Goal: Task Accomplishment & Management: Complete application form

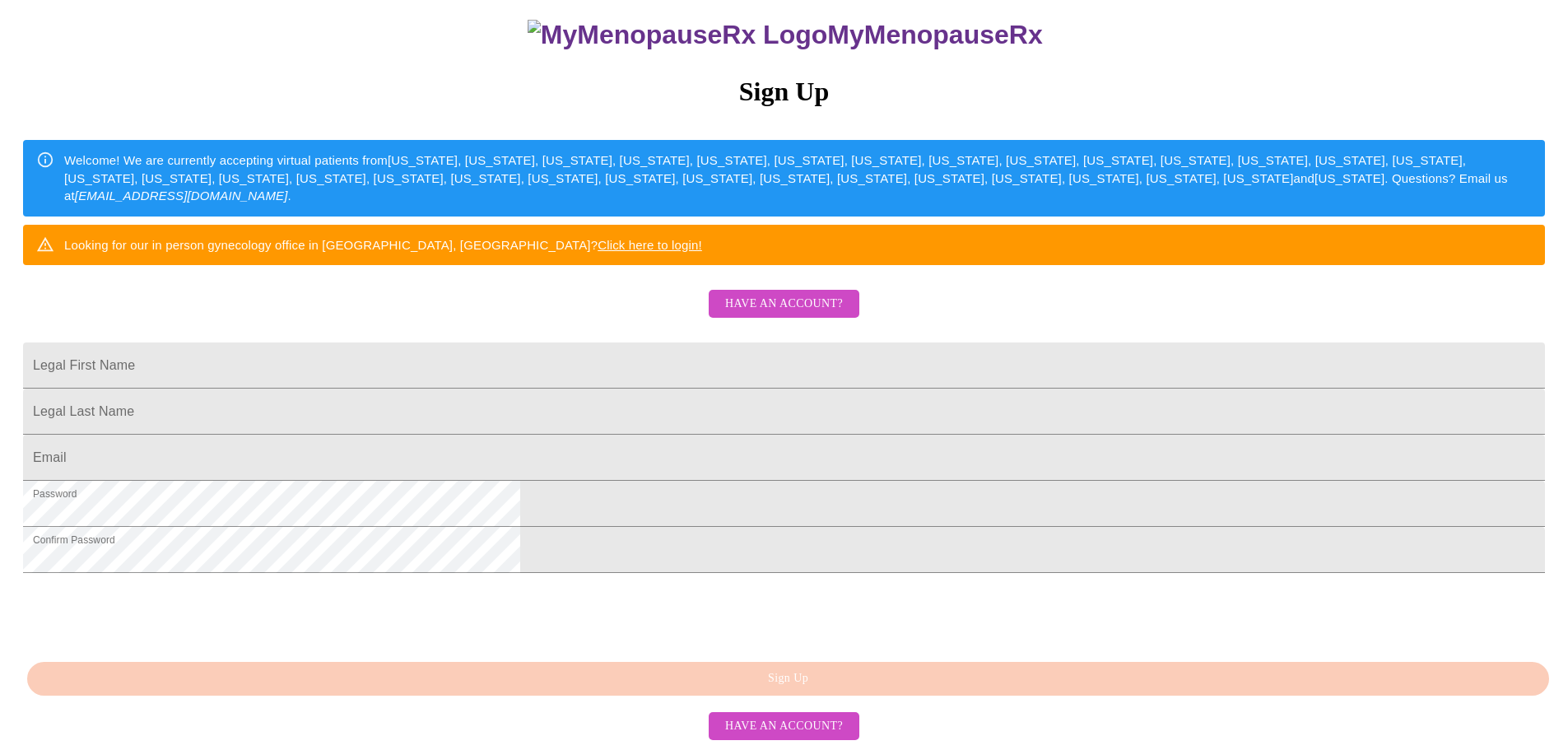
scroll to position [165, 0]
click at [754, 722] on span "Have an account?" at bounding box center [783, 726] width 117 height 20
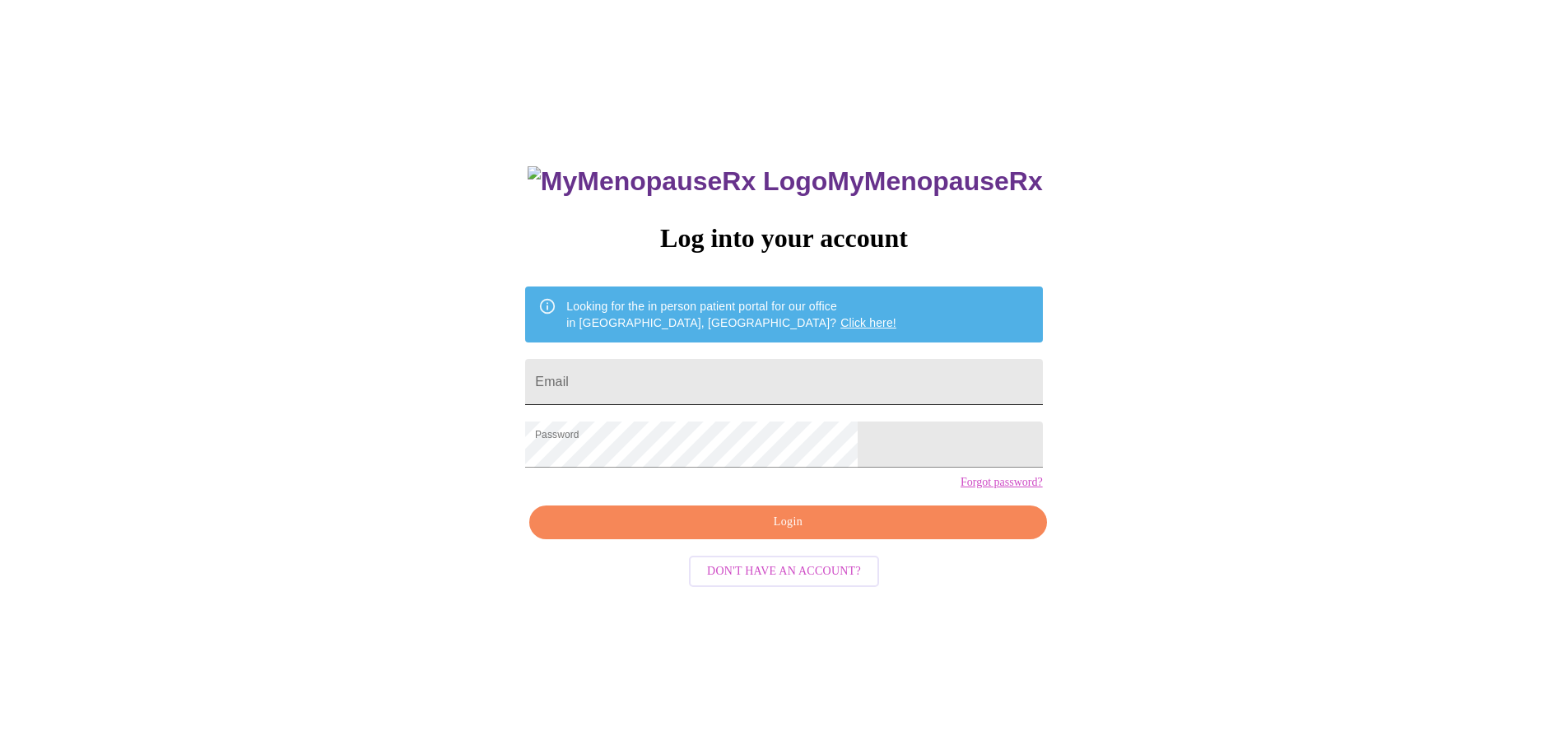
click at [716, 365] on input "Email" at bounding box center [783, 382] width 517 height 46
type input "4eloe4@gmail.com"
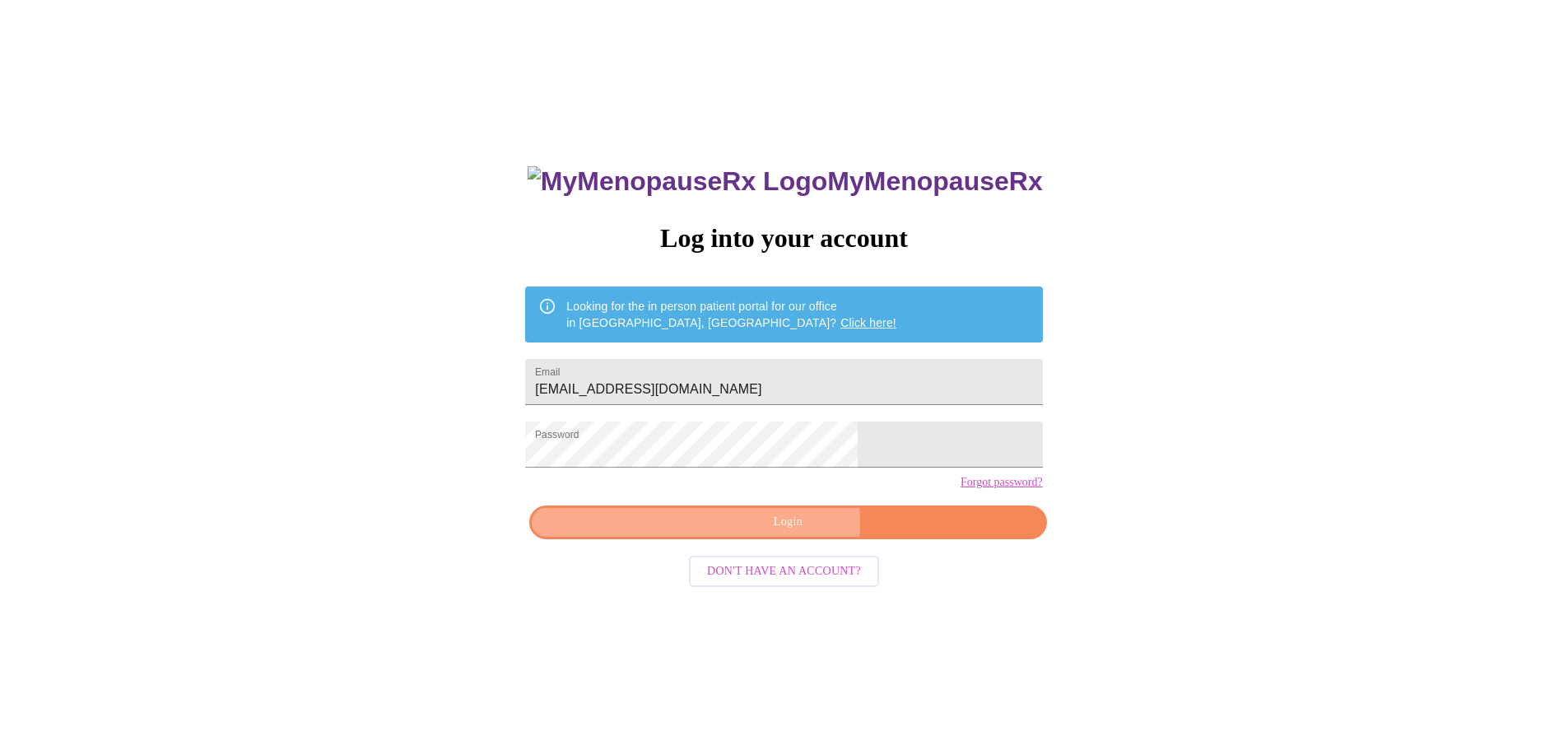
click at [767, 533] on span "Login" at bounding box center [788, 523] width 479 height 20
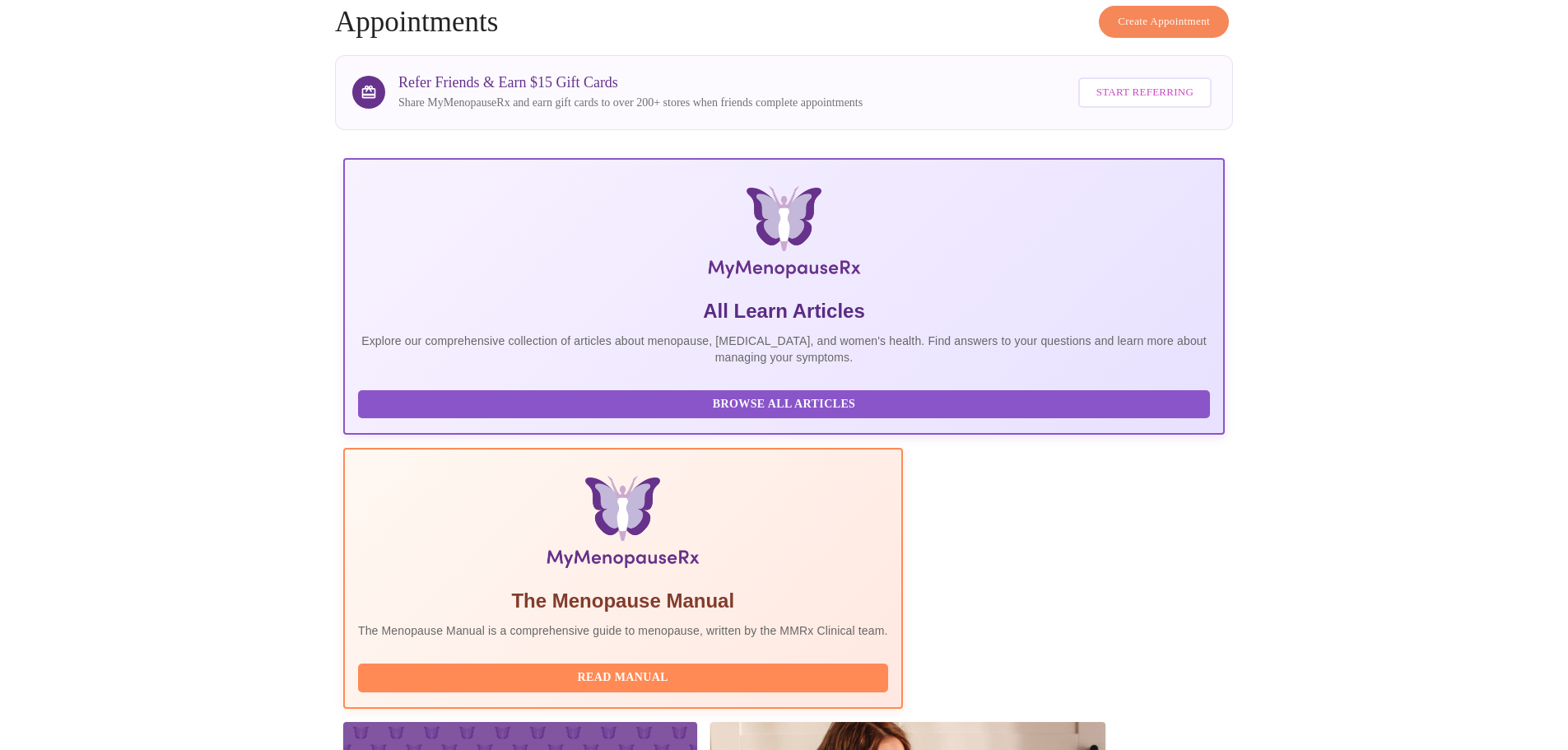
scroll to position [152, 0]
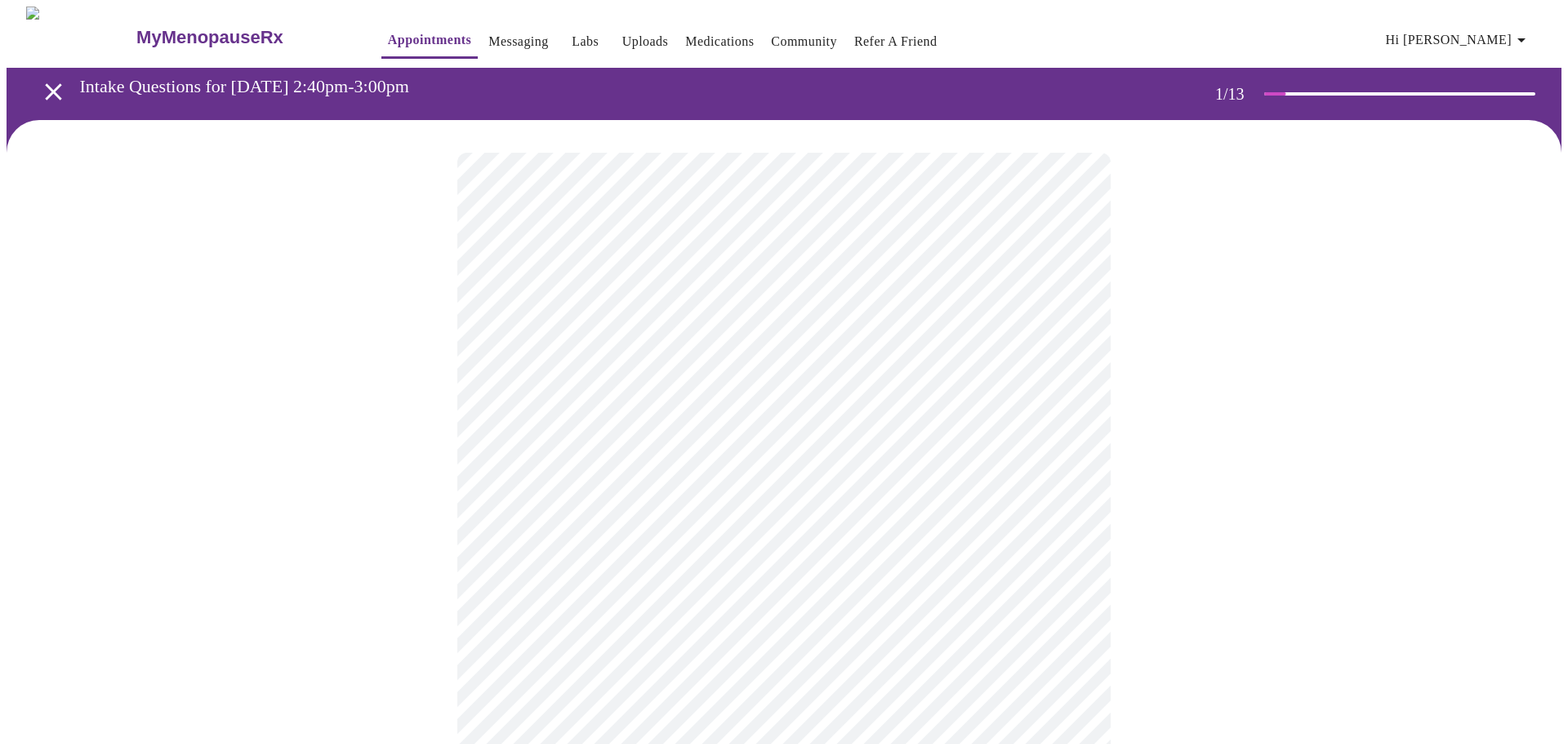
click at [984, 370] on body "MyMenopauseRx Appointments Messaging Labs Uploads Medications Community Refer a…" at bounding box center [784, 757] width 1555 height 1502
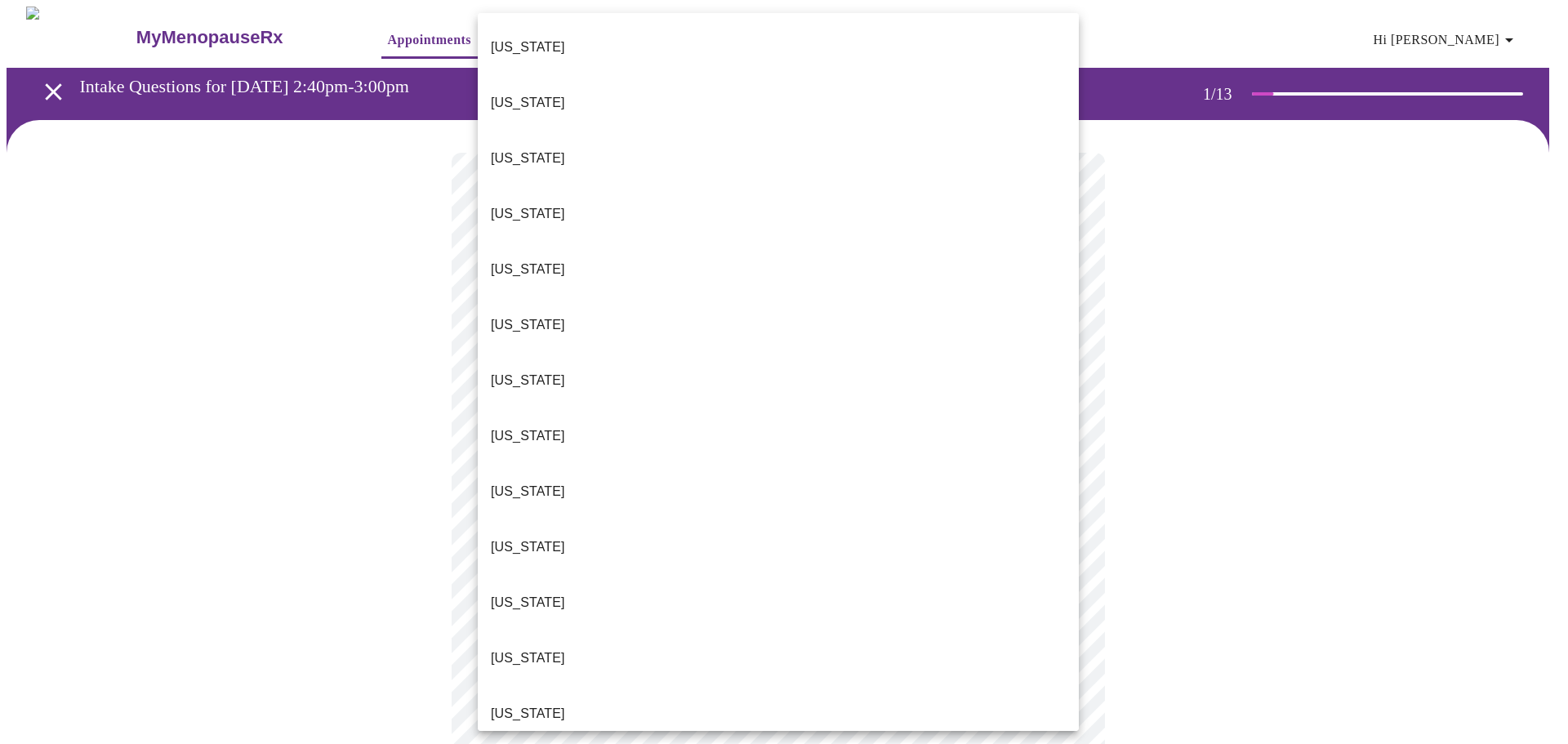
click at [882, 686] on li "Illinois" at bounding box center [778, 714] width 601 height 56
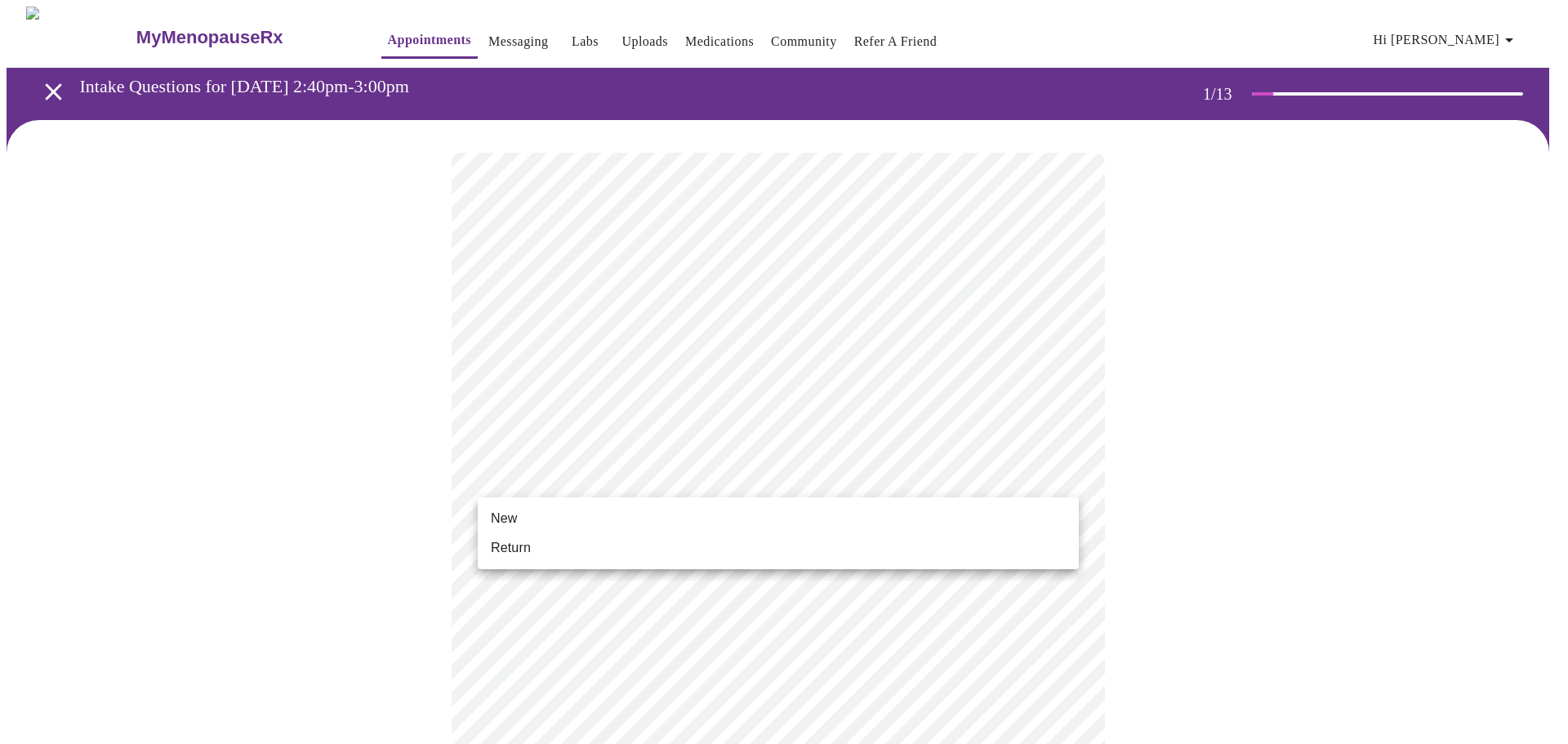
click at [934, 490] on body "MyMenopauseRx Appointments Messaging Labs Uploads Medications Community Refer a…" at bounding box center [784, 752] width 1555 height 1492
click at [914, 553] on li "Return" at bounding box center [778, 548] width 601 height 29
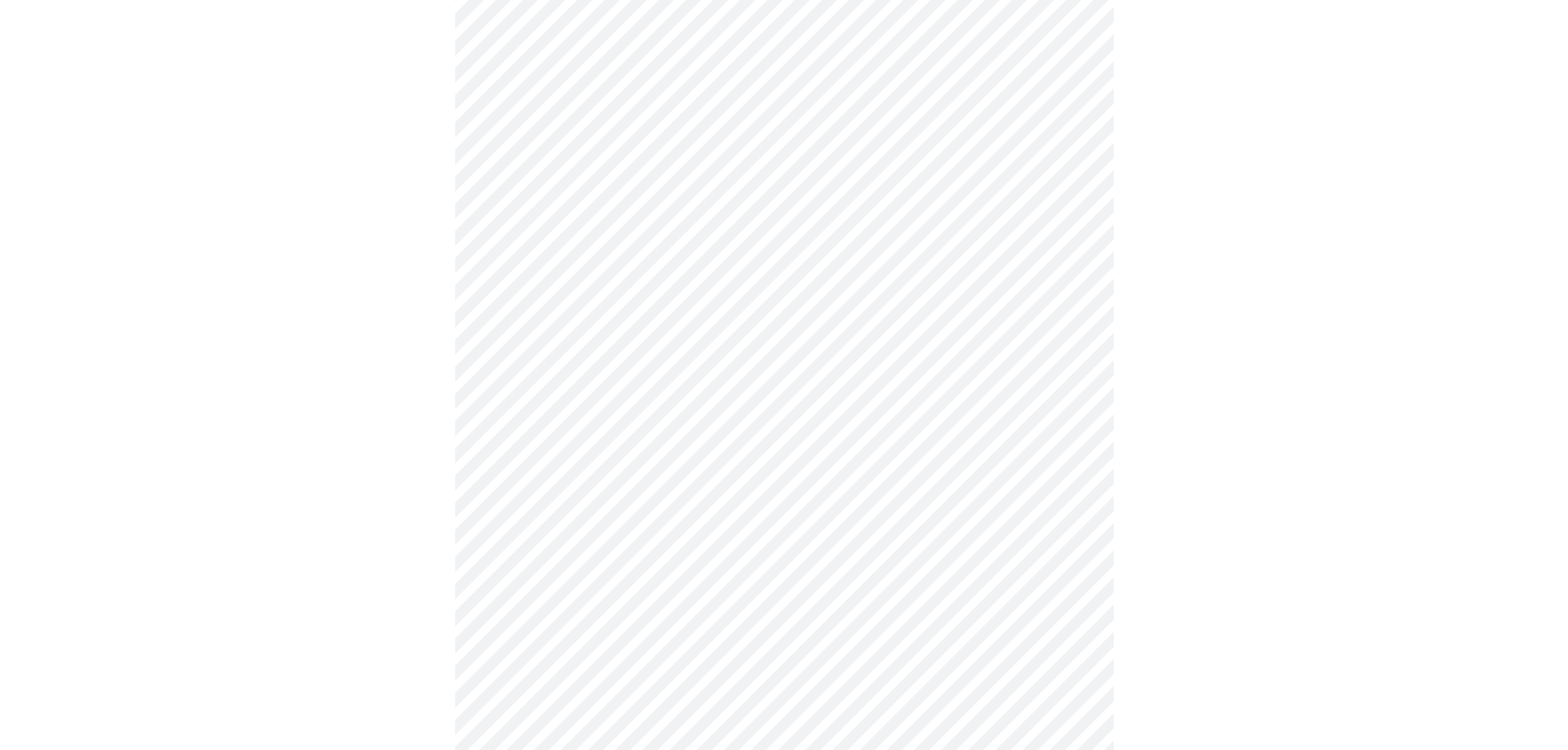
scroll to position [658, 0]
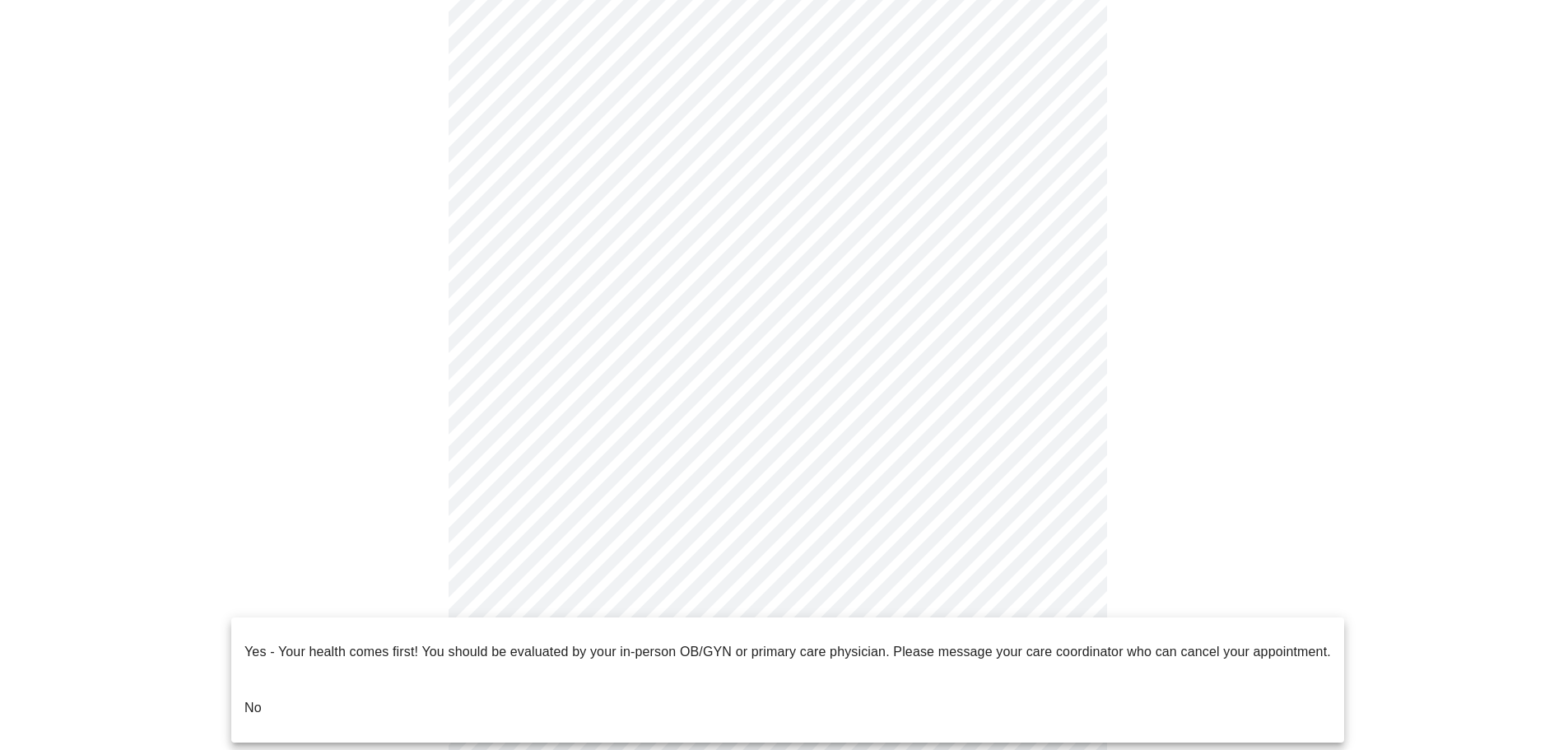
click at [1035, 594] on body "MyMenopauseRx Appointments Messaging Labs Uploads Medications Community Refer a…" at bounding box center [783, 88] width 1554 height 1481
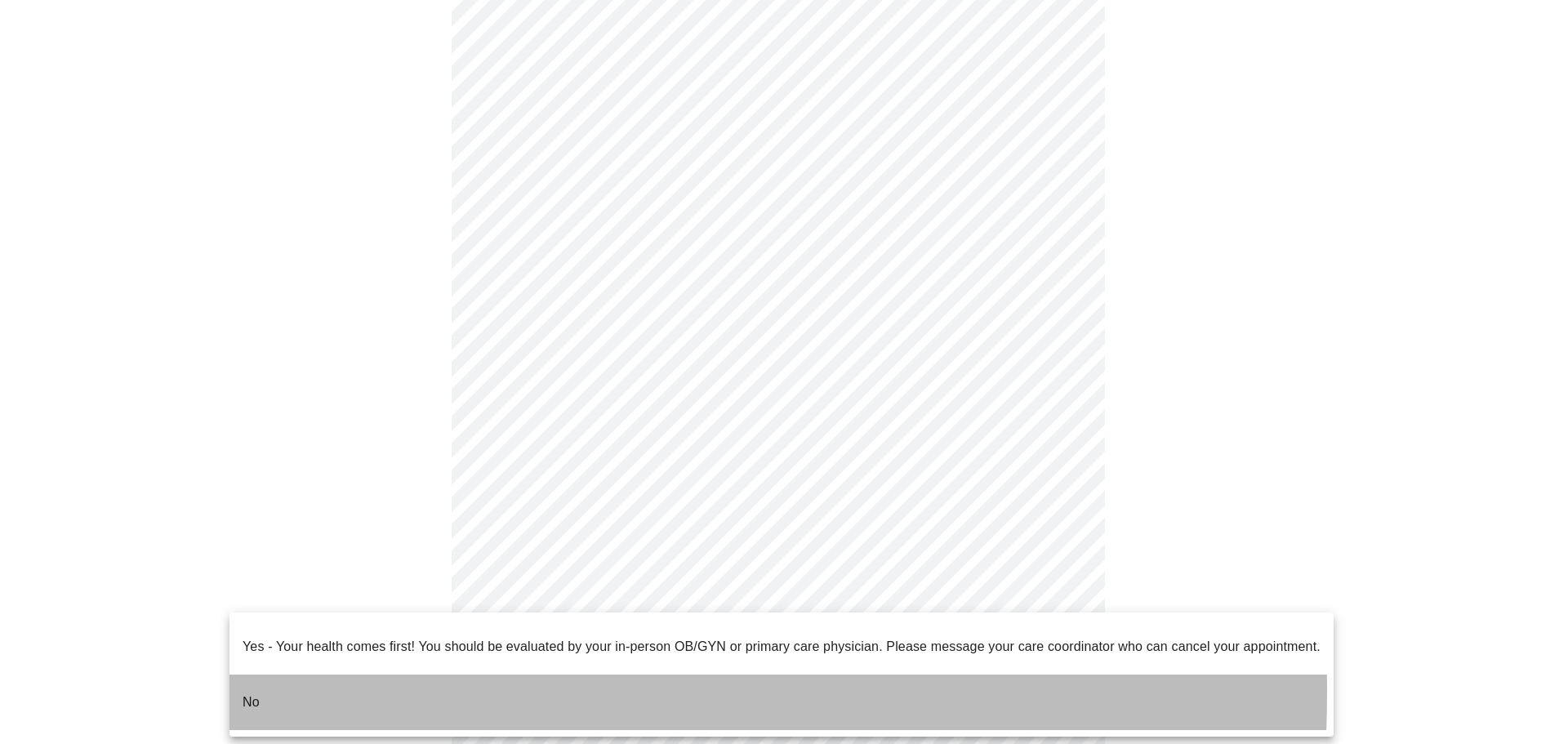
click at [258, 693] on p "No" at bounding box center [250, 702] width 17 height 19
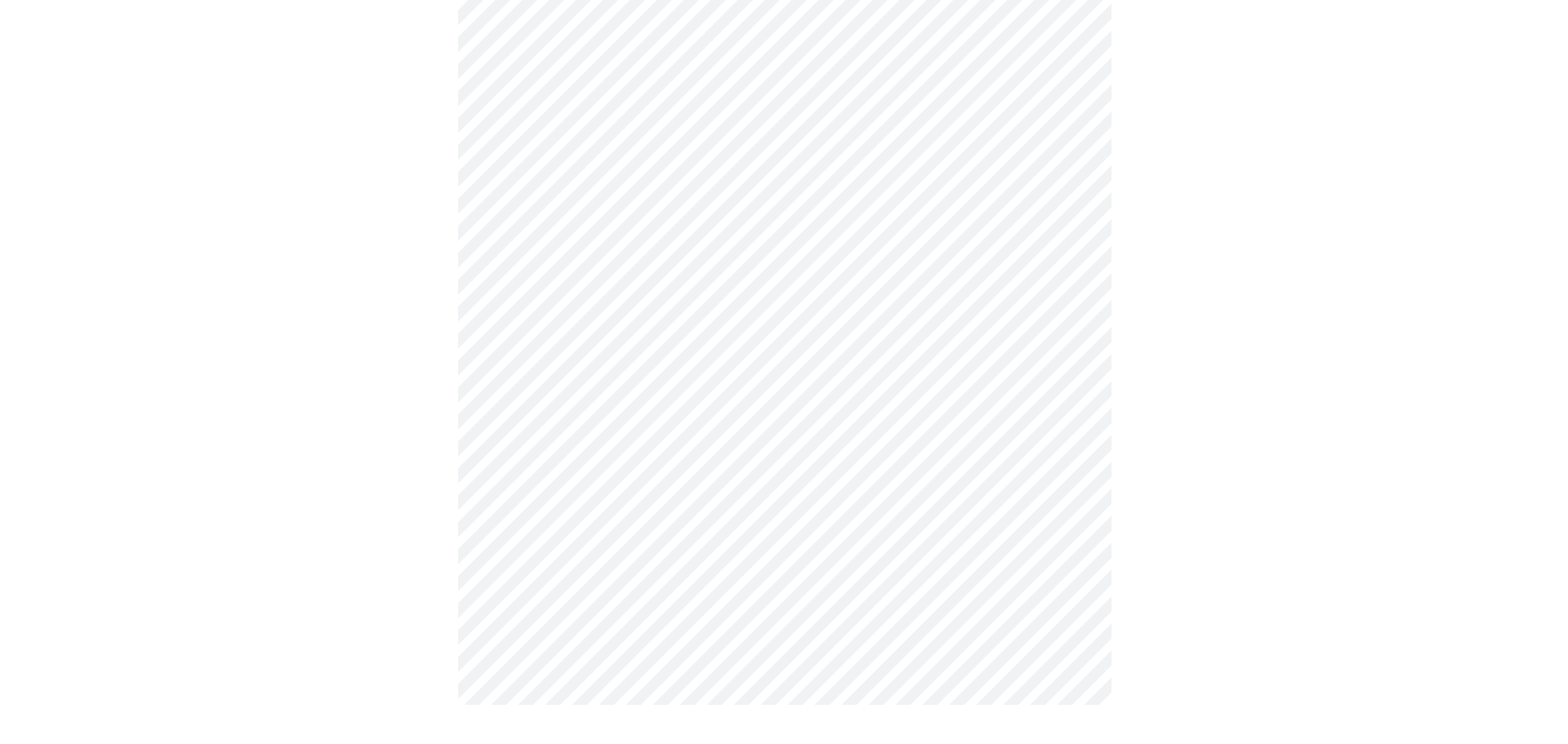
scroll to position [0, 0]
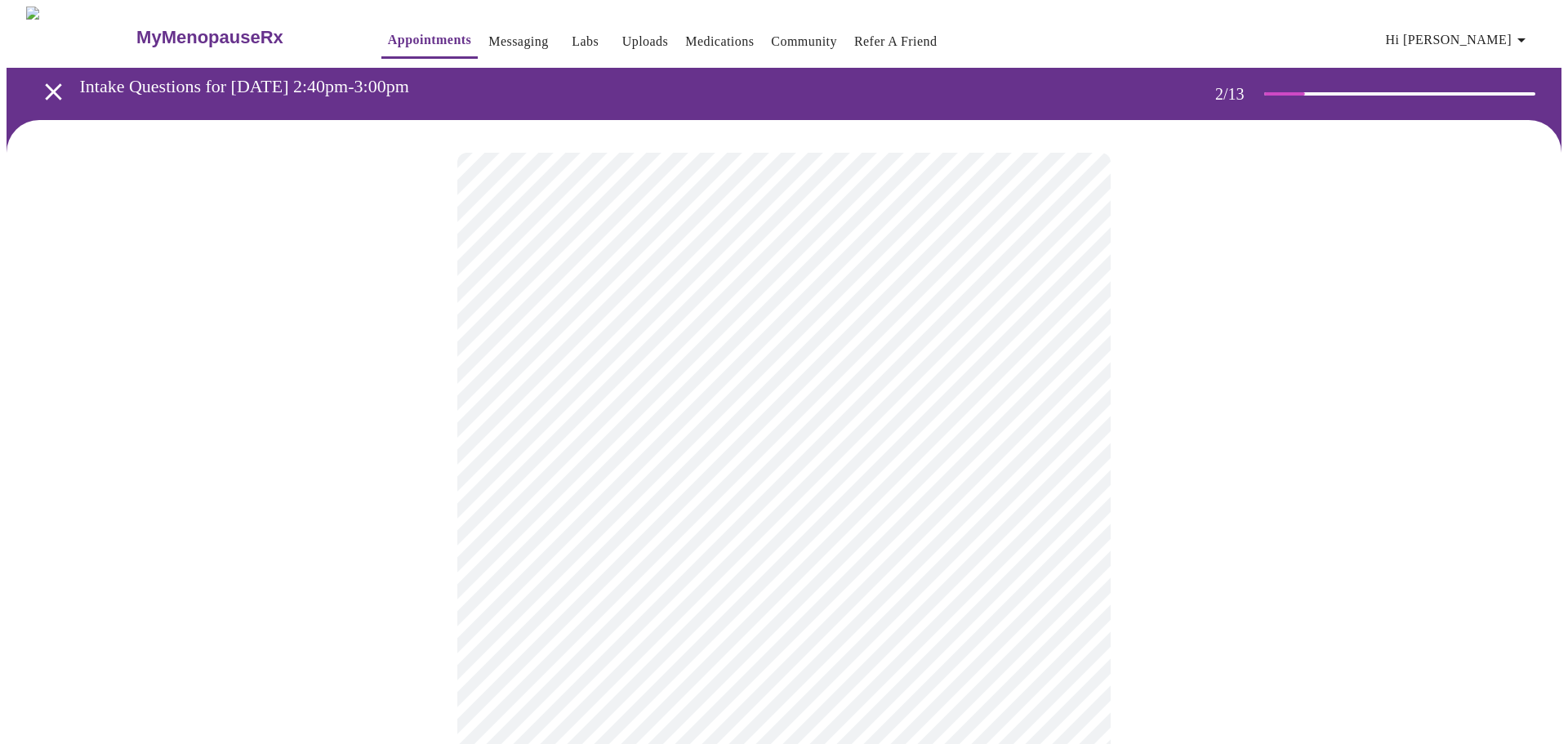
click at [1066, 329] on body "MyMenopauseRx Appointments Messaging Labs Uploads Medications Community Refer a…" at bounding box center [784, 497] width 1555 height 982
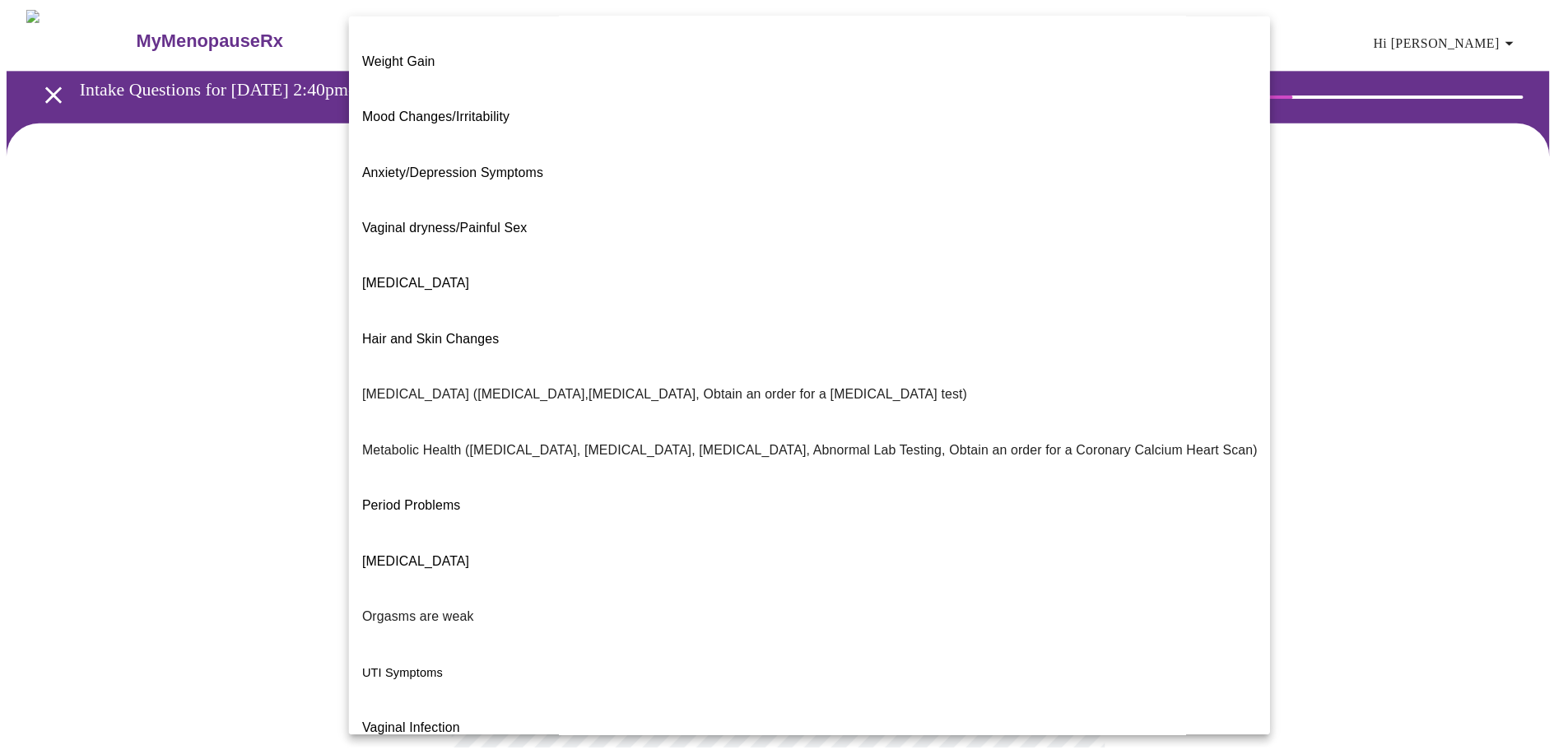
scroll to position [103, 0]
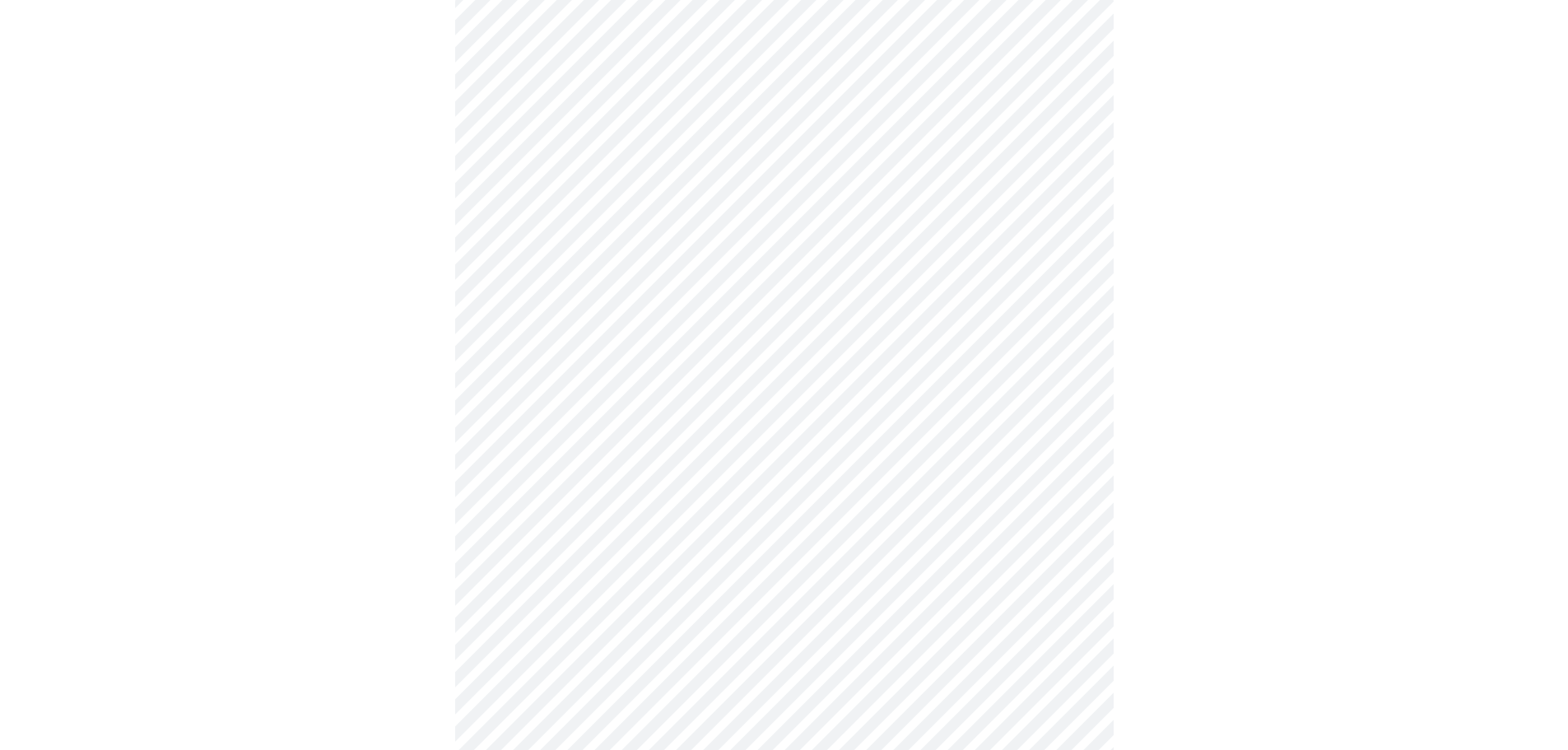
scroll to position [165, 0]
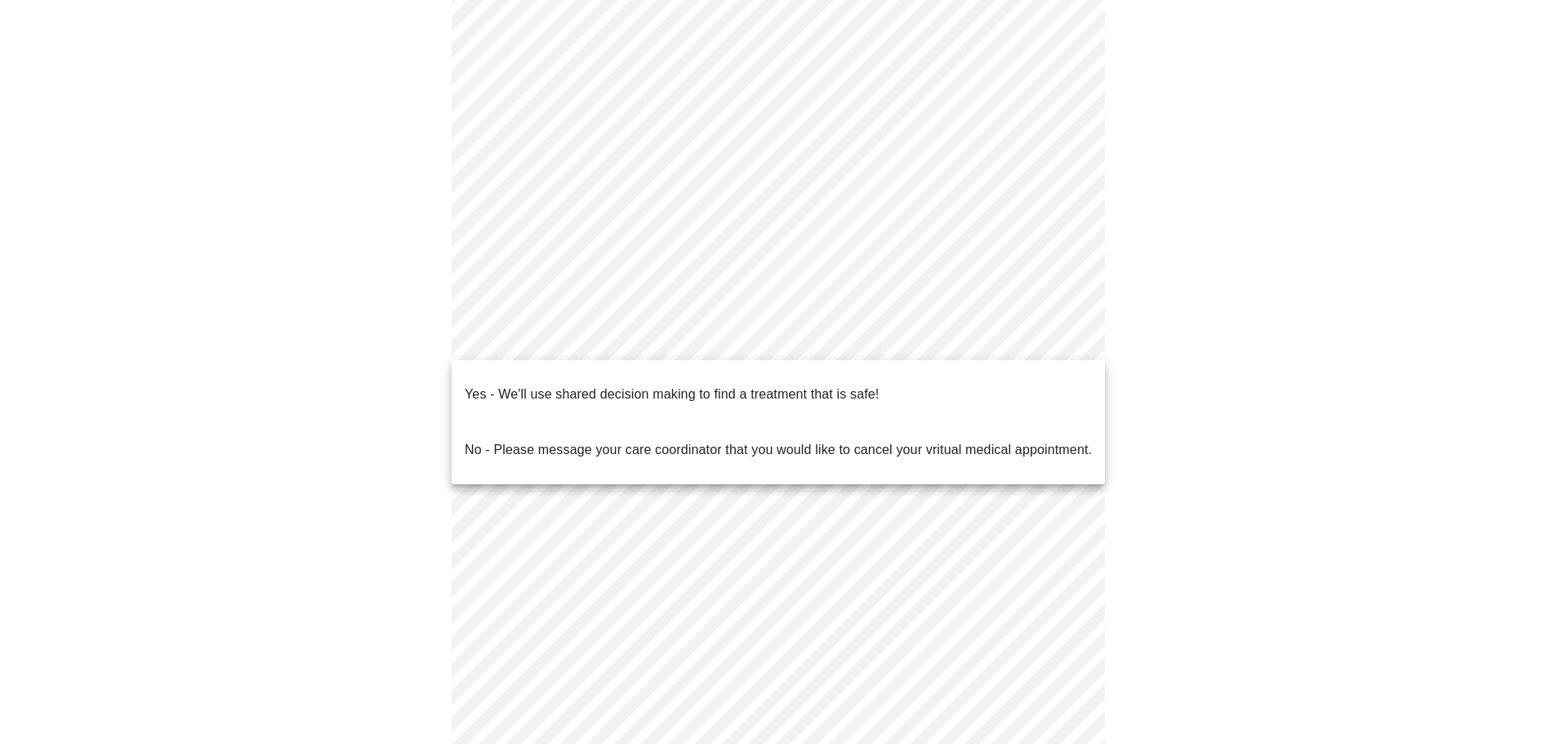
click at [1060, 346] on body "MyMenopauseRx Appointments Messaging Labs Uploads Medications Community Refer a…" at bounding box center [784, 328] width 1555 height 972
click at [1038, 382] on li "Yes - We'll use shared decision making to find a treatment that is safe!" at bounding box center [778, 394] width 653 height 56
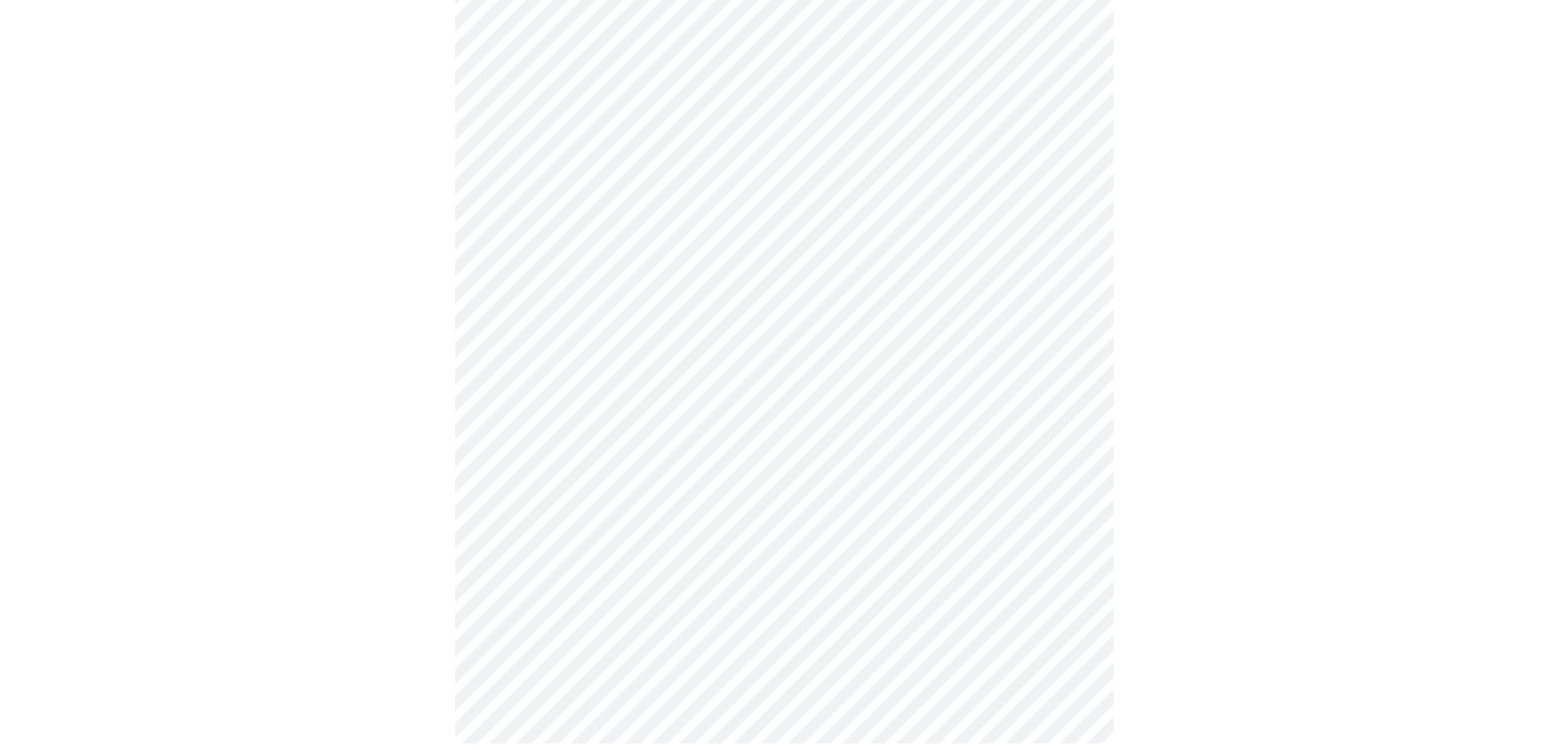
scroll to position [0, 0]
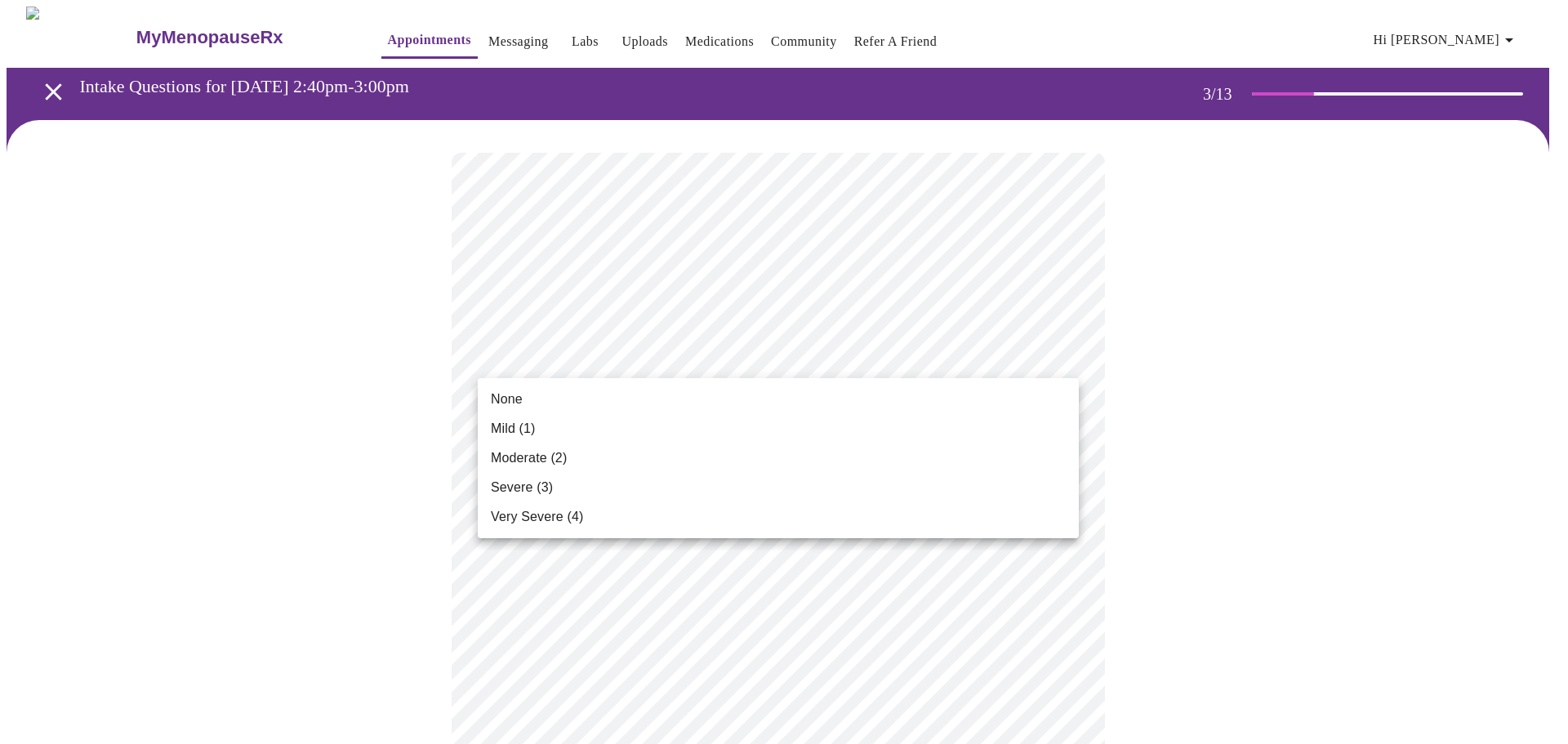
click at [1042, 403] on li "None" at bounding box center [778, 399] width 601 height 29
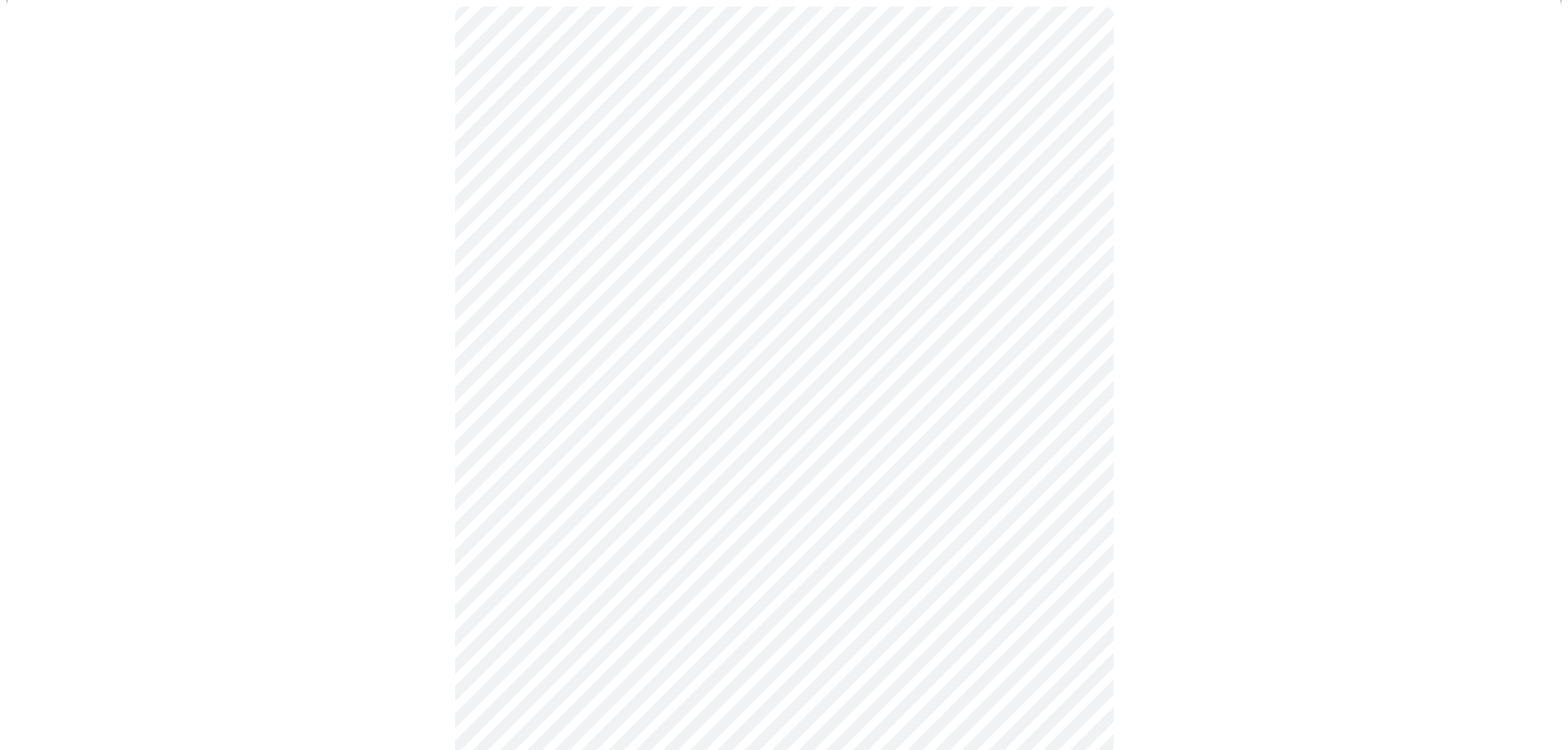
scroll to position [165, 0]
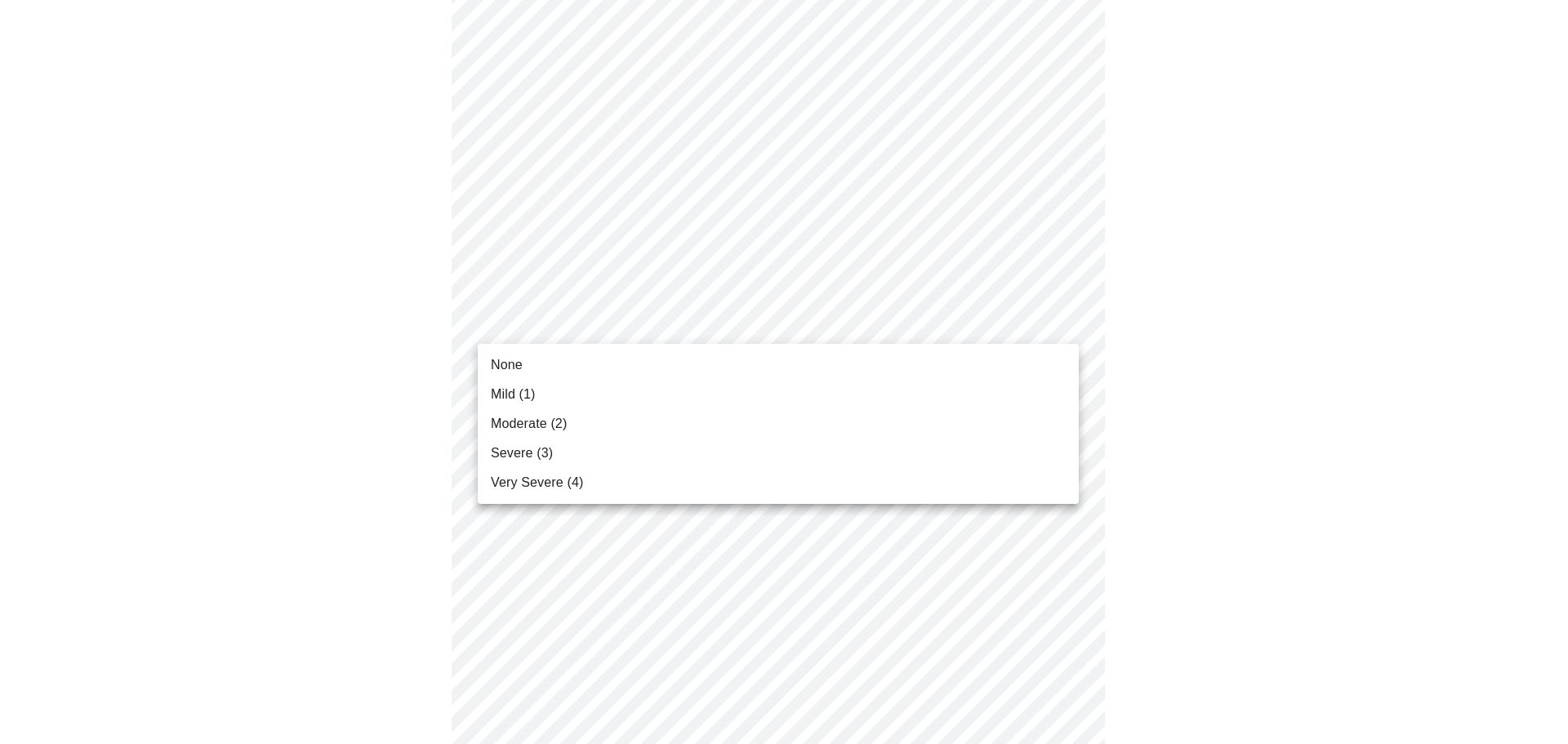
click at [1050, 381] on ul "None Mild (1) Moderate (2) Severe (3) Very Severe (4)" at bounding box center [778, 424] width 601 height 160
click at [1008, 383] on li "Mild (1)" at bounding box center [778, 394] width 601 height 29
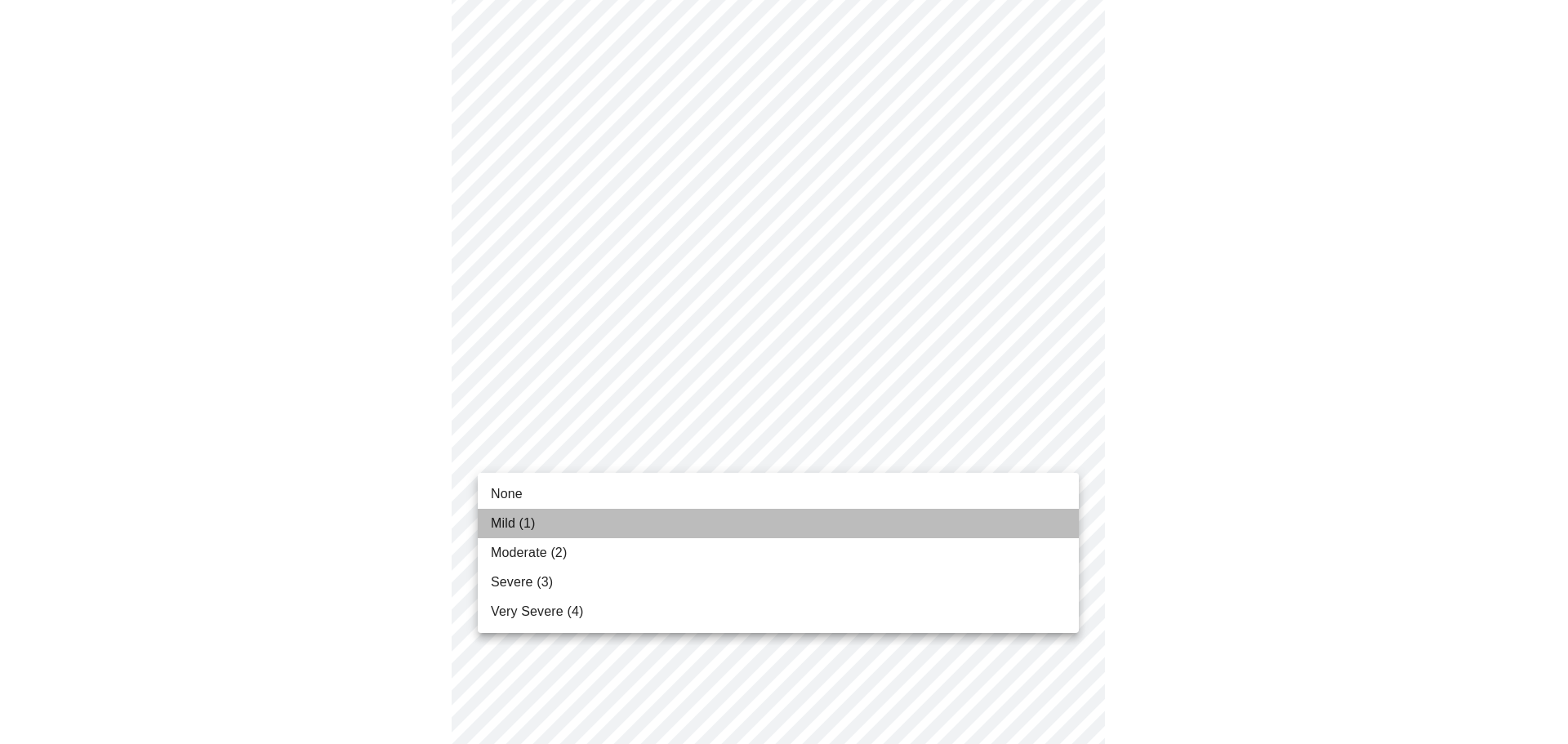
click at [1003, 526] on li "Mild (1)" at bounding box center [778, 524] width 601 height 29
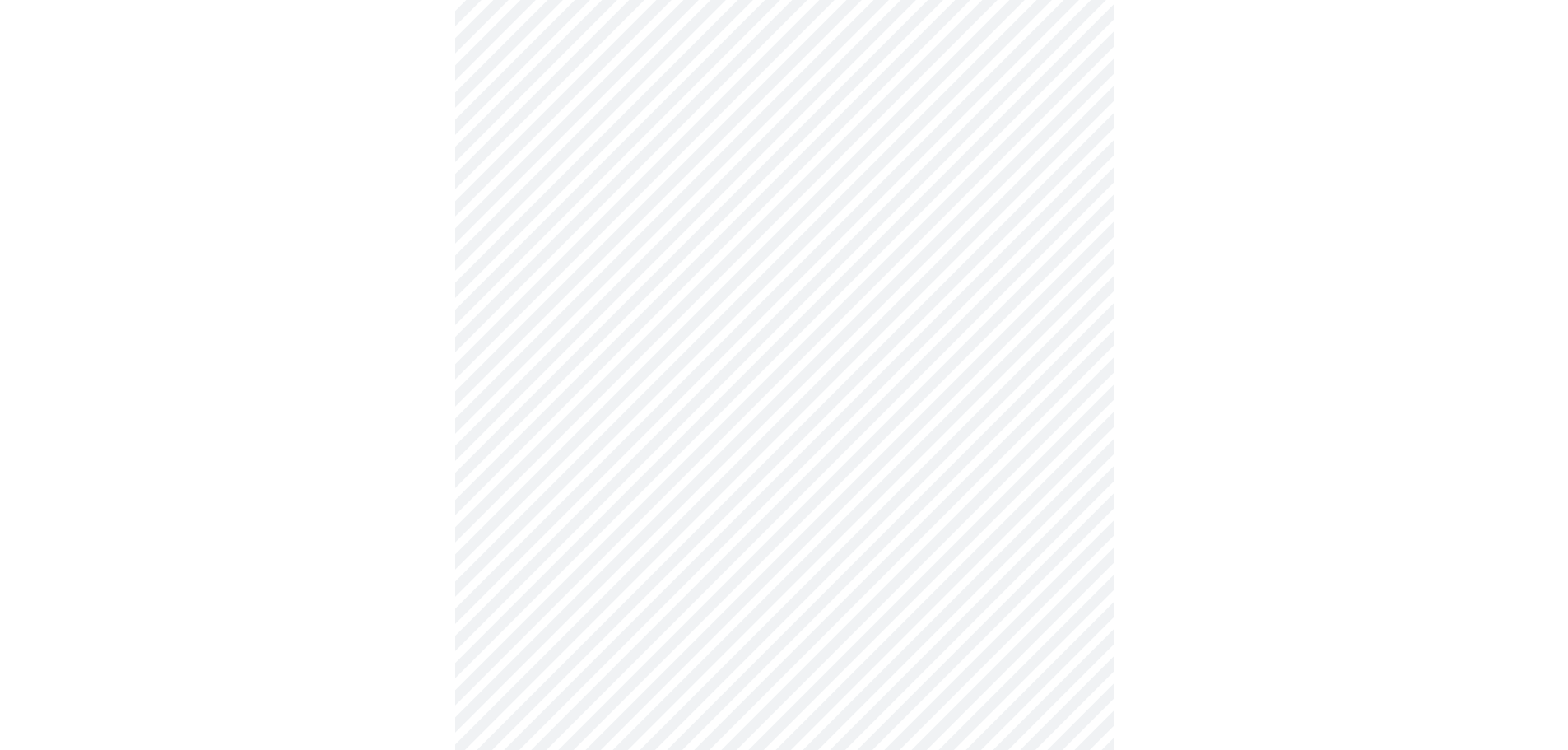
scroll to position [412, 0]
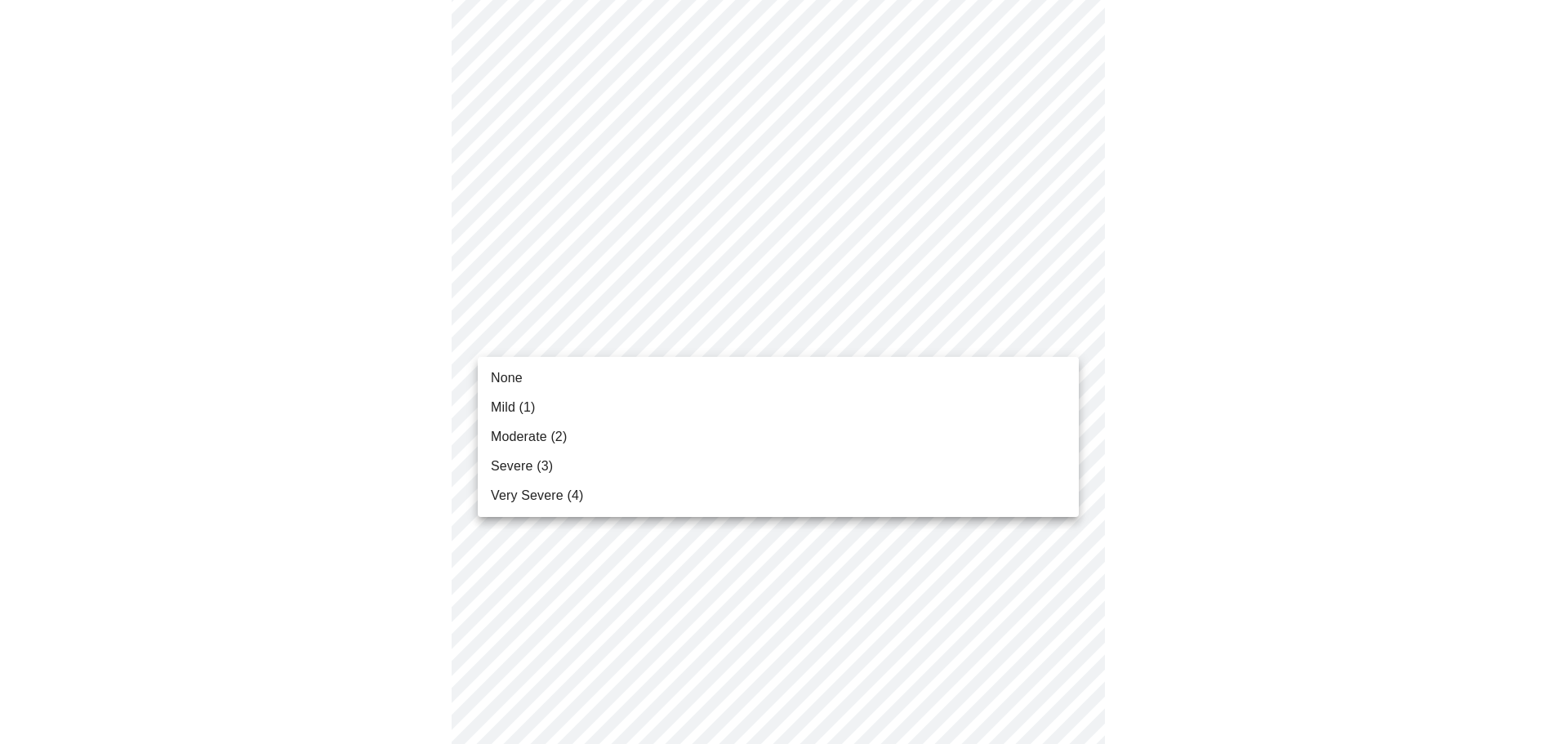
click at [1060, 336] on body "MyMenopauseRx Appointments Messaging Labs Uploads Medications Community Refer a…" at bounding box center [784, 650] width 1555 height 2104
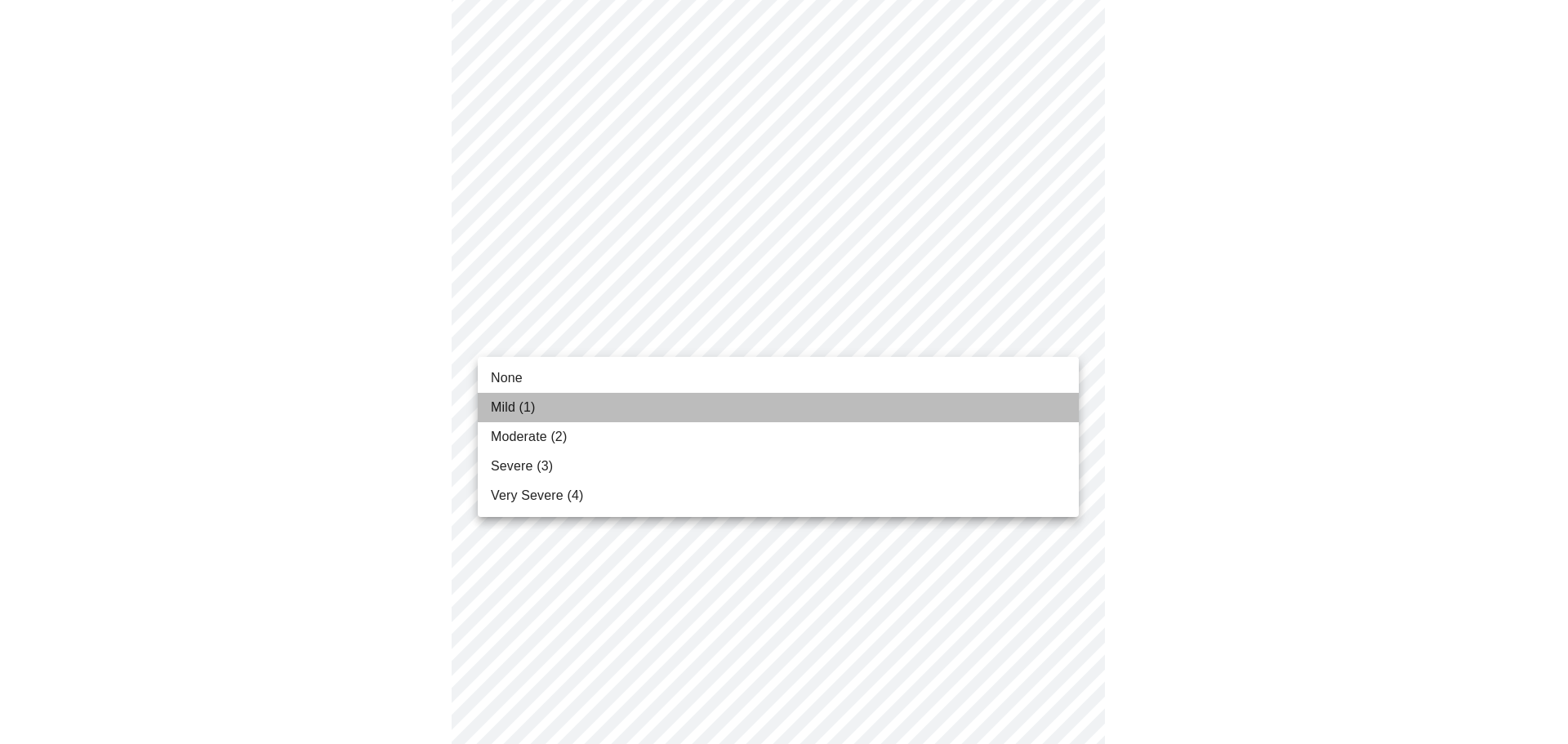
click at [1031, 408] on li "Mild (1)" at bounding box center [778, 407] width 601 height 29
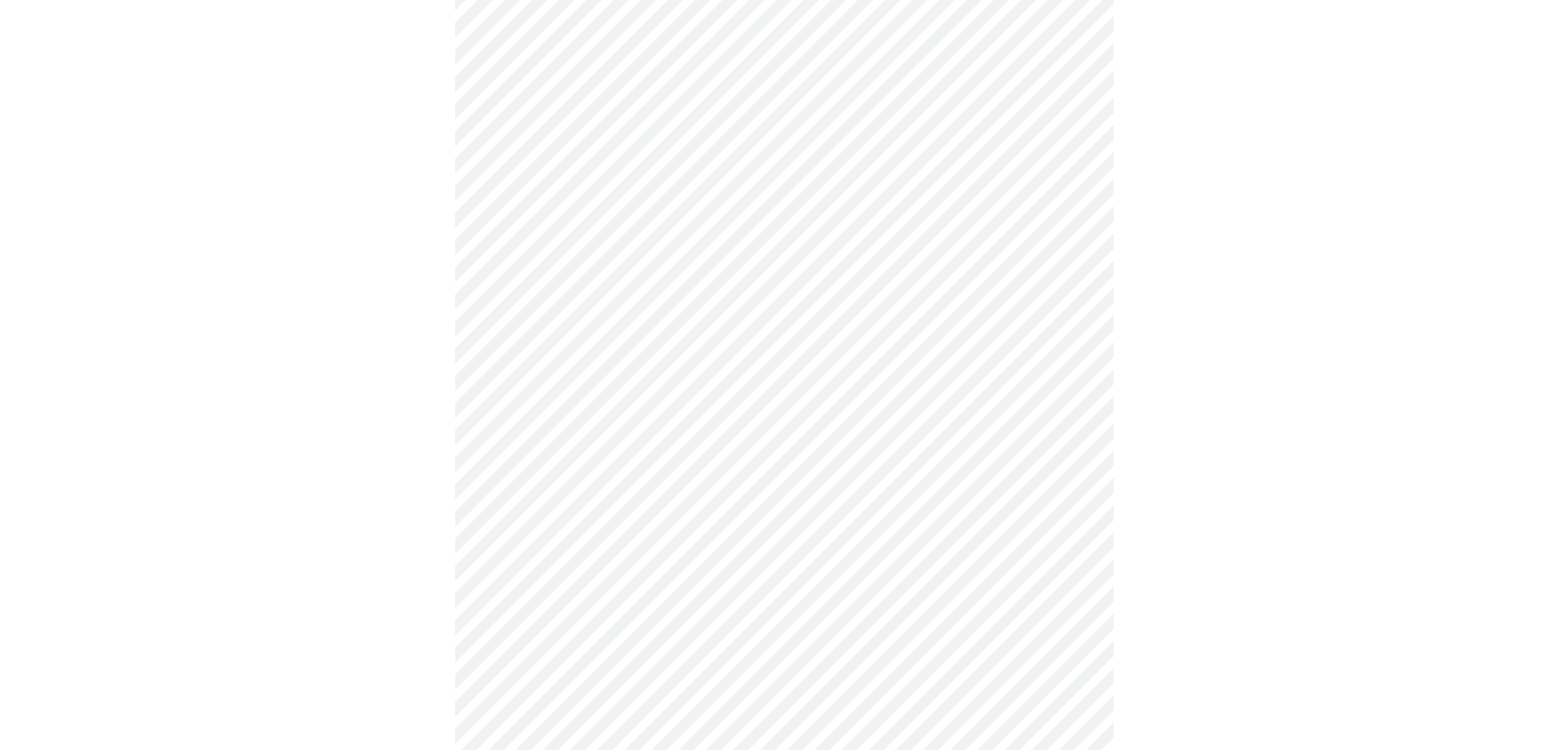
scroll to position [576, 0]
click at [1076, 292] on body "MyMenopauseRx Appointments Messaging Labs Uploads Medications Community Refer a…" at bounding box center [783, 479] width 1554 height 2097
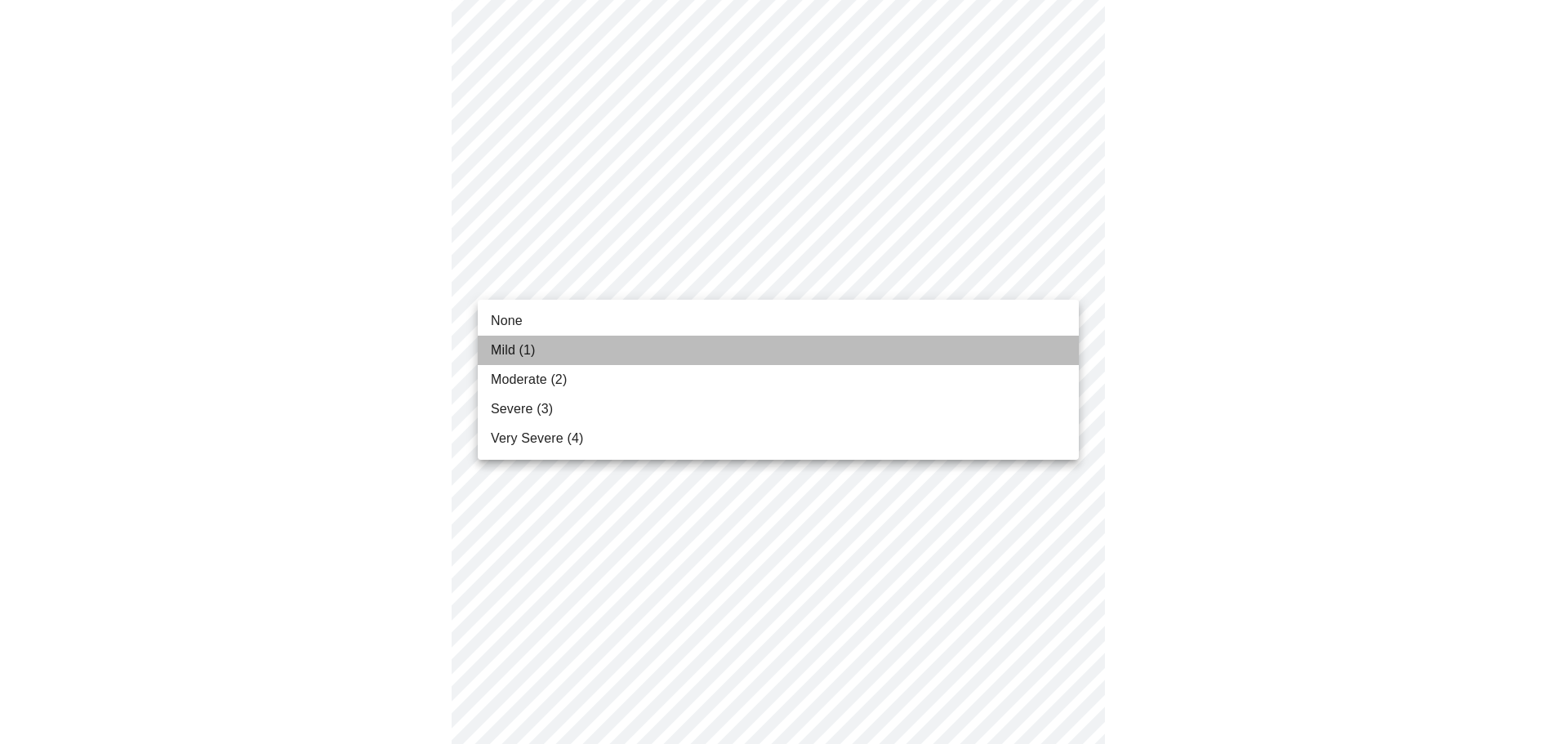
click at [1050, 350] on li "Mild (1)" at bounding box center [778, 350] width 601 height 29
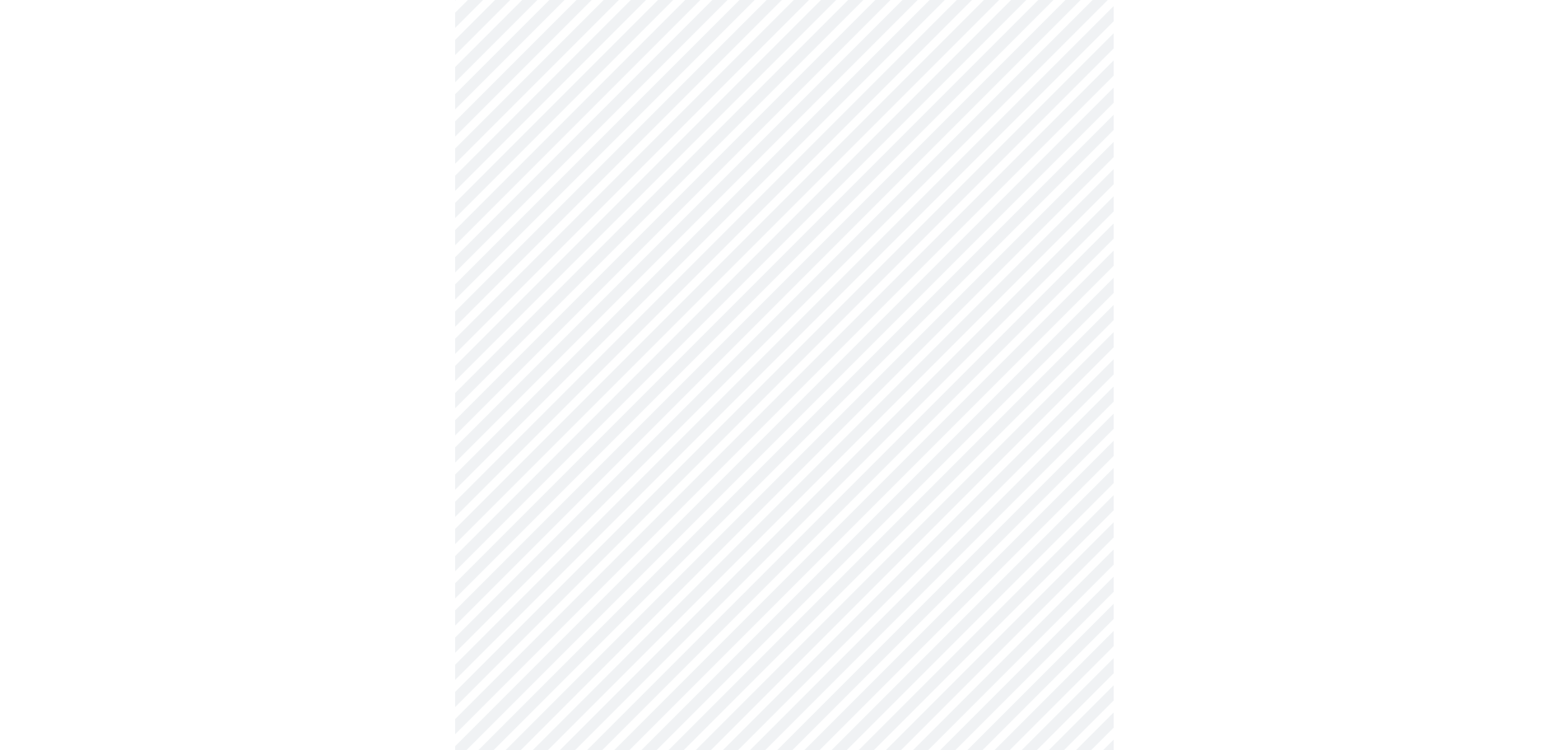
click at [1081, 395] on body "MyMenopauseRx Appointments Messaging Labs Uploads Medications Community Refer a…" at bounding box center [783, 467] width 1554 height 2074
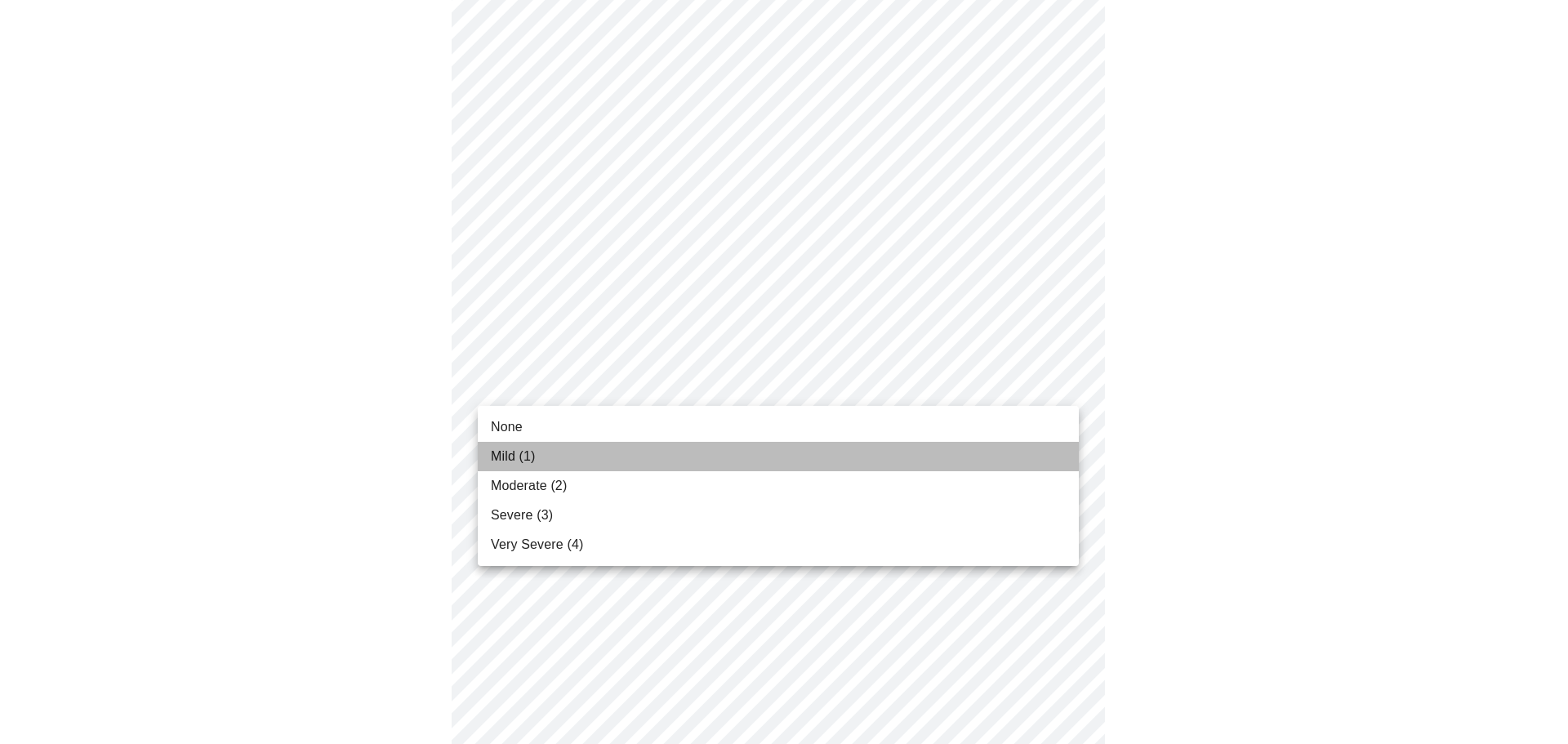
click at [1051, 451] on li "Mild (1)" at bounding box center [778, 457] width 601 height 29
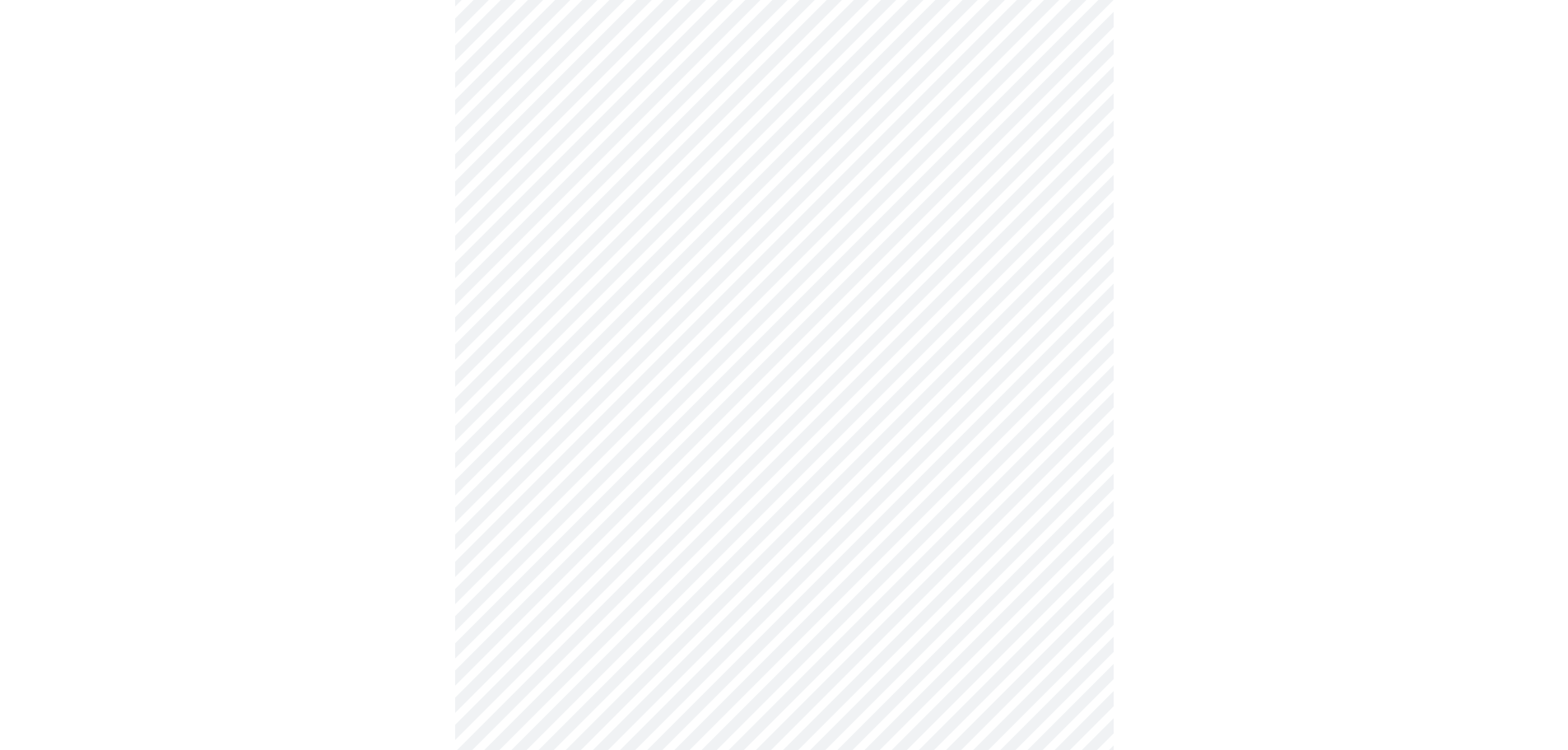
scroll to position [823, 0]
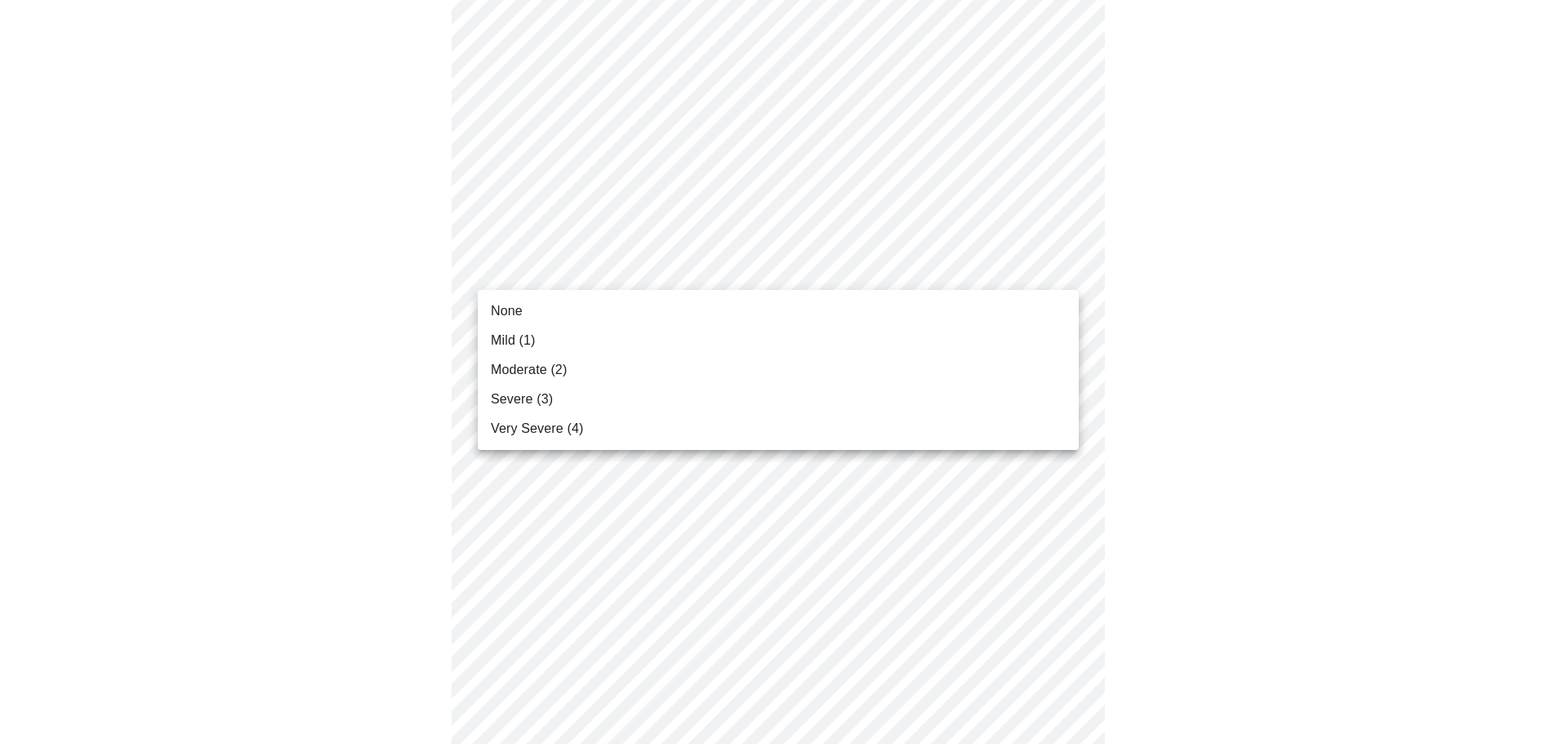
click at [1074, 279] on body "MyMenopauseRx Appointments Messaging Labs Uploads Medications Community Refer a…" at bounding box center [784, 207] width 1555 height 2035
click at [1067, 343] on li "Mild (1)" at bounding box center [778, 340] width 601 height 29
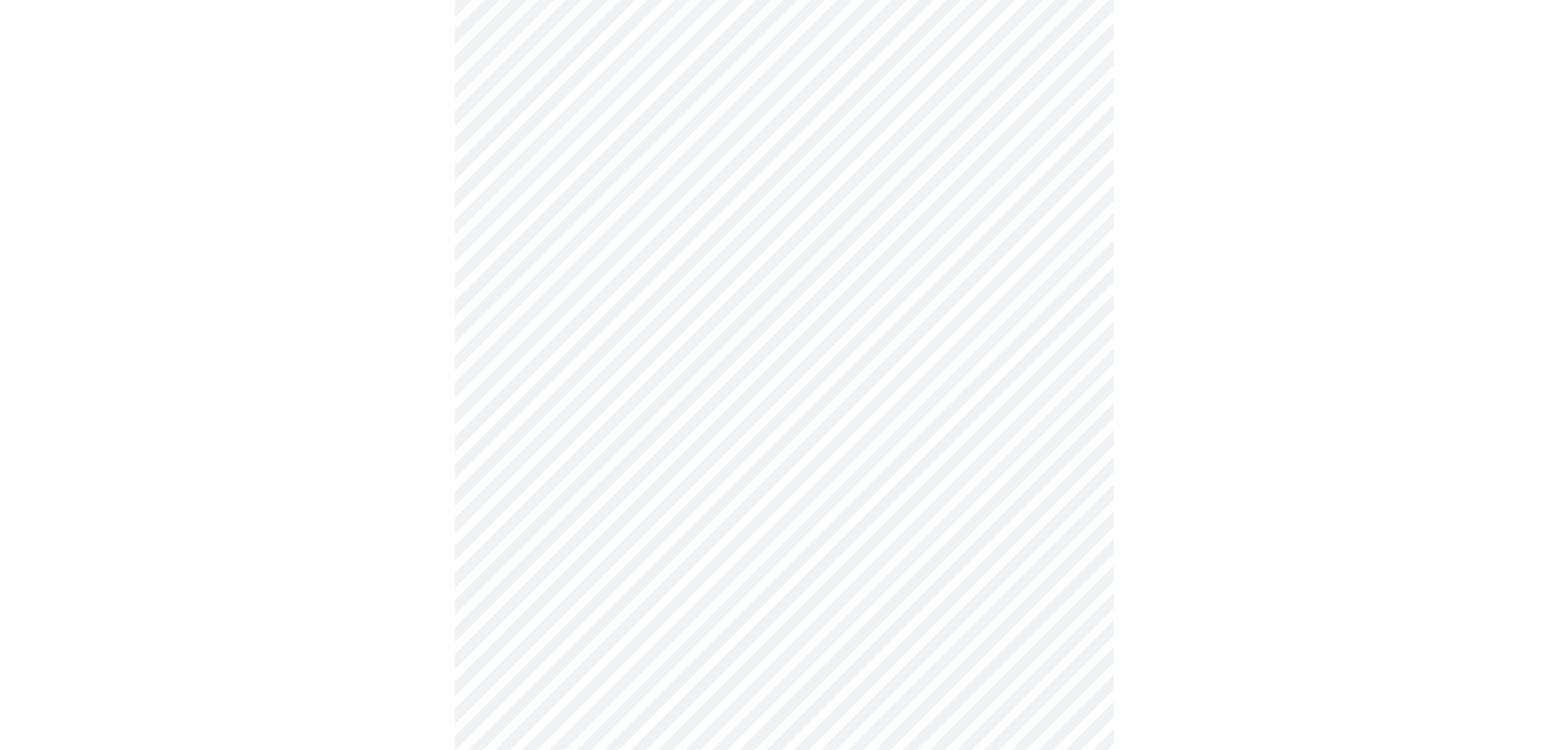
scroll to position [1070, 0]
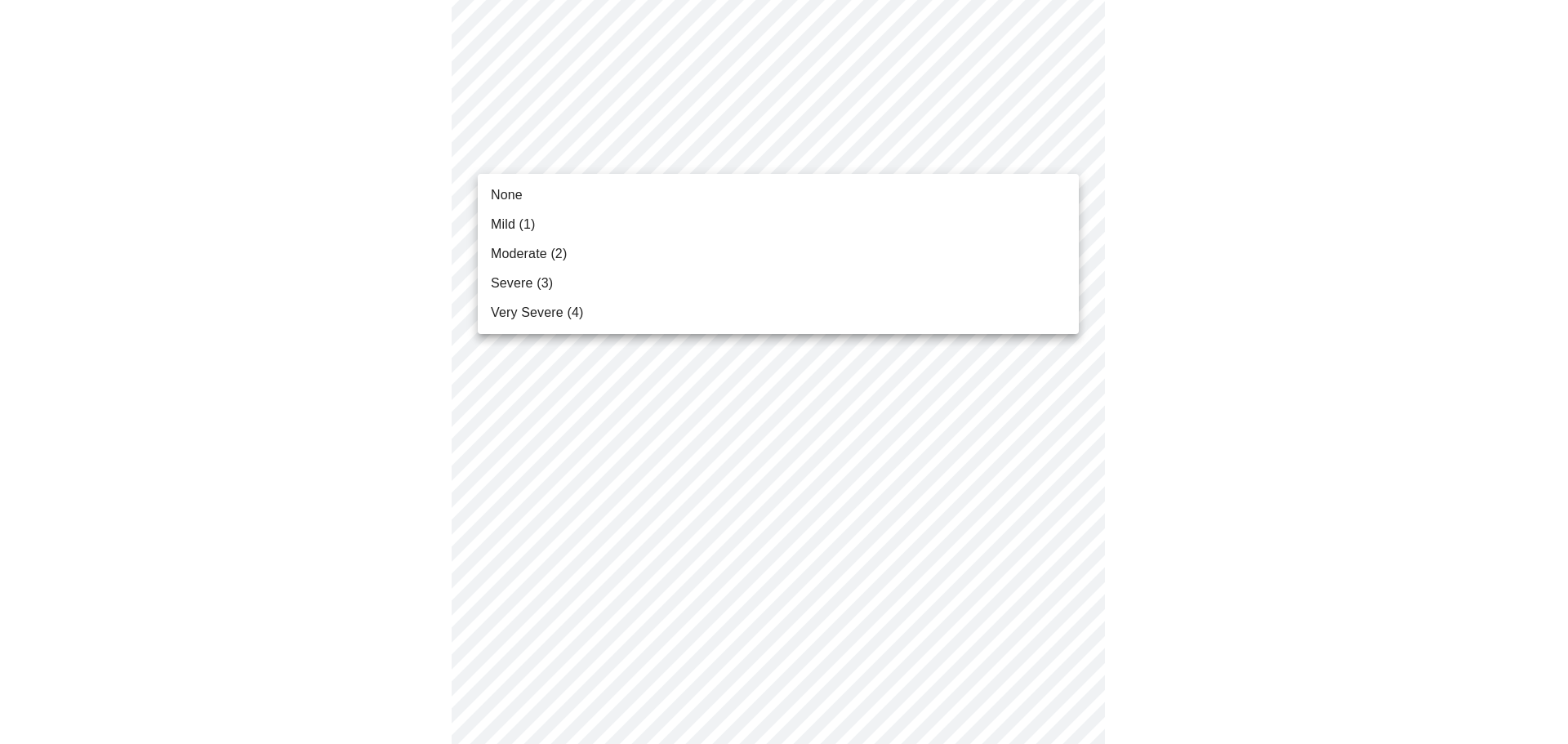
click at [1043, 219] on li "Mild (1)" at bounding box center [778, 225] width 601 height 29
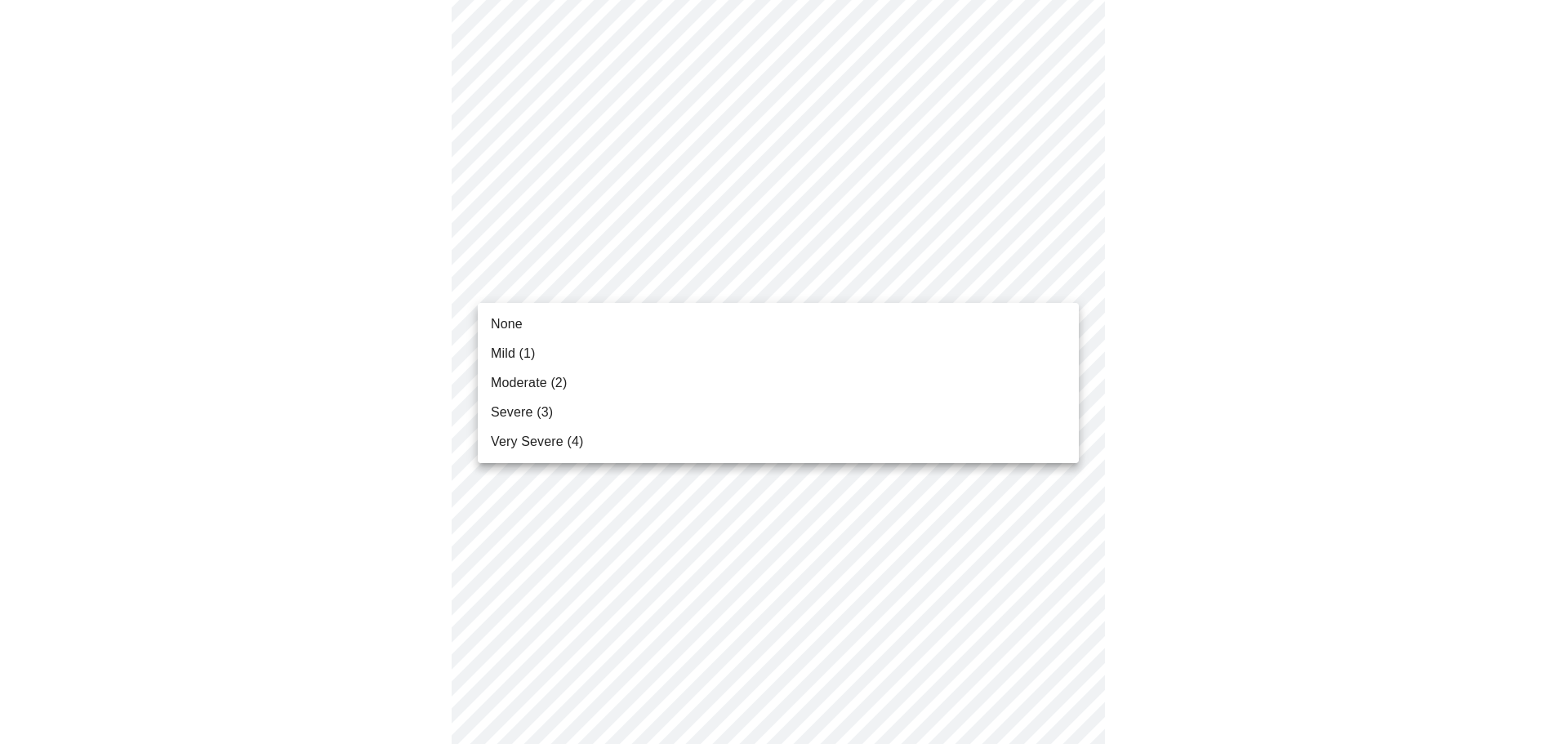
click at [1041, 401] on li "Severe (3)" at bounding box center [778, 412] width 601 height 29
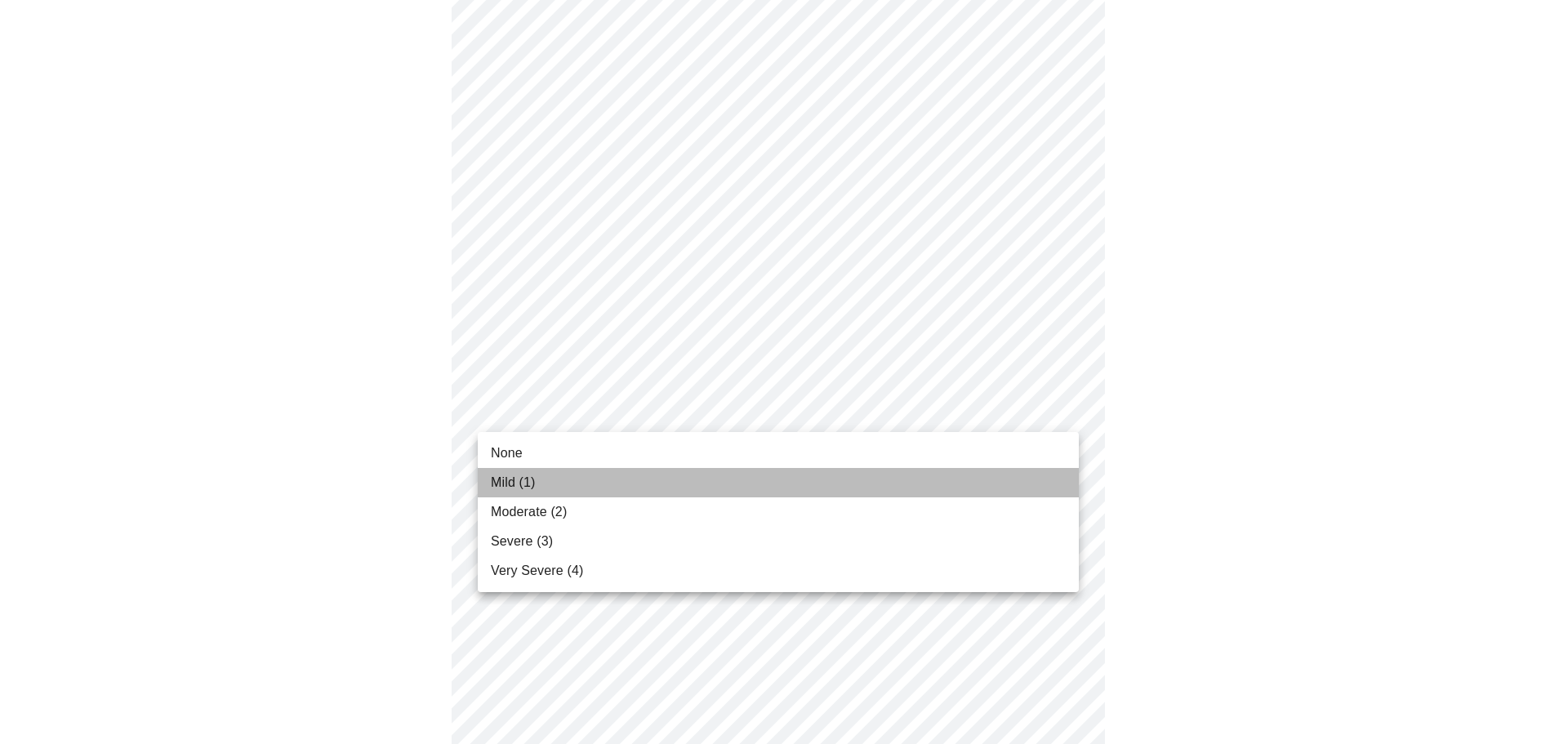
click at [1044, 479] on li "Mild (1)" at bounding box center [778, 483] width 601 height 29
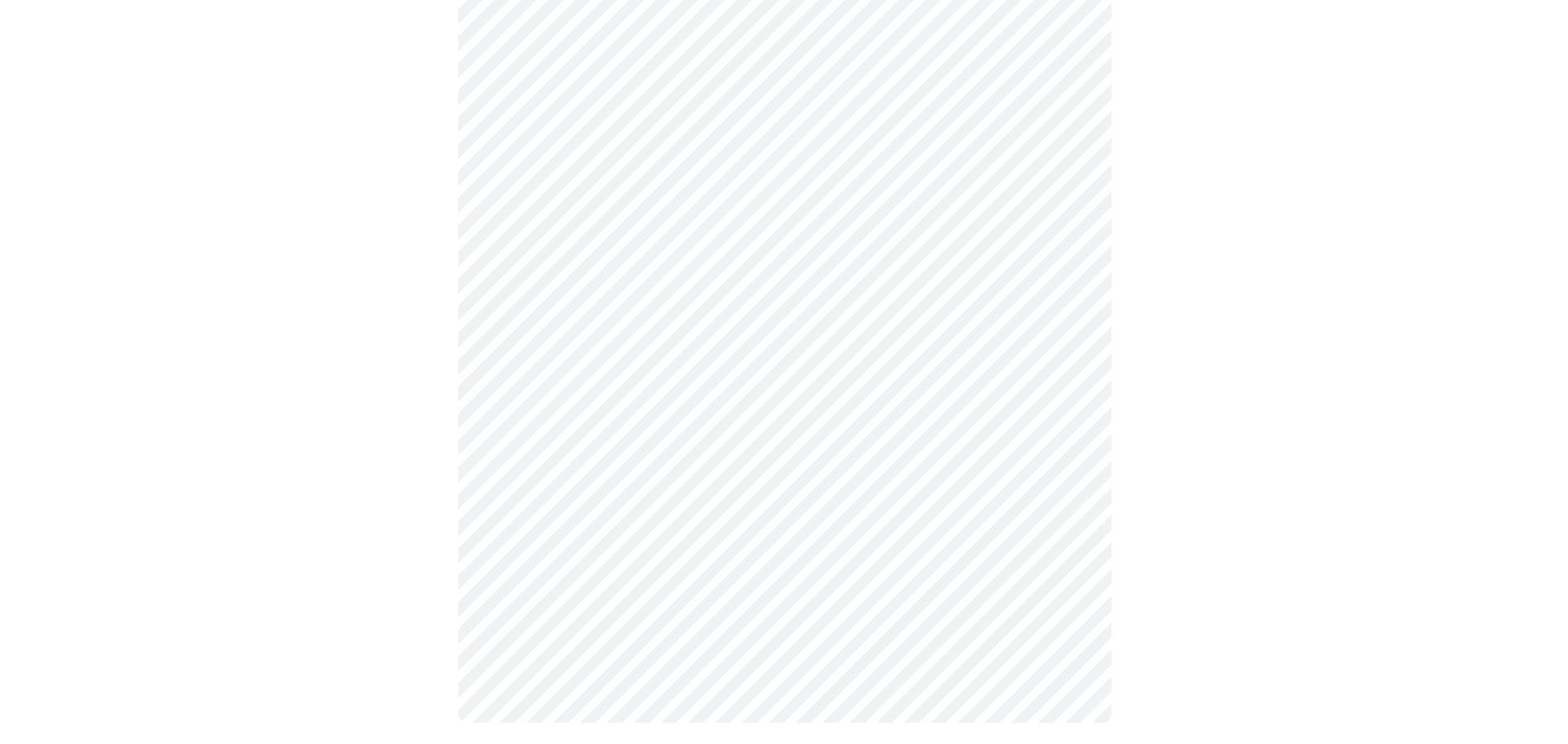
scroll to position [1200, 0]
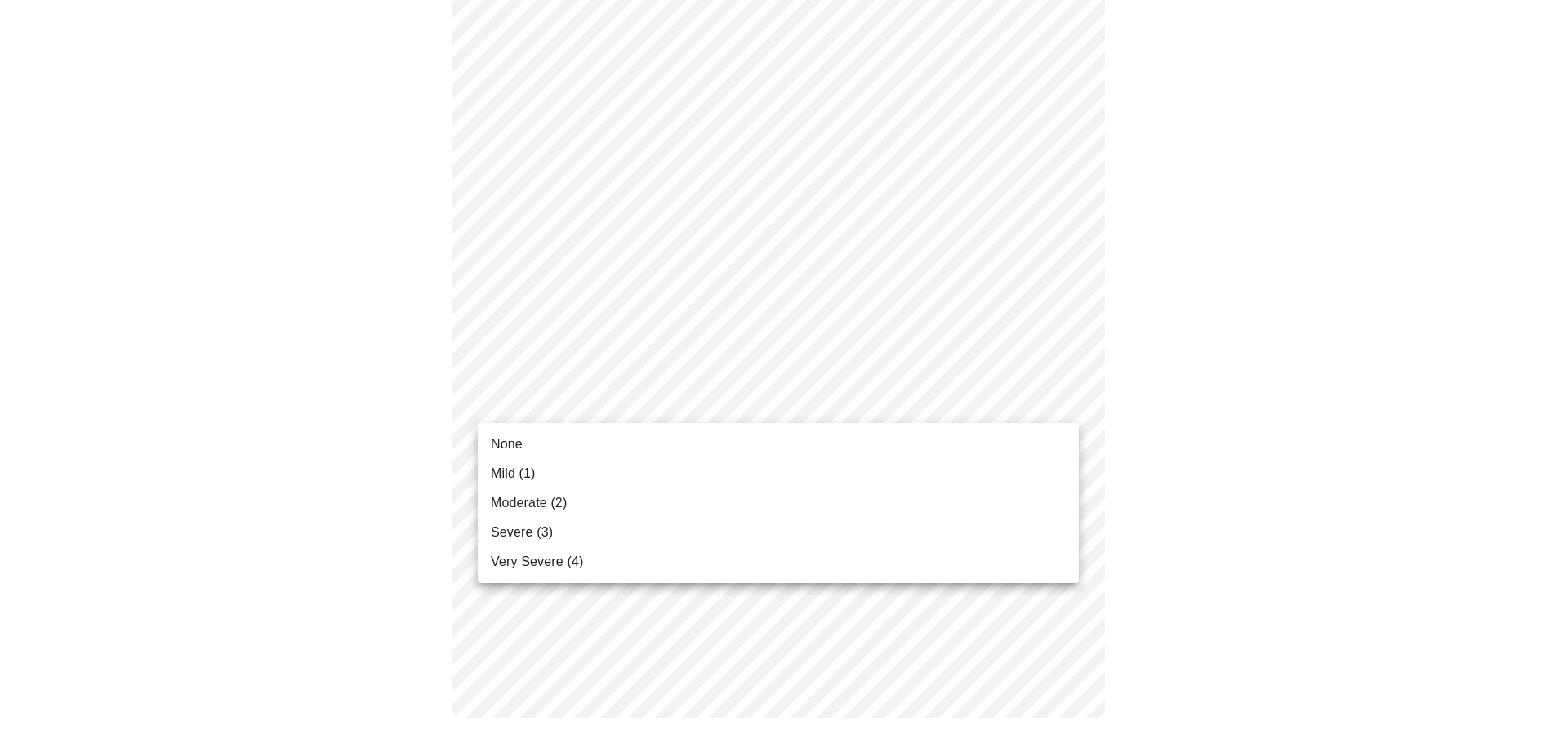
click at [1049, 503] on li "Moderate (2)" at bounding box center [778, 503] width 601 height 29
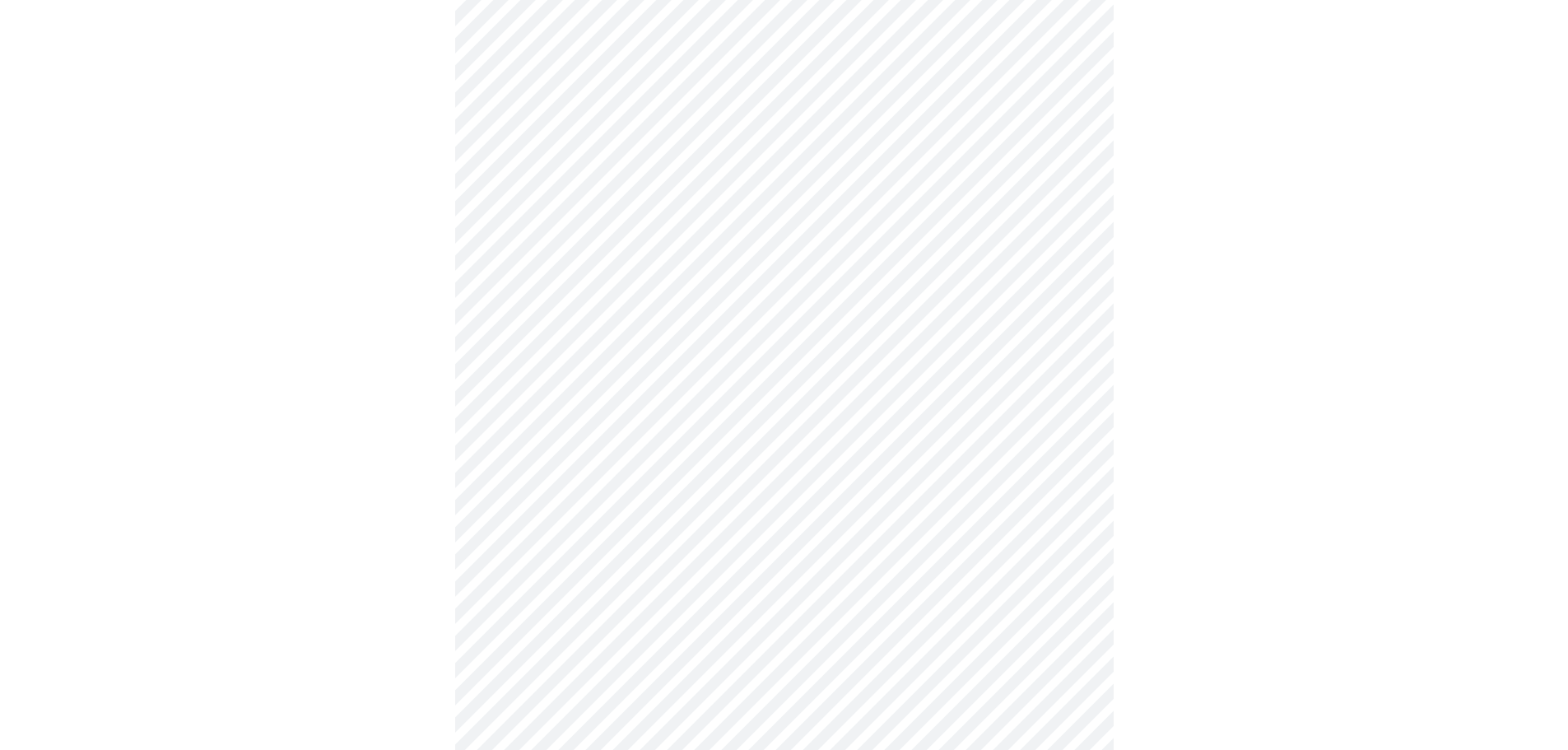
scroll to position [658, 0]
click at [1069, 345] on body "MyMenopauseRx Appointments Messaging Labs Uploads Medications Community Refer a…" at bounding box center [790, 160] width 1567 height 1625
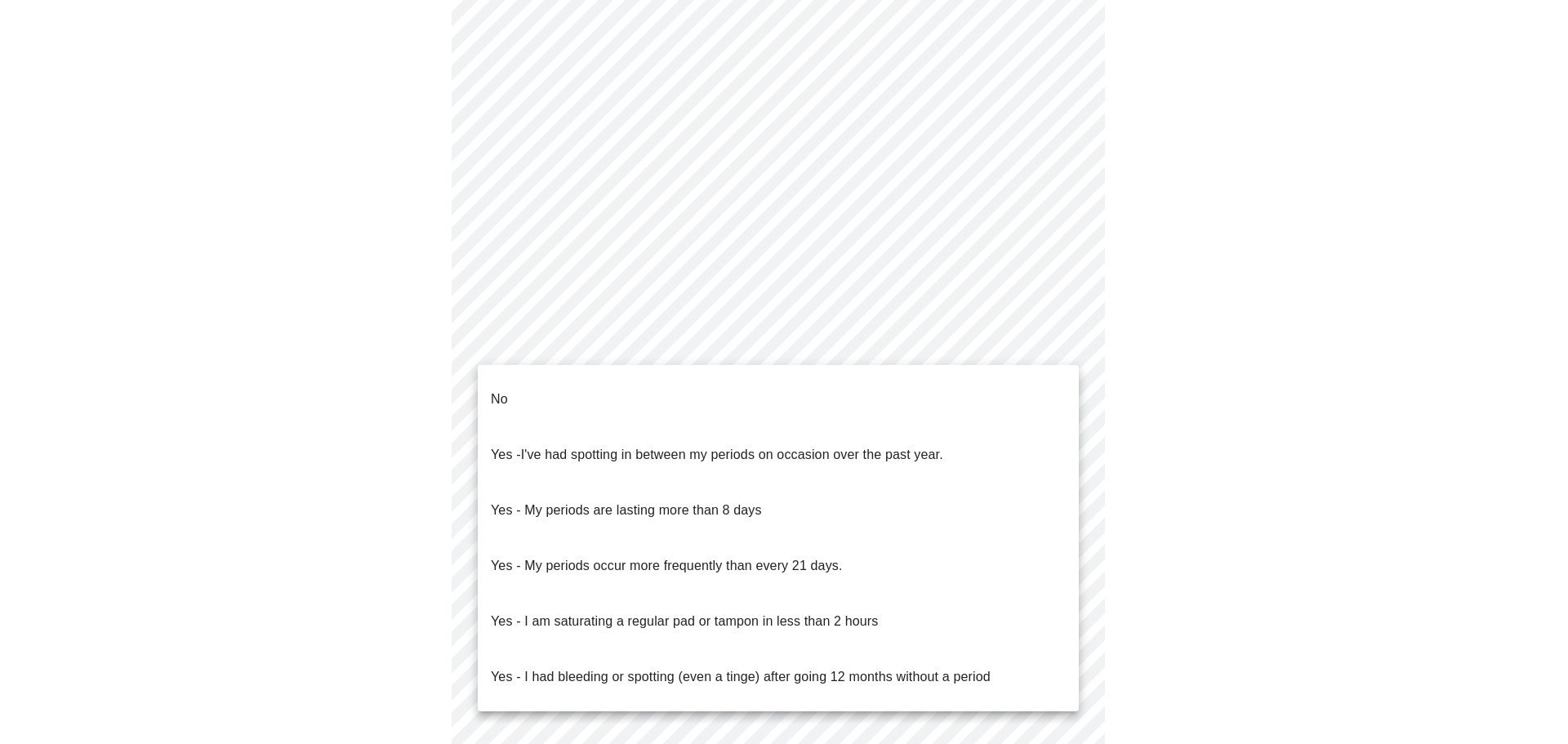
click at [1029, 650] on li "Yes - I had bleeding or spotting (even a tinge) after going 12 months without a…" at bounding box center [778, 677] width 601 height 56
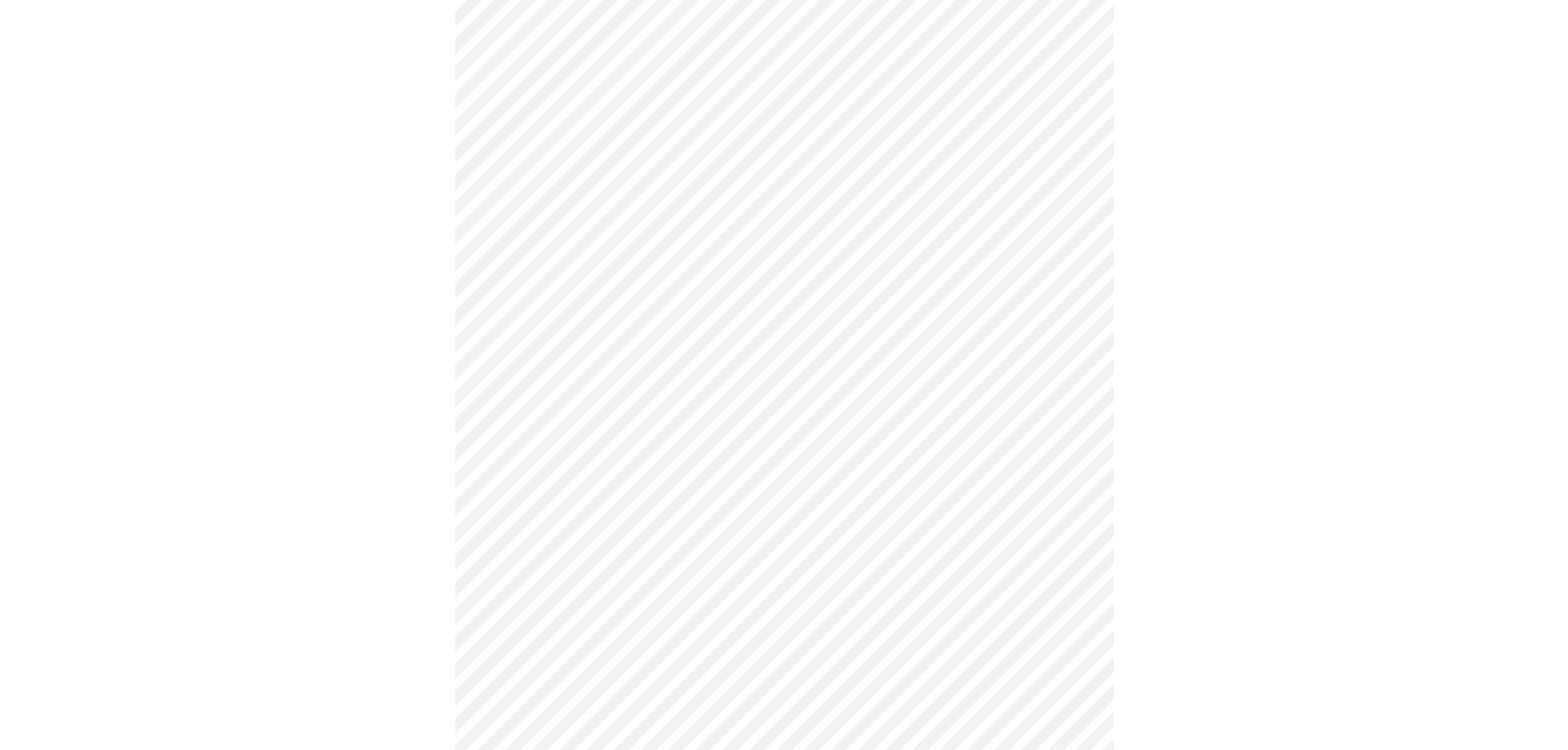
click at [1074, 476] on body "MyMenopauseRx Appointments Messaging Labs Uploads Medications Community Refer a…" at bounding box center [783, 155] width 1554 height 1615
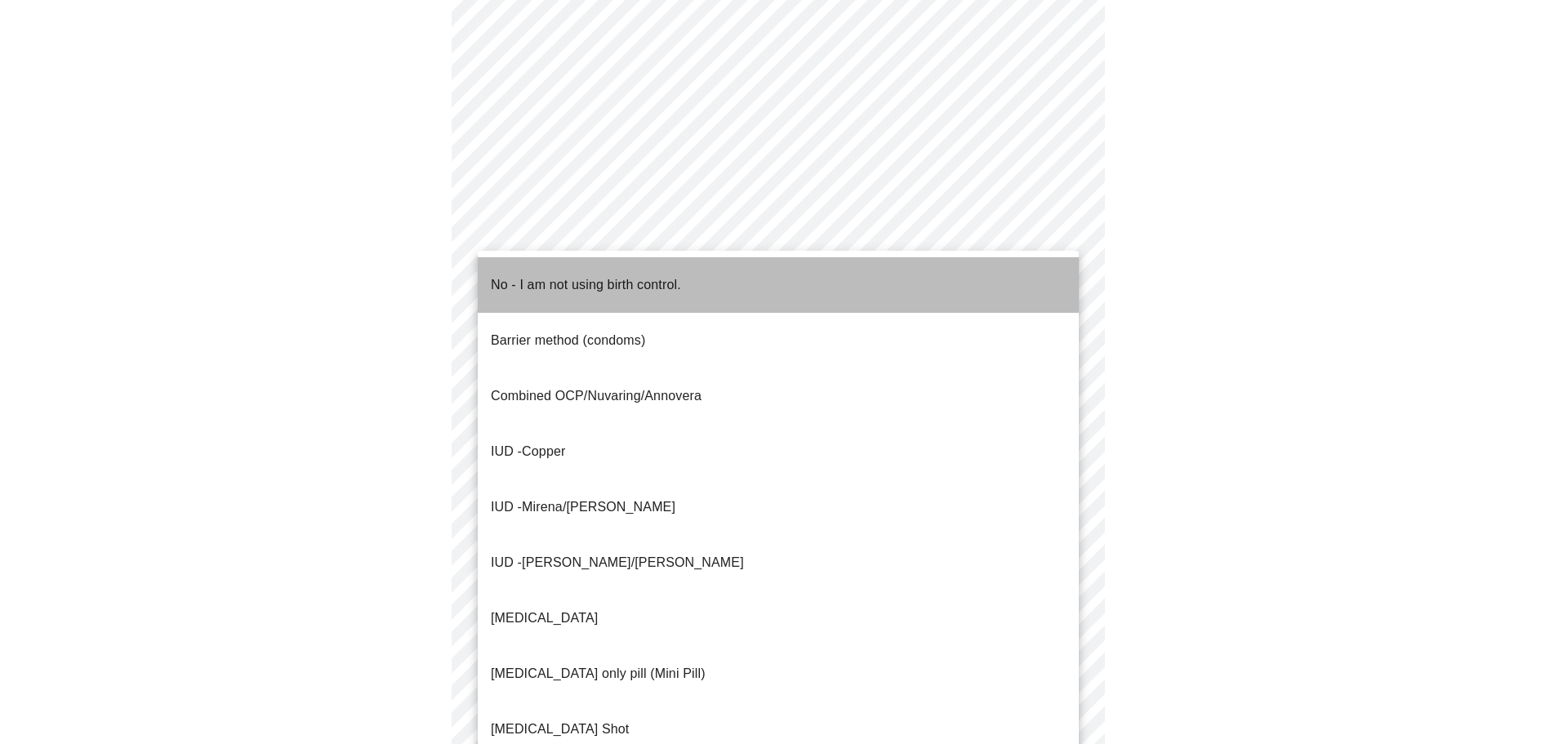
click at [990, 280] on li "No - I am not using birth control." at bounding box center [778, 284] width 601 height 56
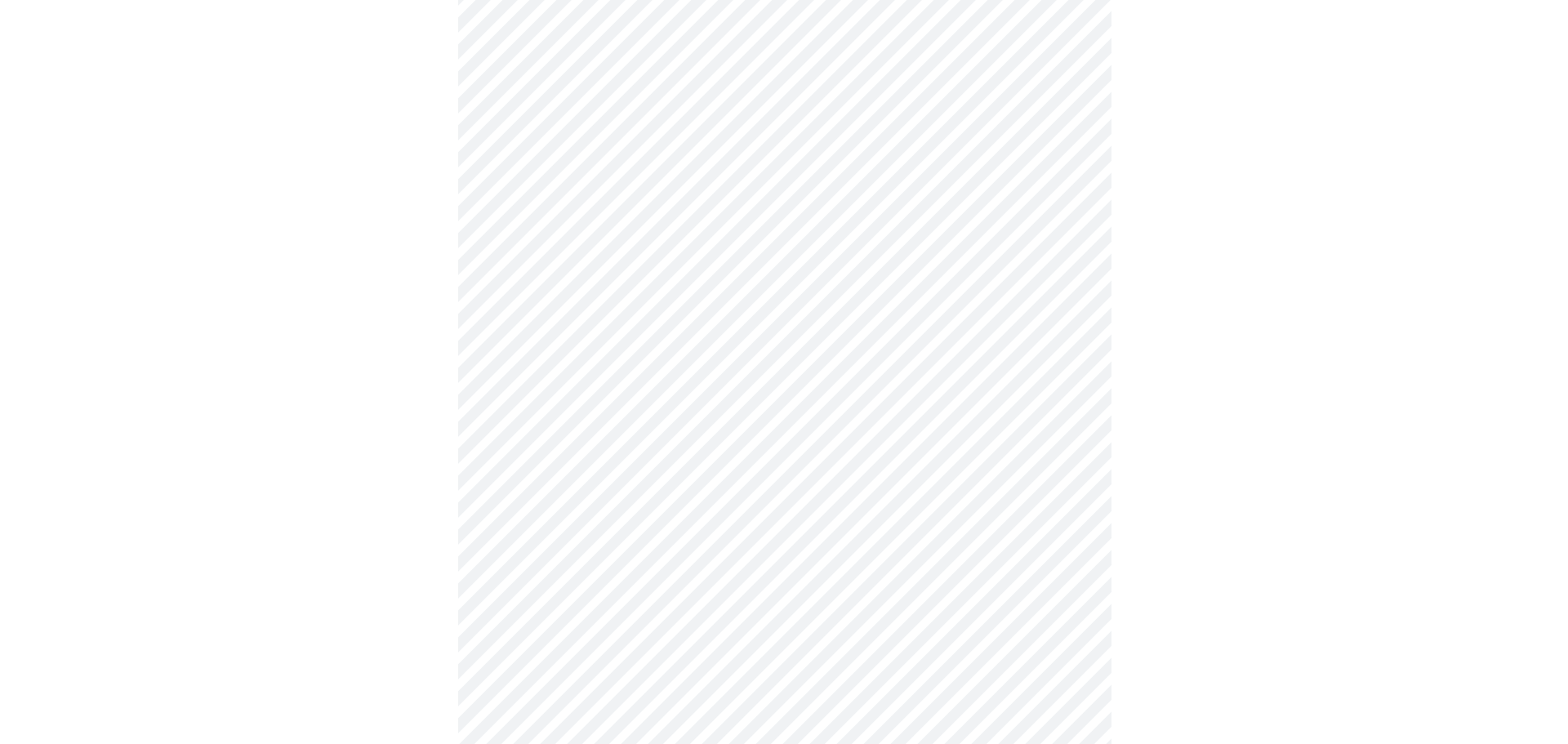
scroll to position [849, 0]
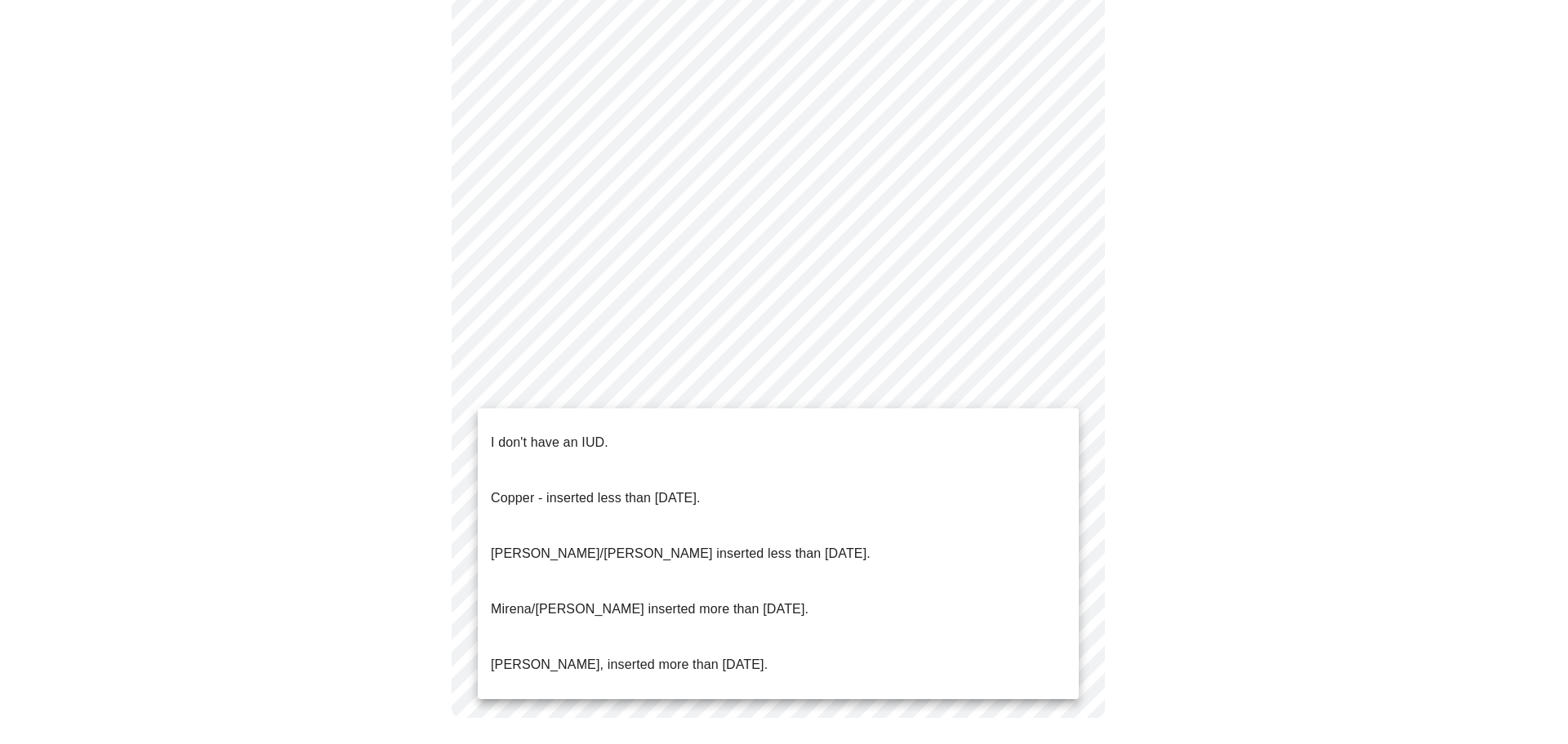
click at [1037, 427] on li "I don't have an IUD." at bounding box center [778, 442] width 601 height 56
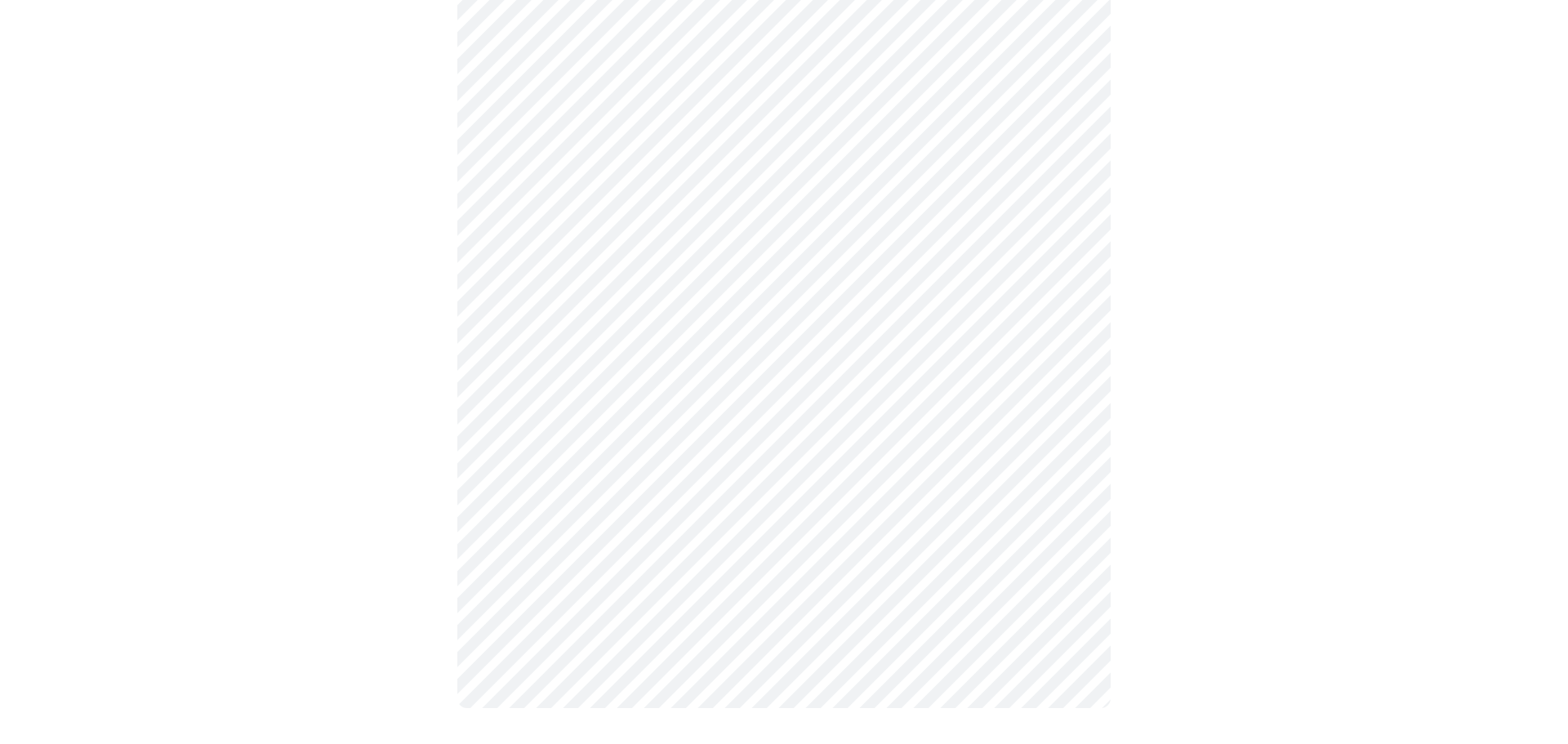
scroll to position [838, 0]
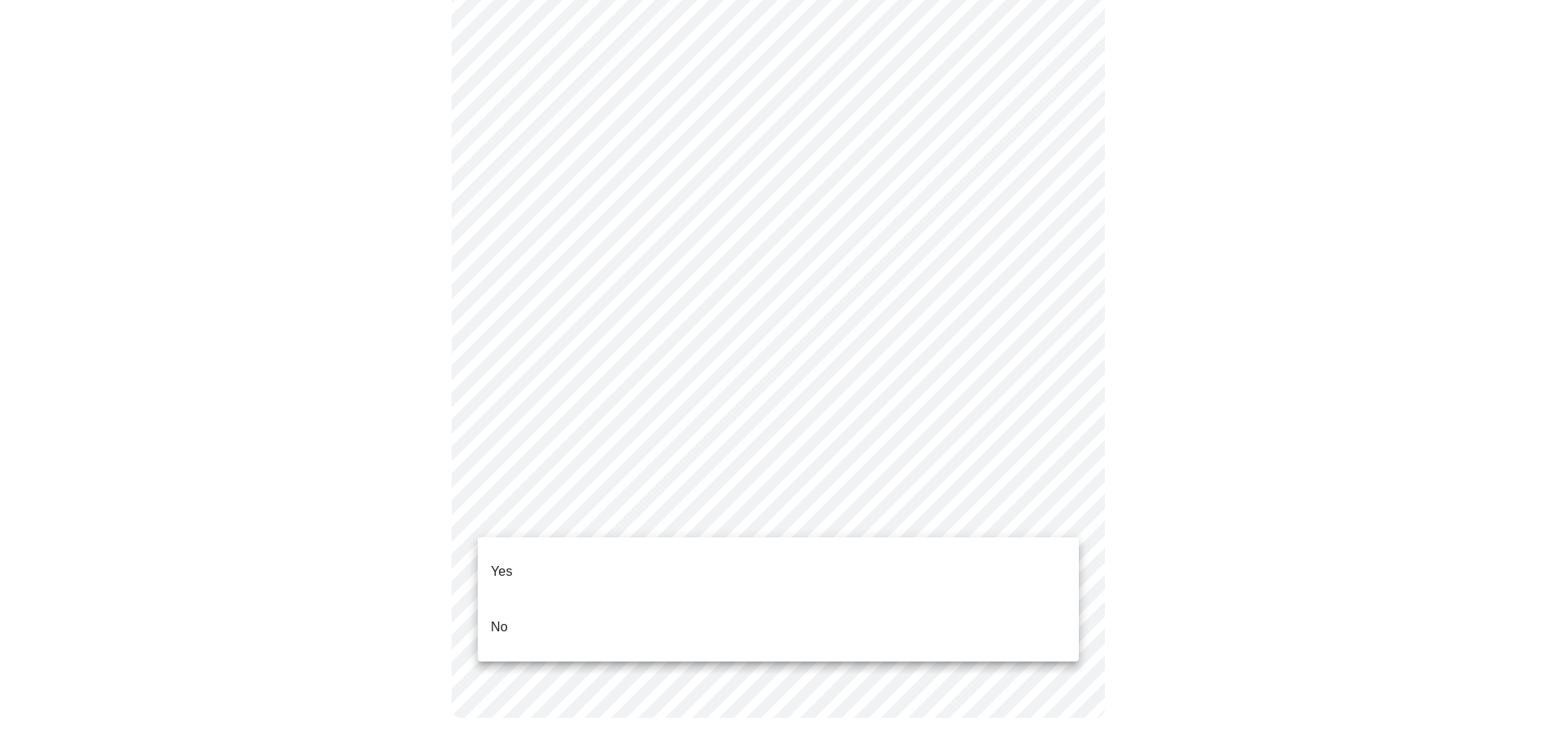
click at [1047, 561] on li "Yes" at bounding box center [778, 572] width 601 height 56
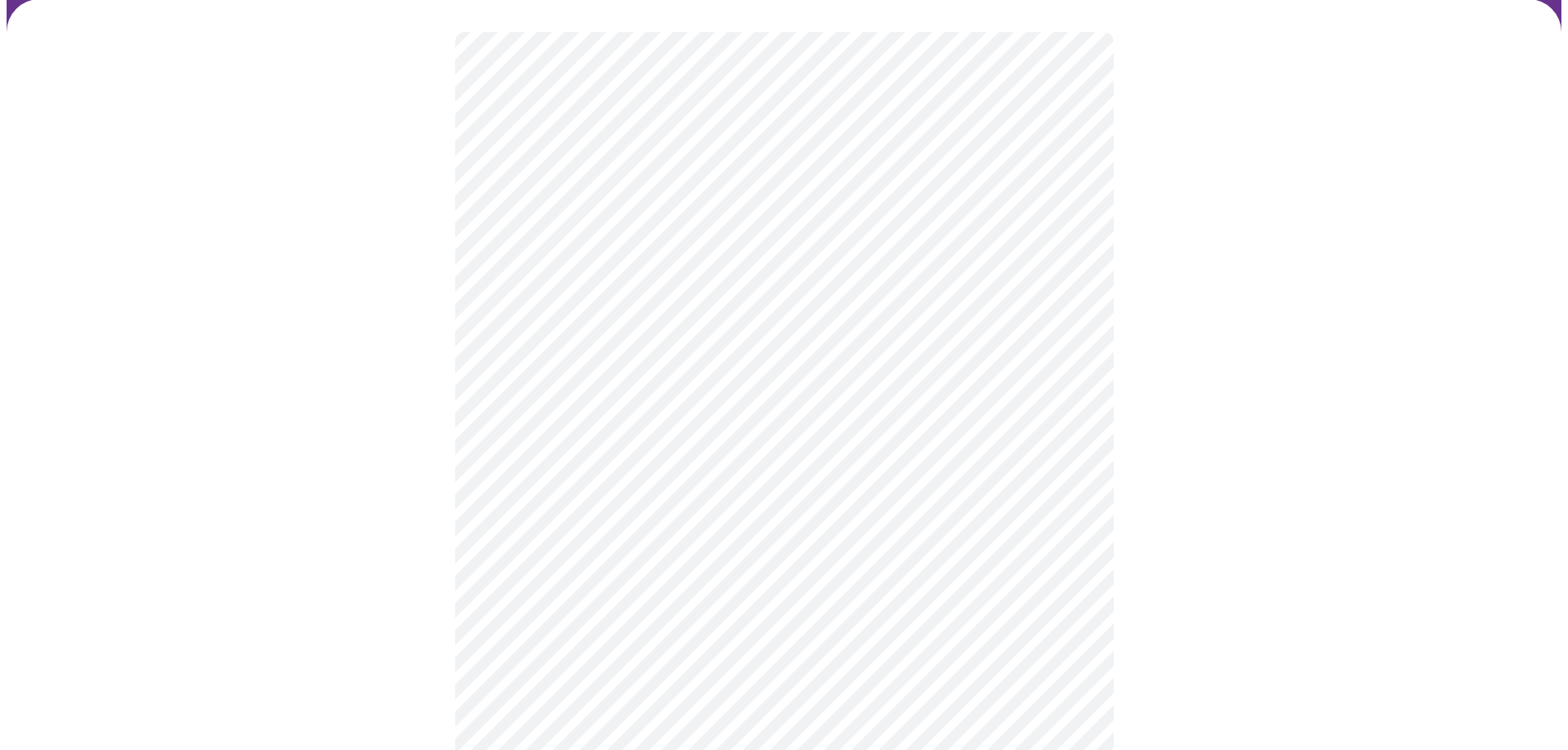
scroll to position [165, 0]
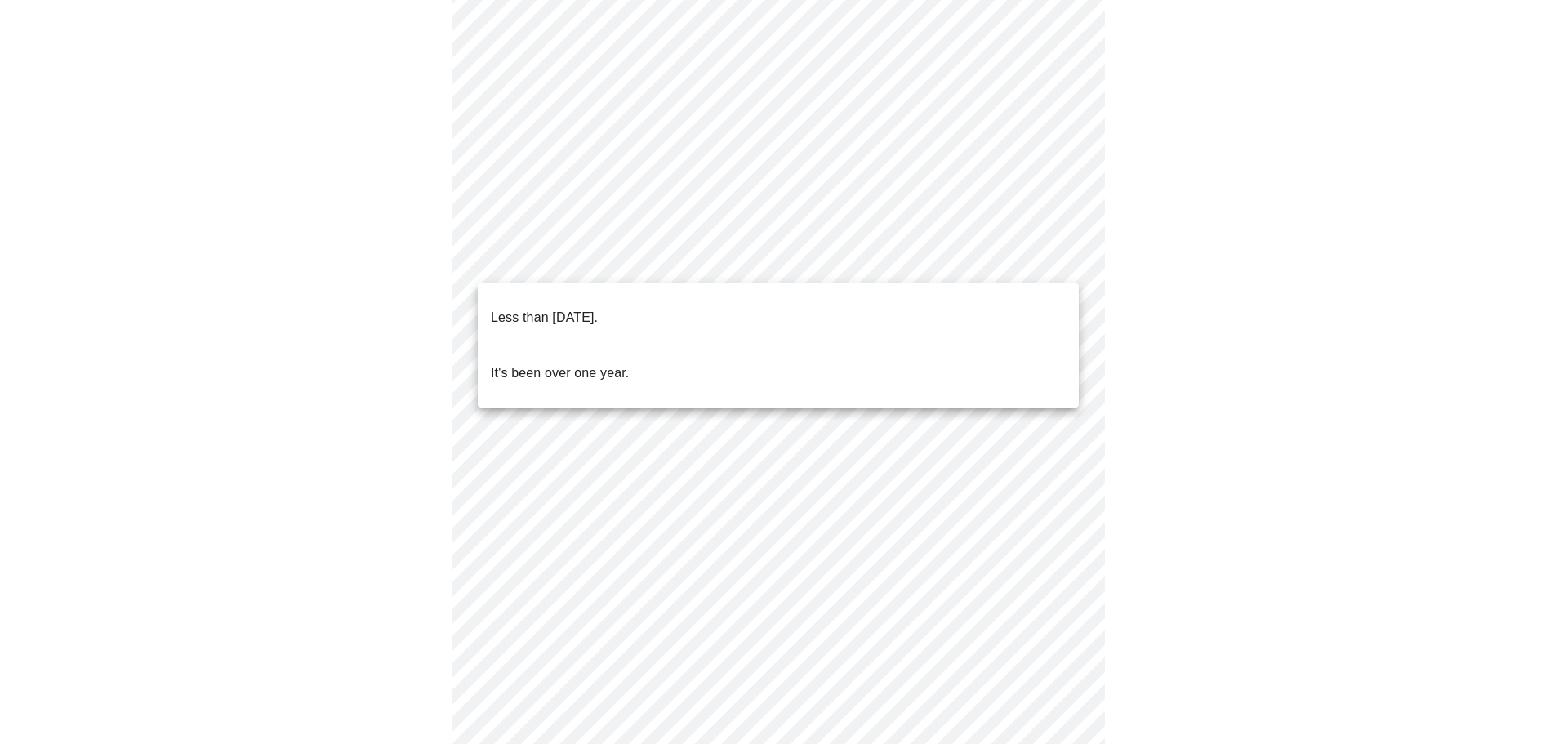
click at [1065, 263] on body "MyMenopauseRx Appointments Messaging Labs Uploads Medications Community Refer a…" at bounding box center [784, 505] width 1555 height 1323
click at [1035, 346] on li "It's been over one year." at bounding box center [778, 373] width 601 height 56
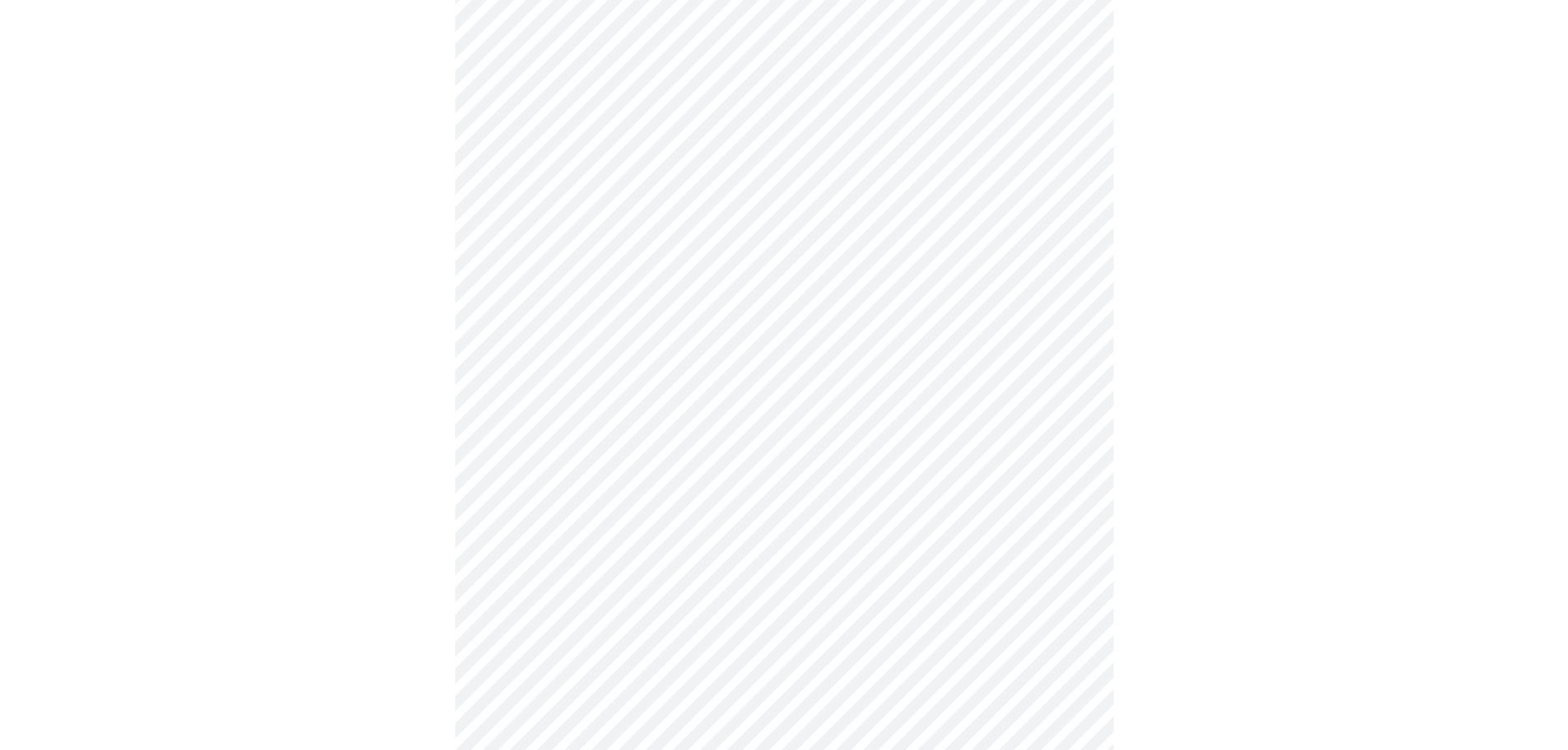
click at [1051, 399] on body "MyMenopauseRx Appointments Messaging Labs Uploads Medications Community Refer a…" at bounding box center [783, 503] width 1554 height 1323
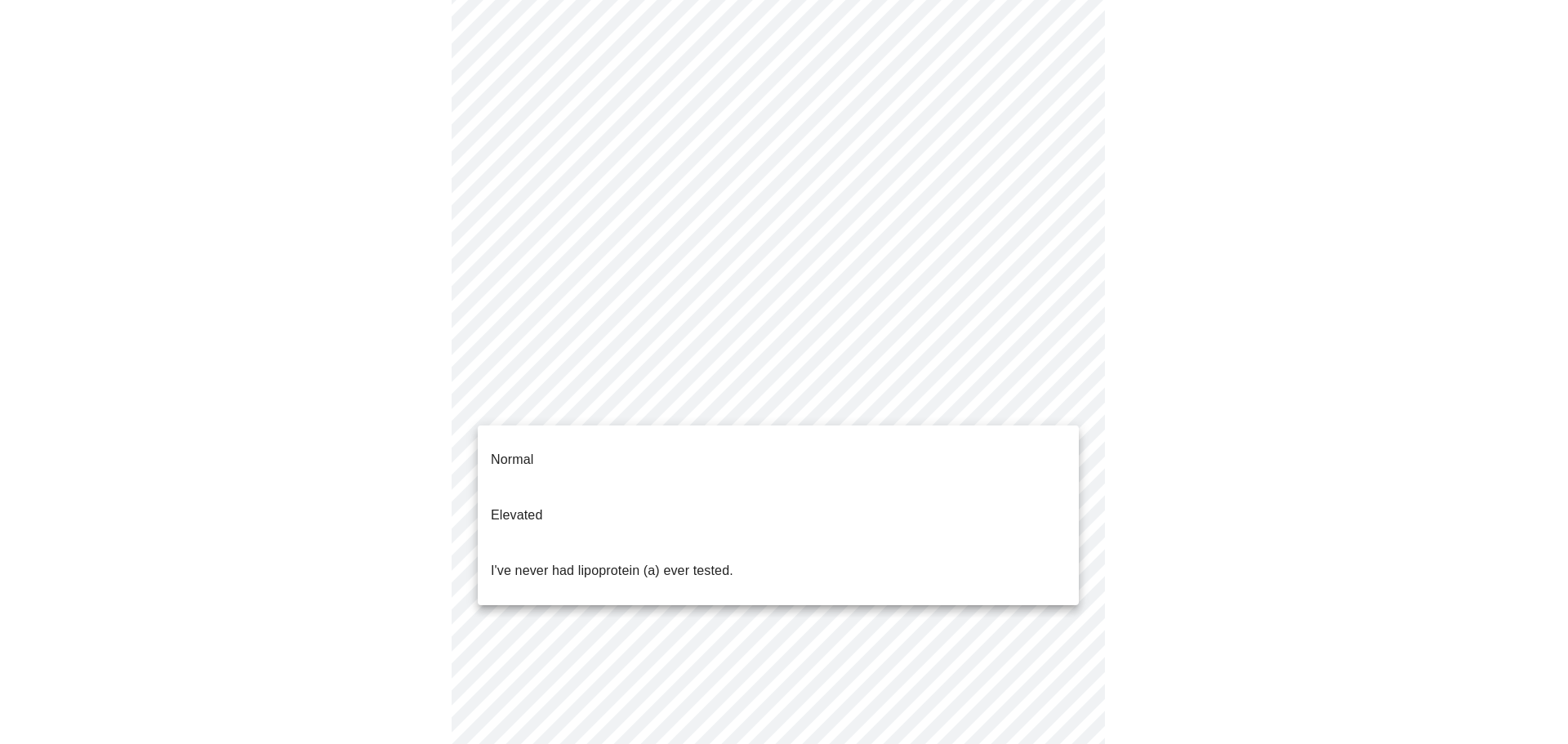
click at [1037, 465] on li "Normal" at bounding box center [778, 460] width 601 height 56
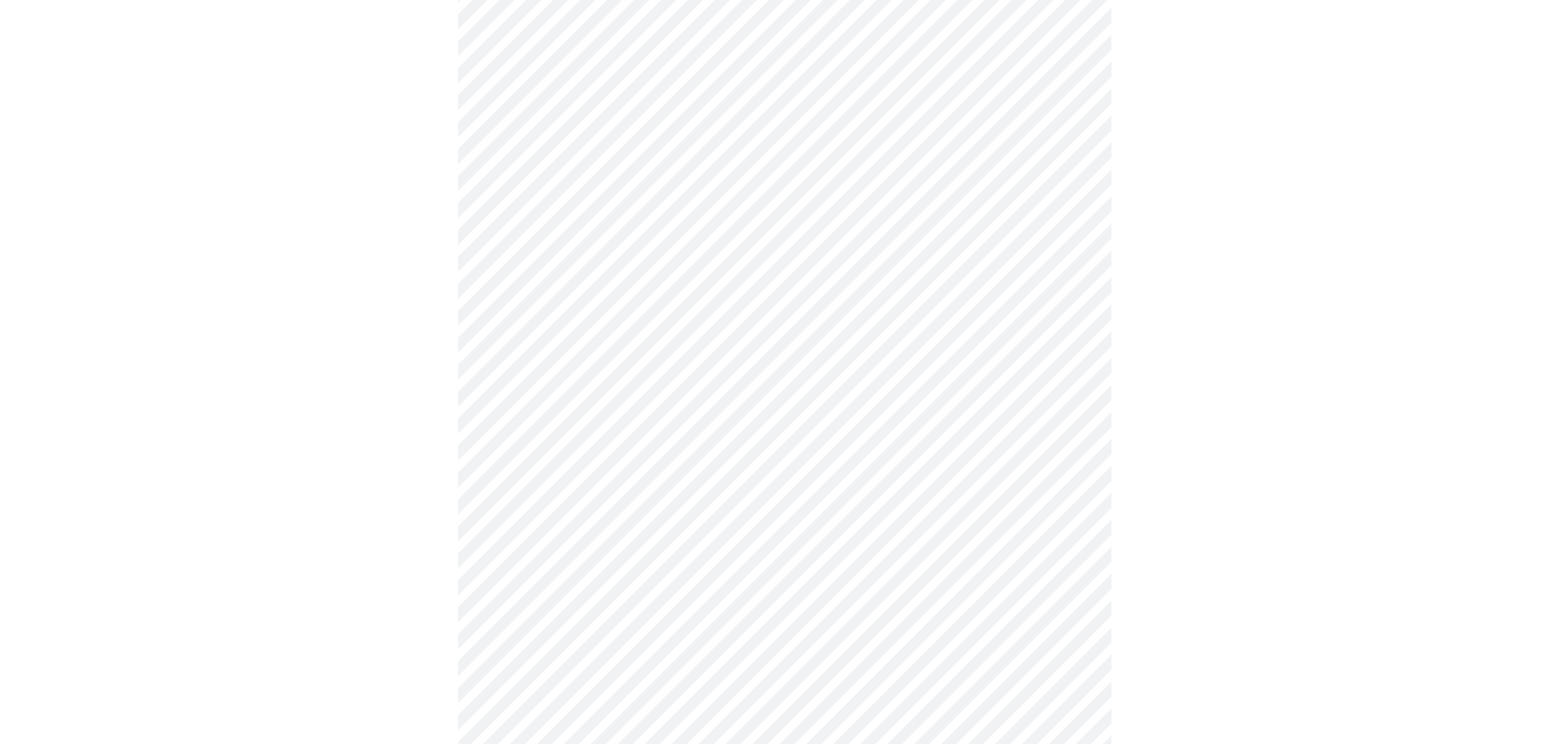
scroll to position [0, 0]
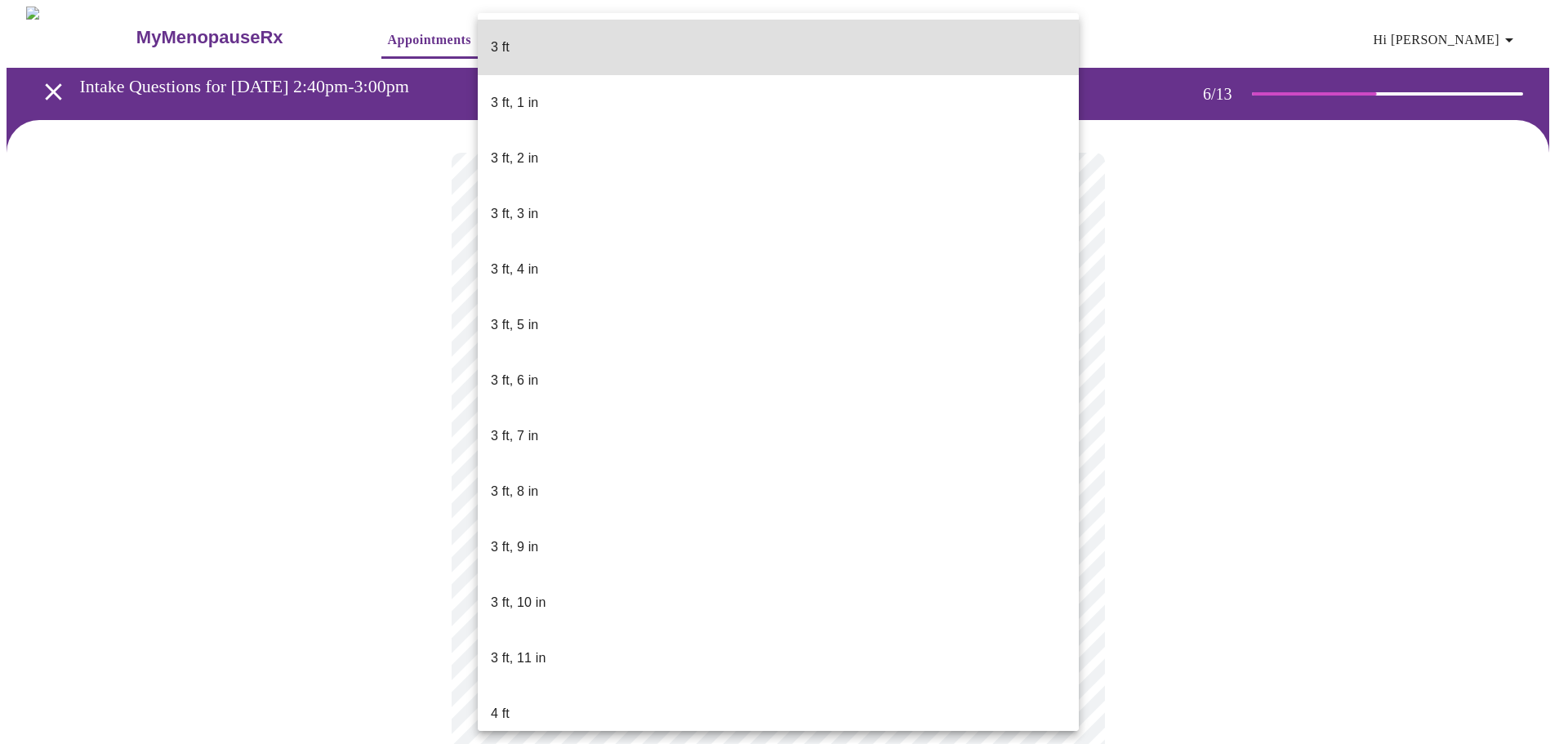
click at [849, 460] on body "MyMenopauseRx Appointments Messaging Labs Uploads Medications Community Refer a…" at bounding box center [784, 442] width 1555 height 872
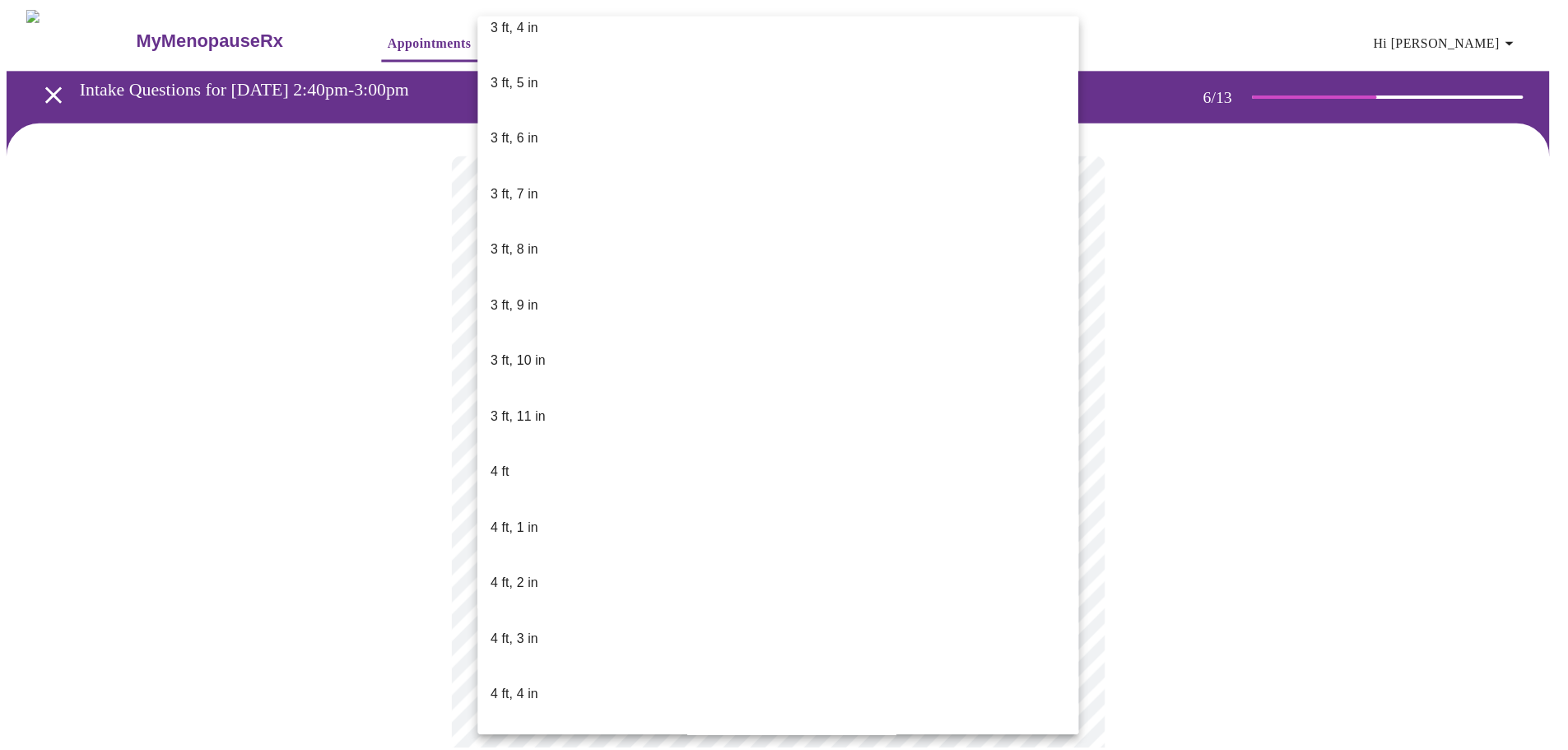
scroll to position [576, 0]
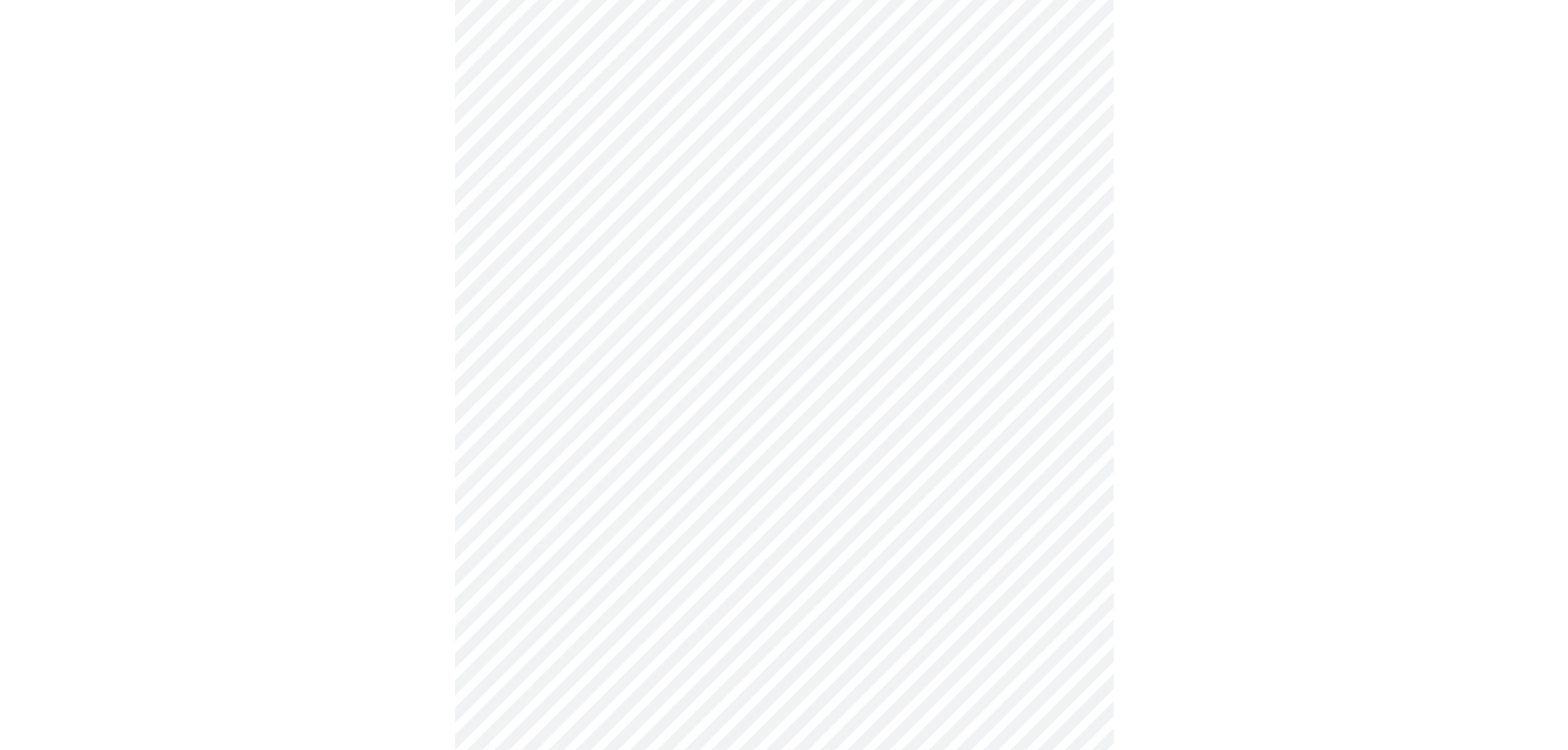
scroll to position [4199, 0]
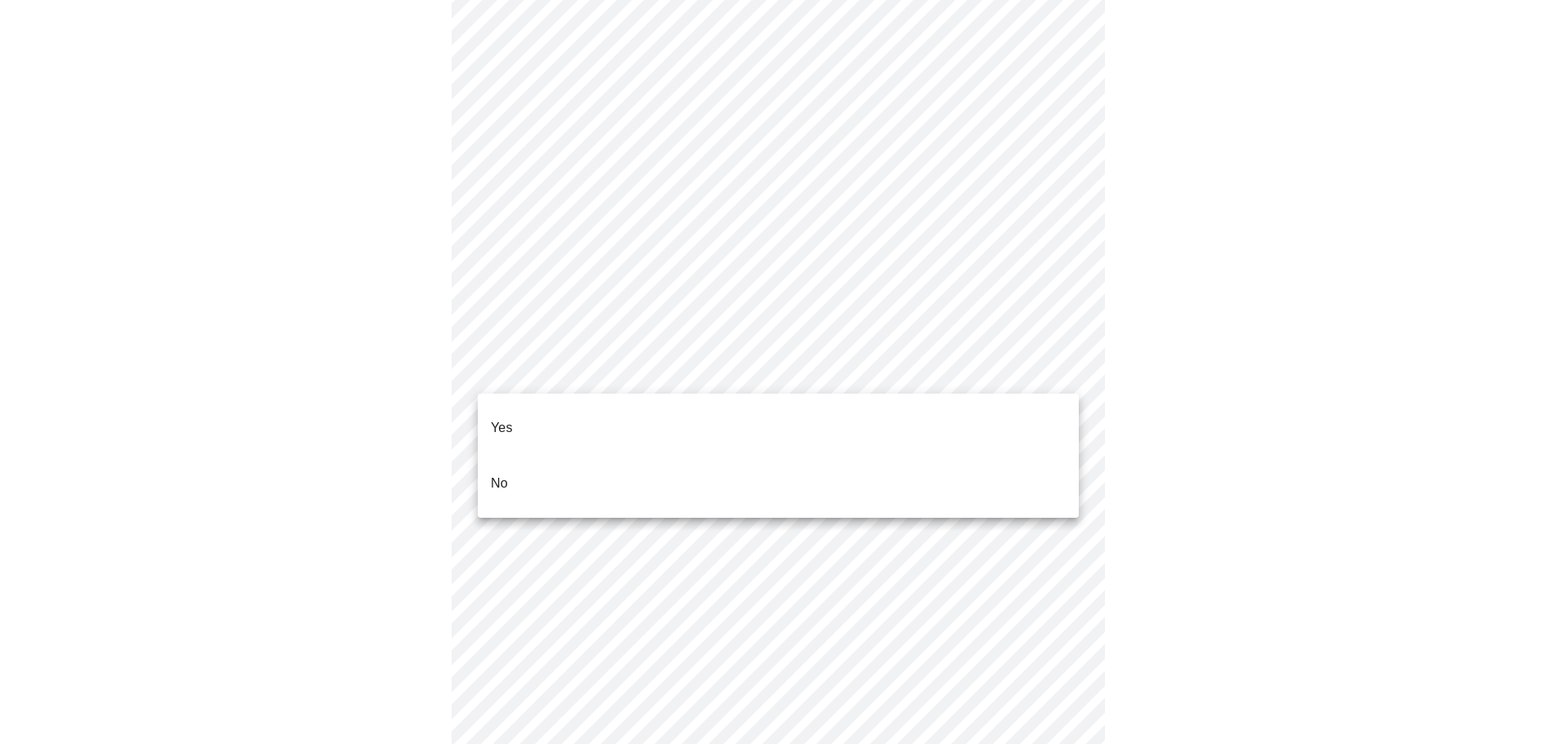
click at [970, 461] on li "No" at bounding box center [778, 483] width 601 height 56
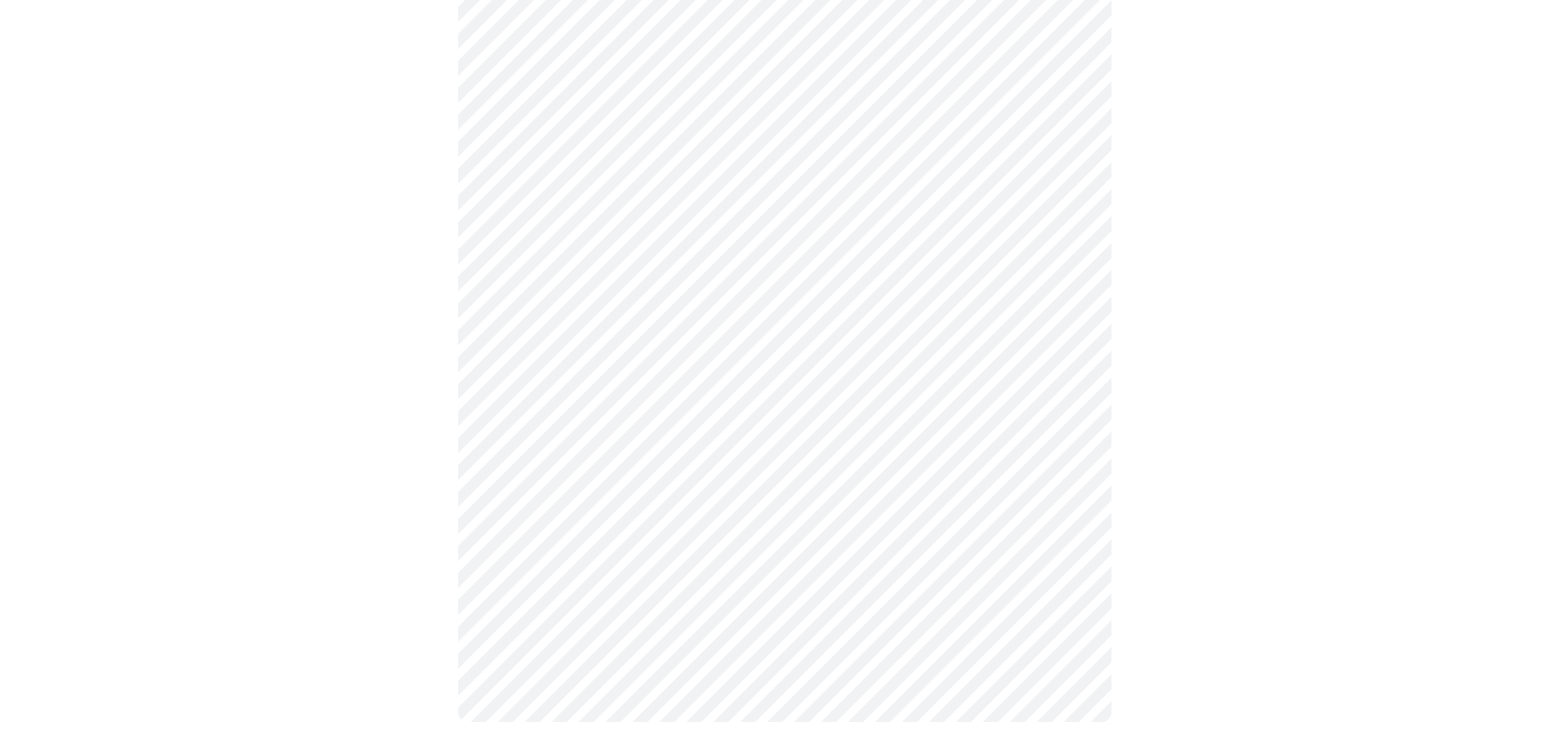
scroll to position [851, 0]
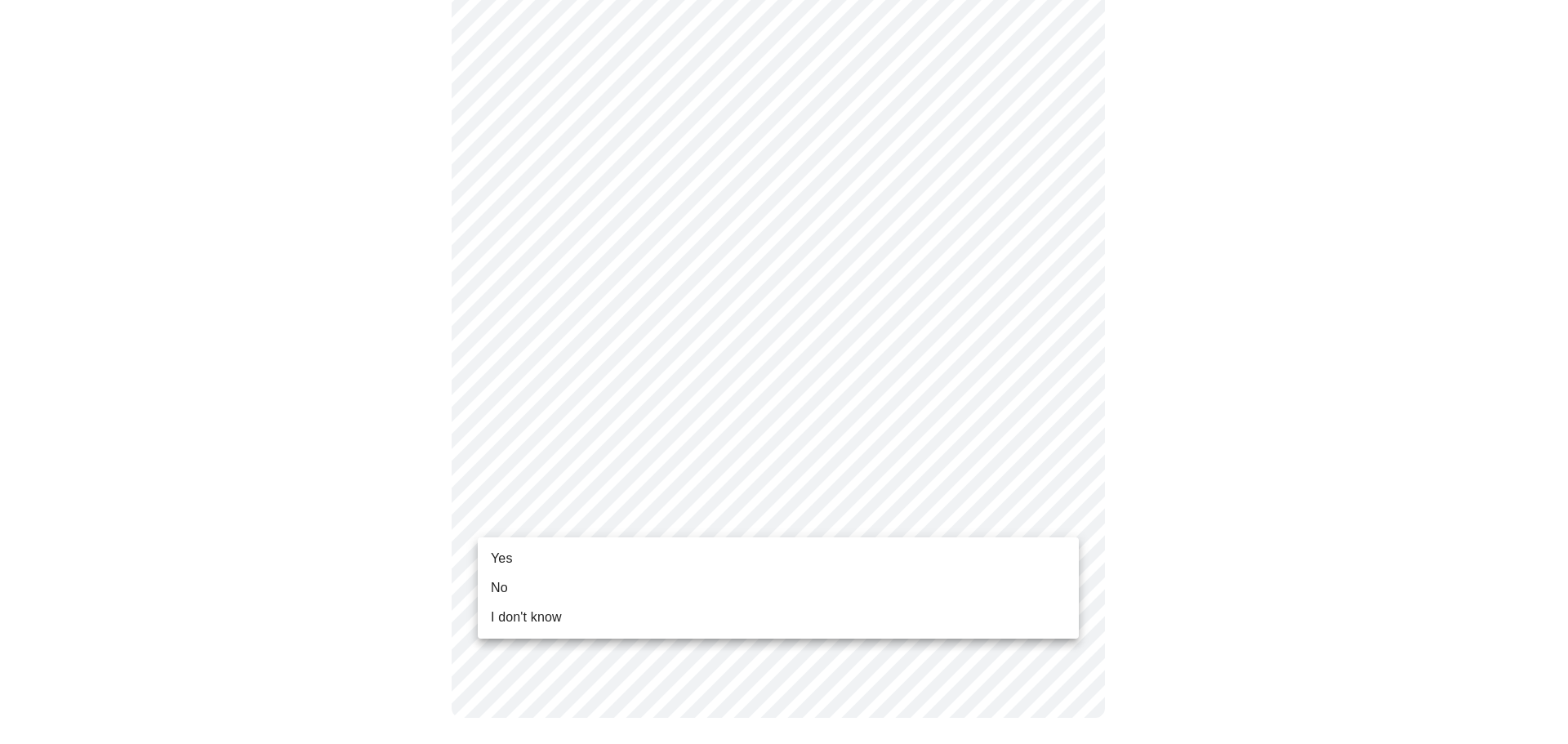
click at [982, 555] on li "Yes" at bounding box center [778, 559] width 601 height 29
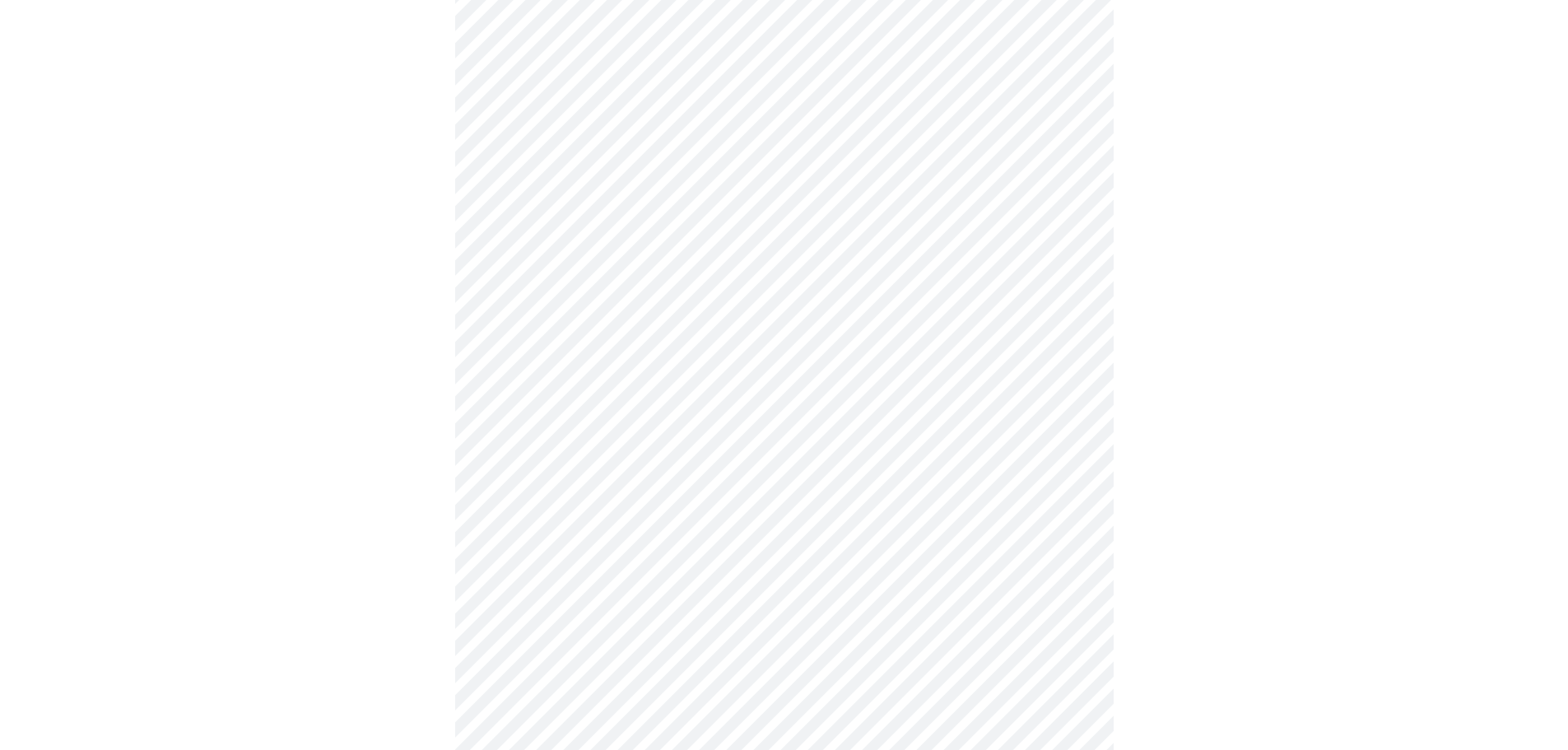
scroll to position [0, 0]
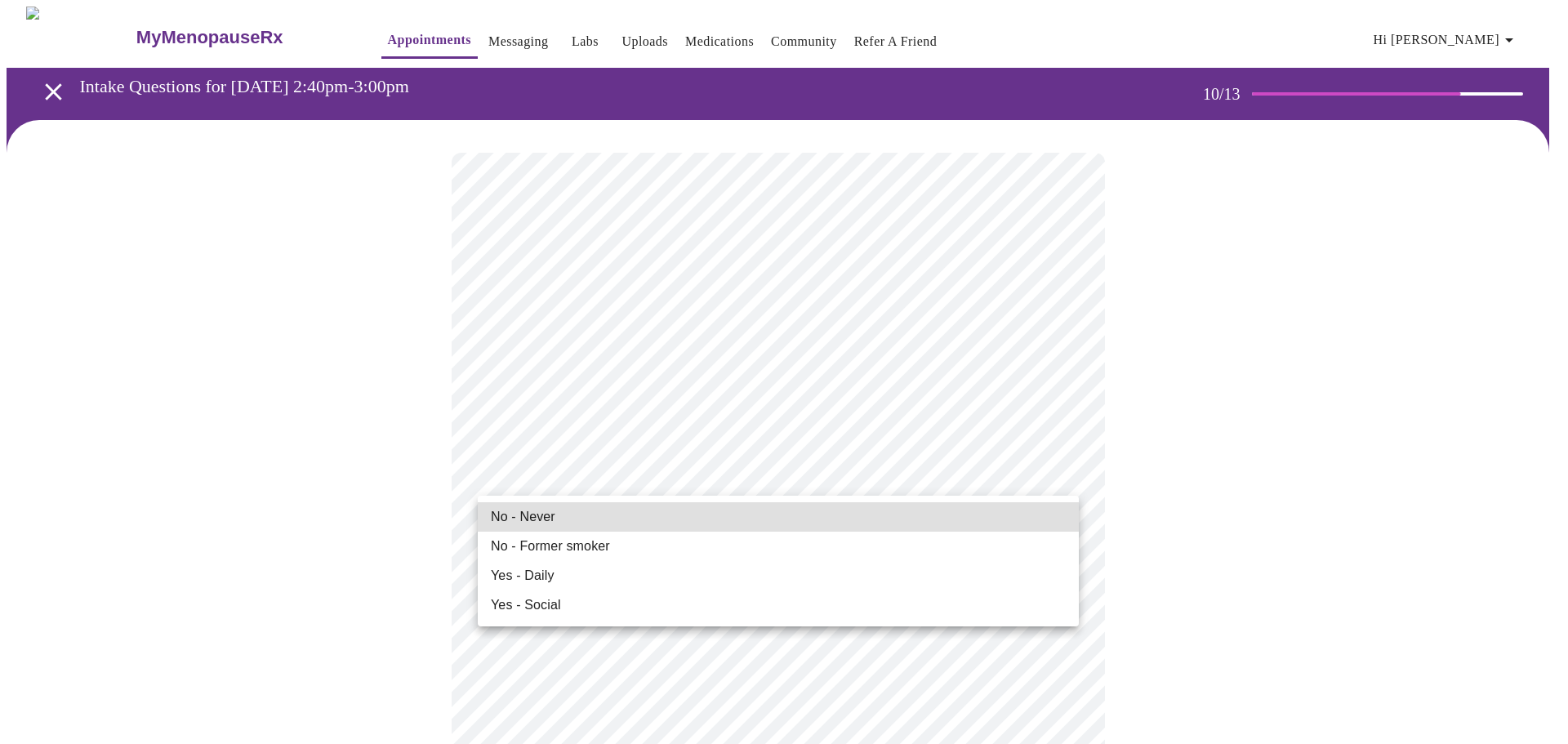
click at [997, 509] on li "No - Never" at bounding box center [778, 516] width 601 height 29
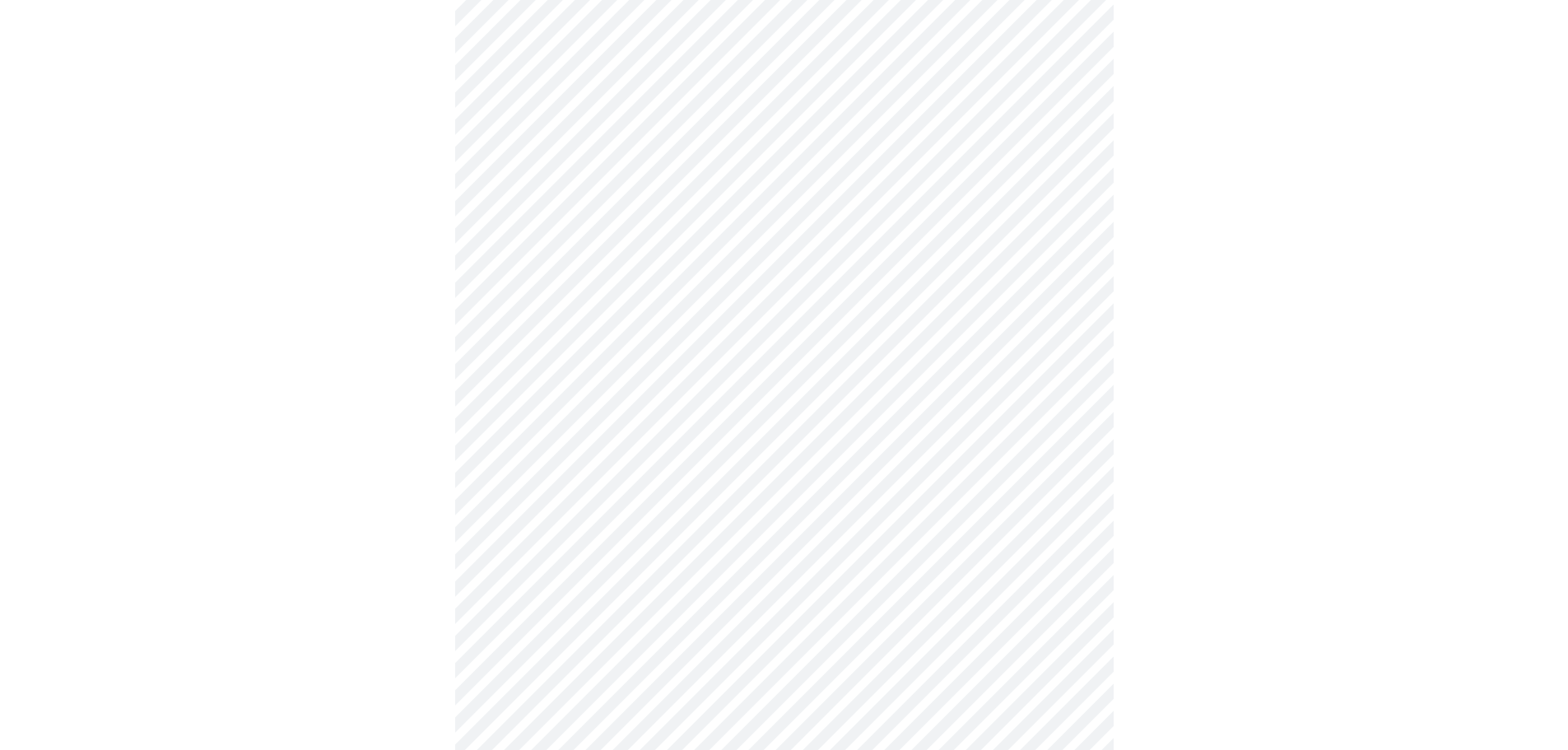
scroll to position [1317, 0]
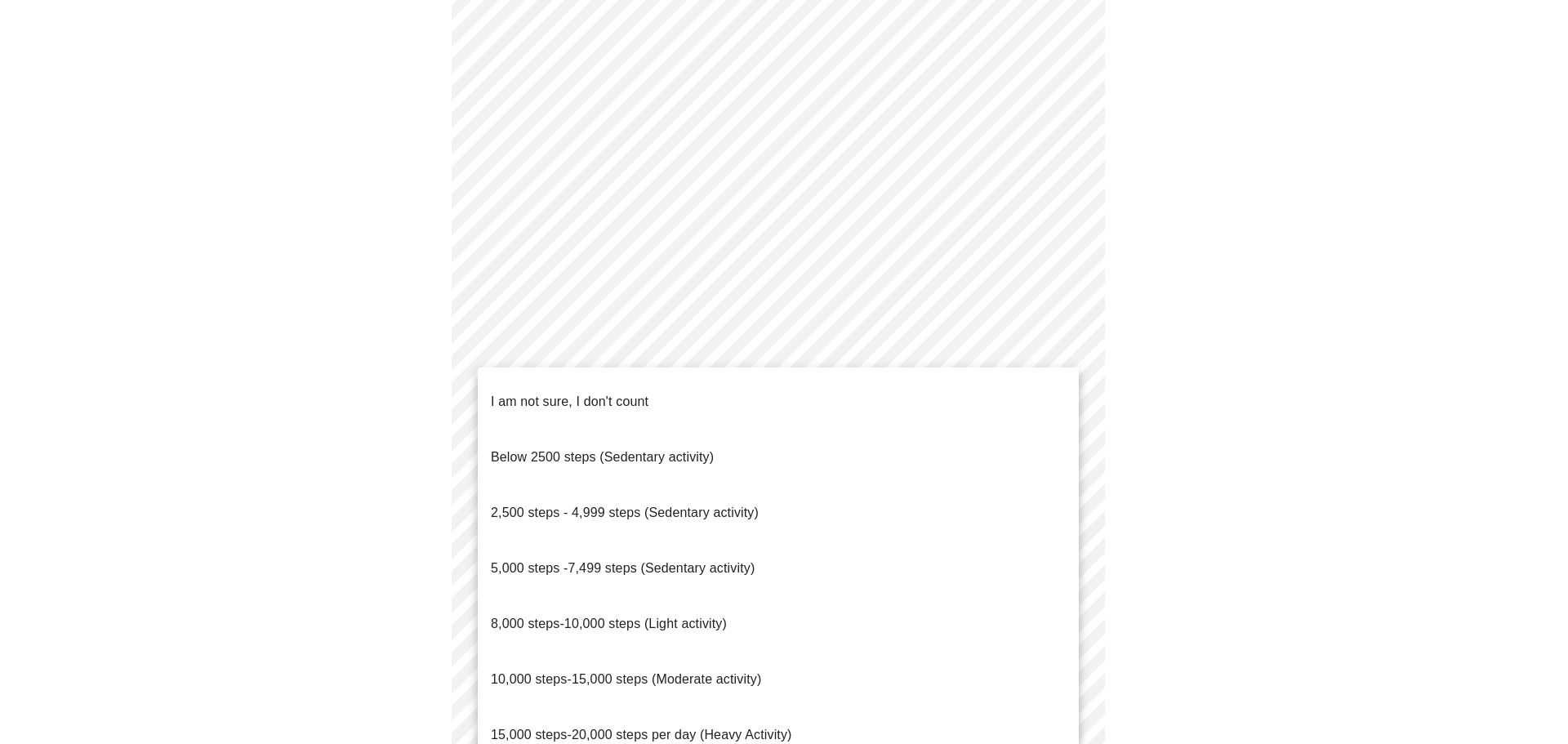
click at [1003, 596] on li "8,000 steps-10,000 steps (Light activity)" at bounding box center [778, 624] width 601 height 56
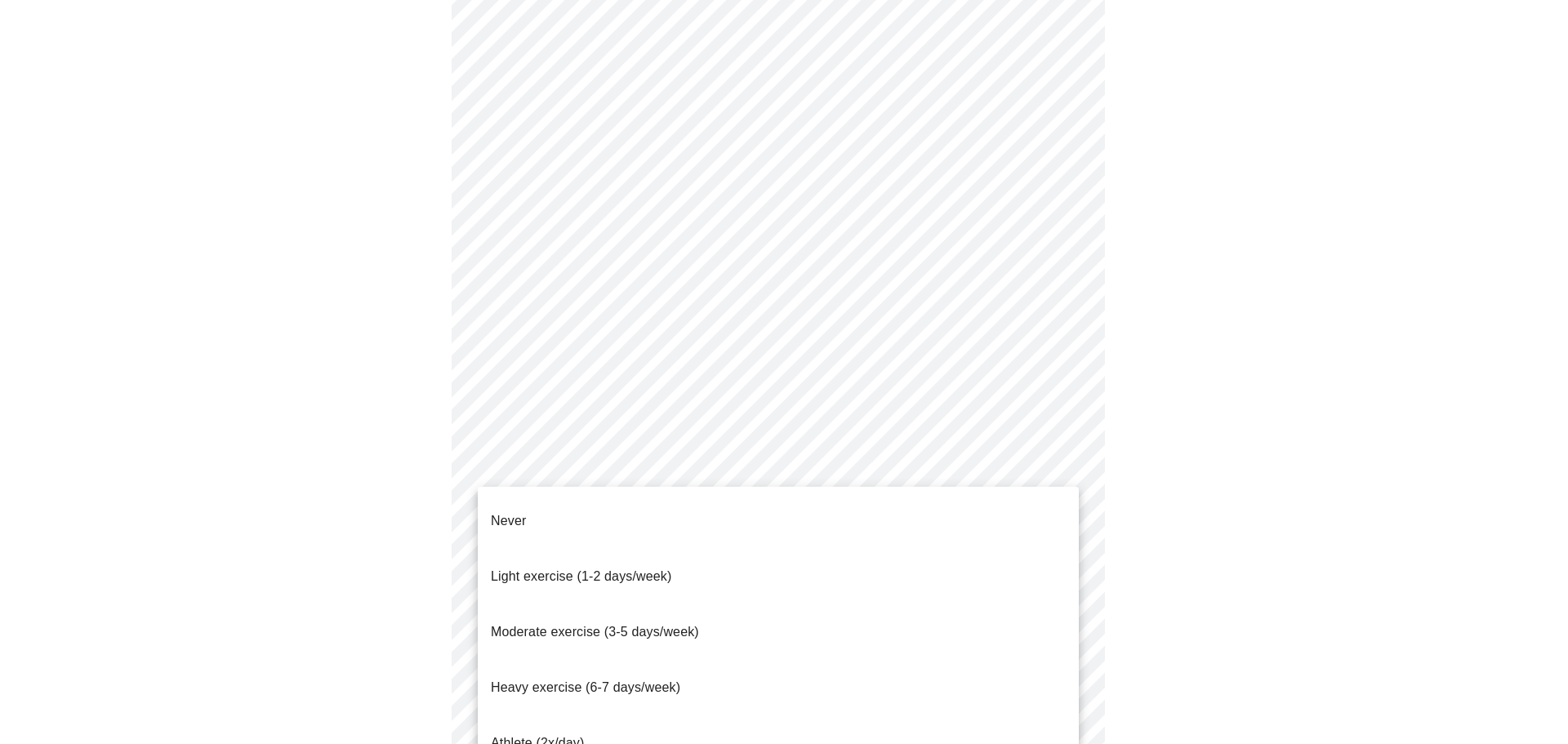
click at [1027, 605] on li "Moderate exercise (3-5 days/week)" at bounding box center [778, 632] width 601 height 56
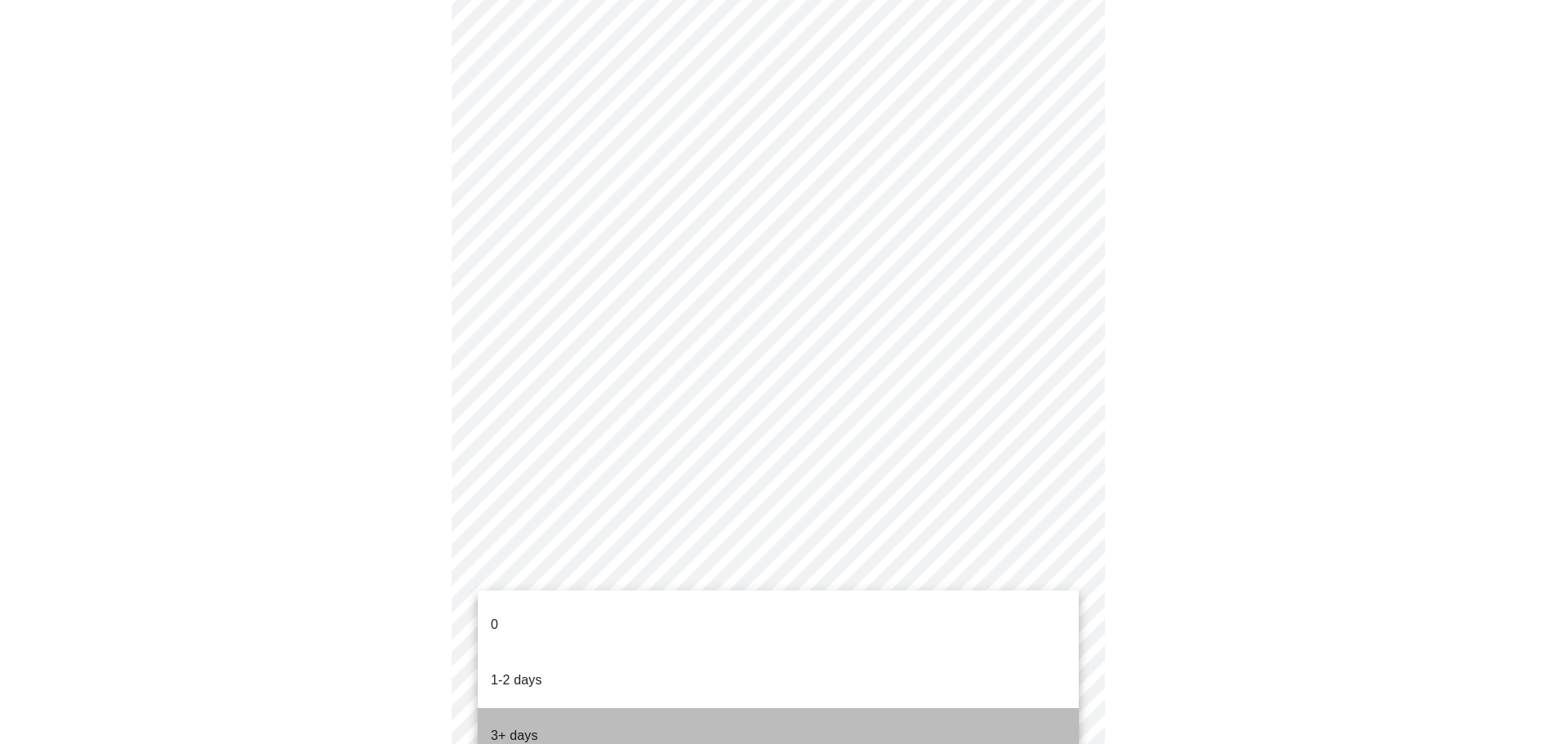
click at [1029, 708] on li "3+ days" at bounding box center [778, 736] width 601 height 56
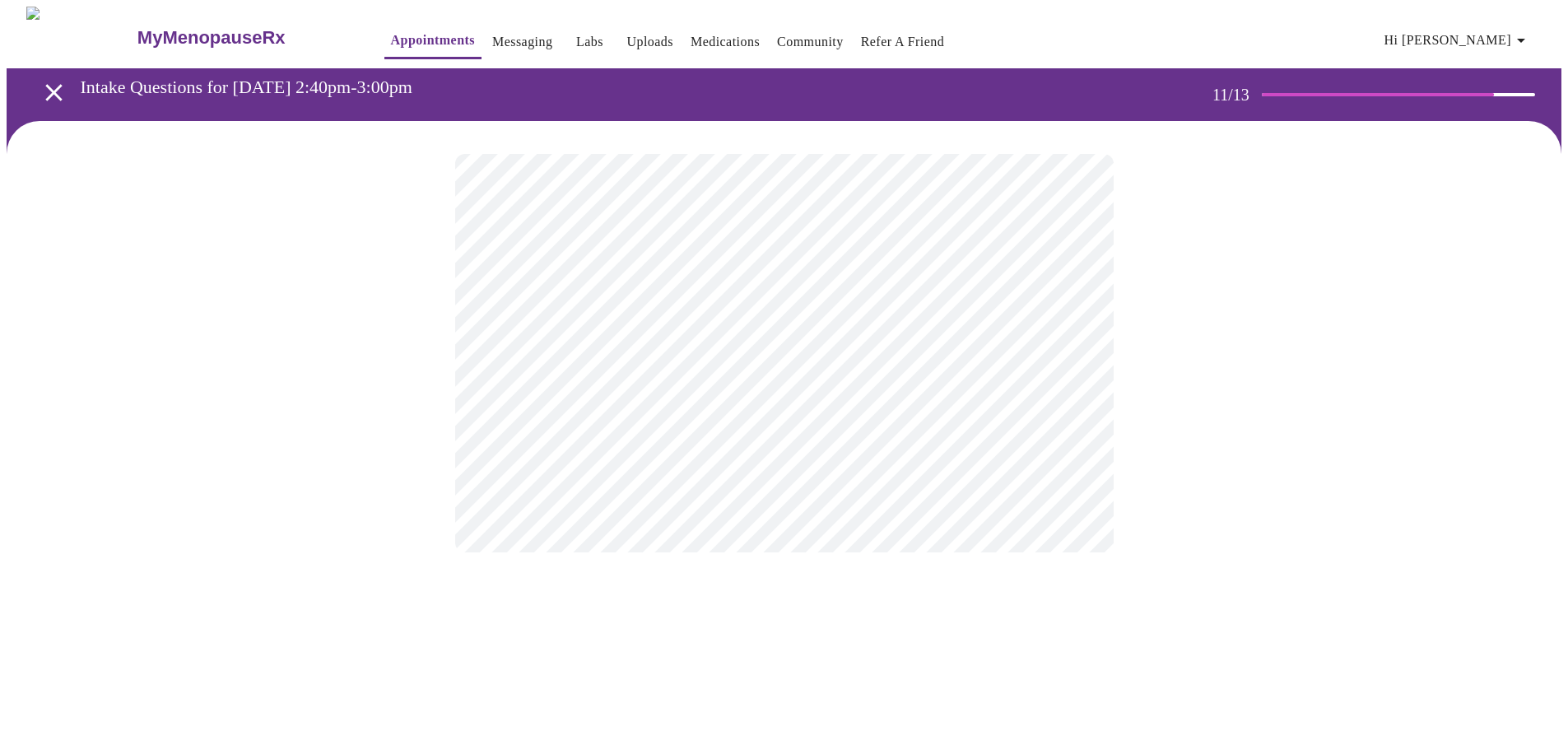
scroll to position [0, 0]
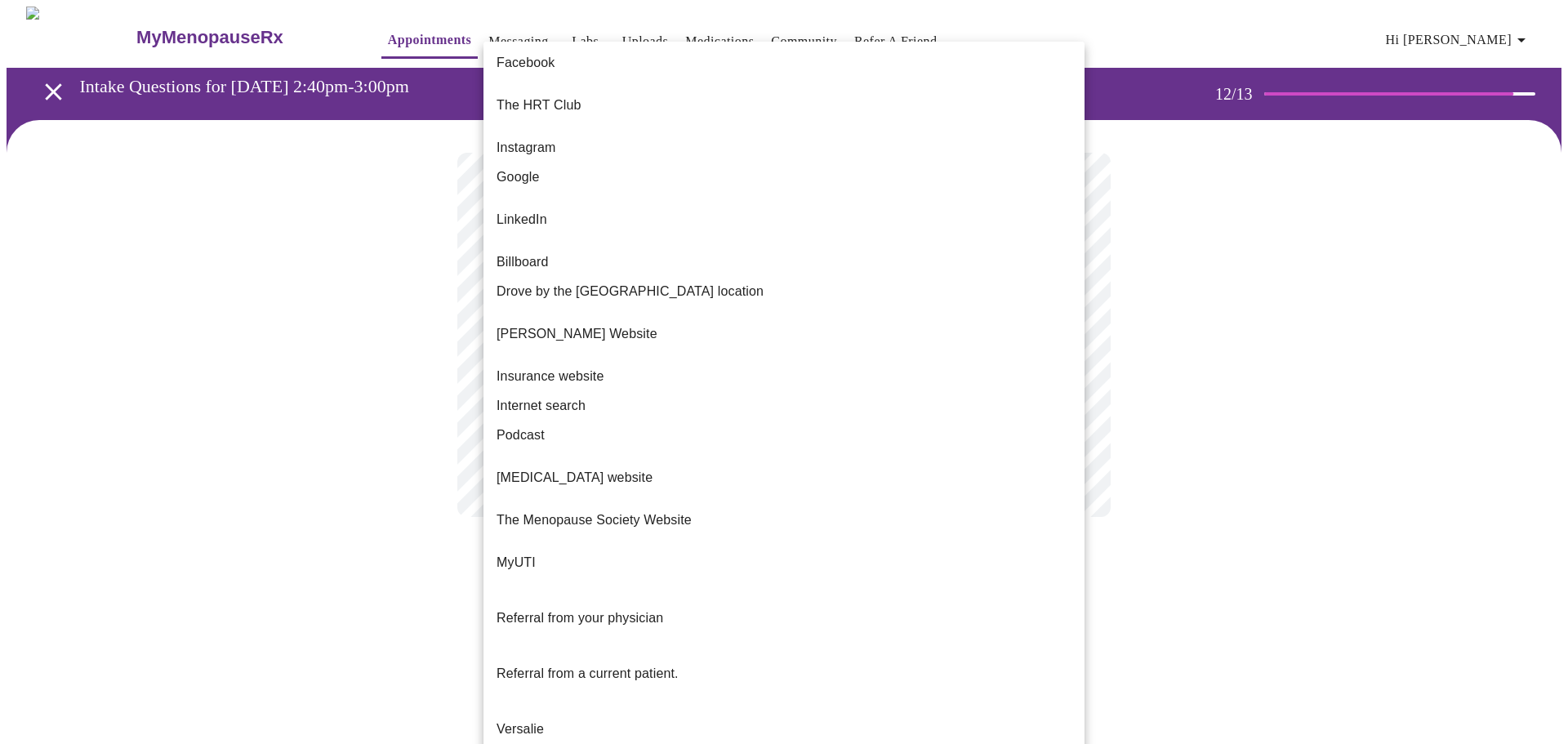
click at [1062, 331] on body "MyMenopauseRx Appointments Messaging Labs Uploads Medications Community Refer a…" at bounding box center [784, 278] width 1555 height 543
click at [731, 391] on li "Internet search" at bounding box center [784, 405] width 601 height 29
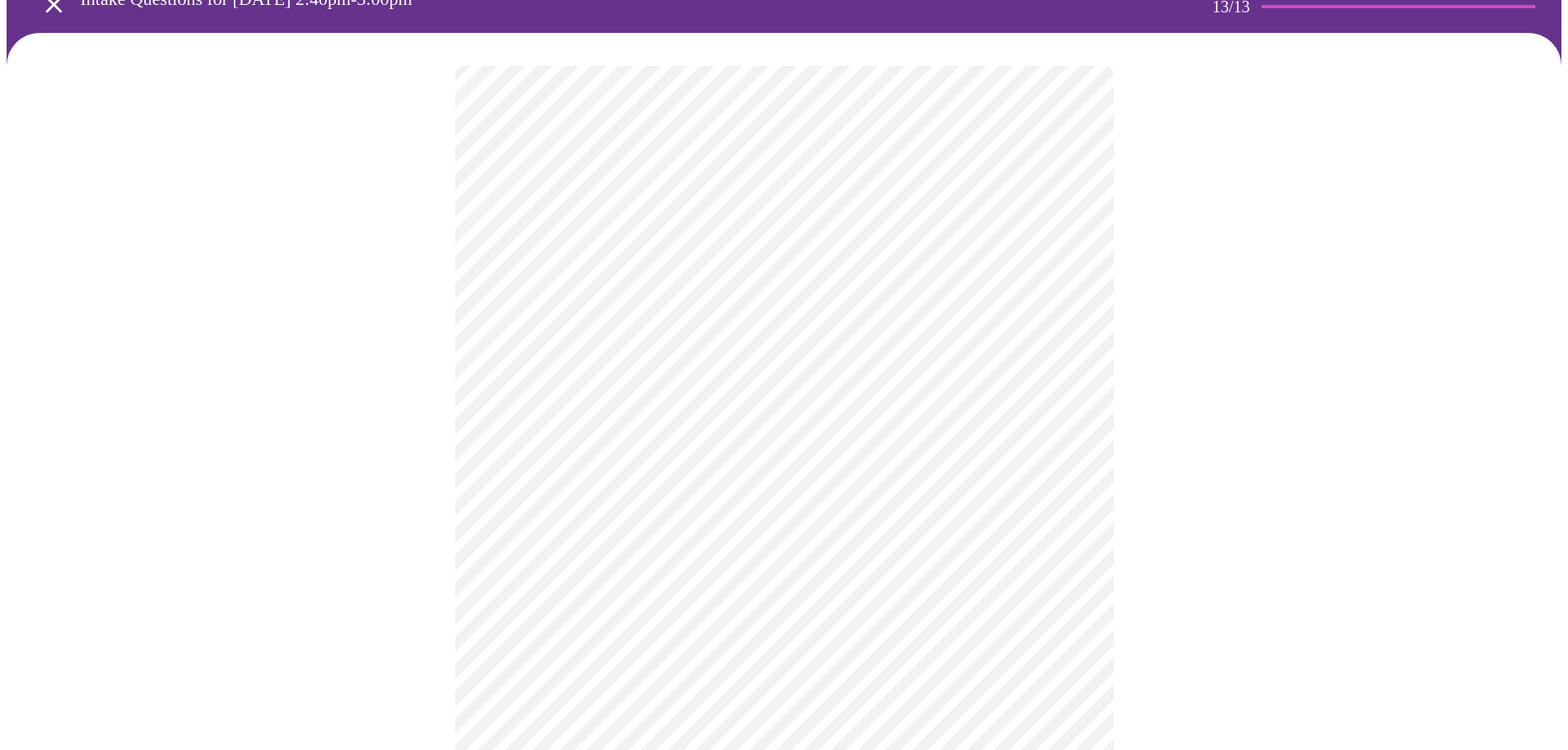
scroll to position [82, 0]
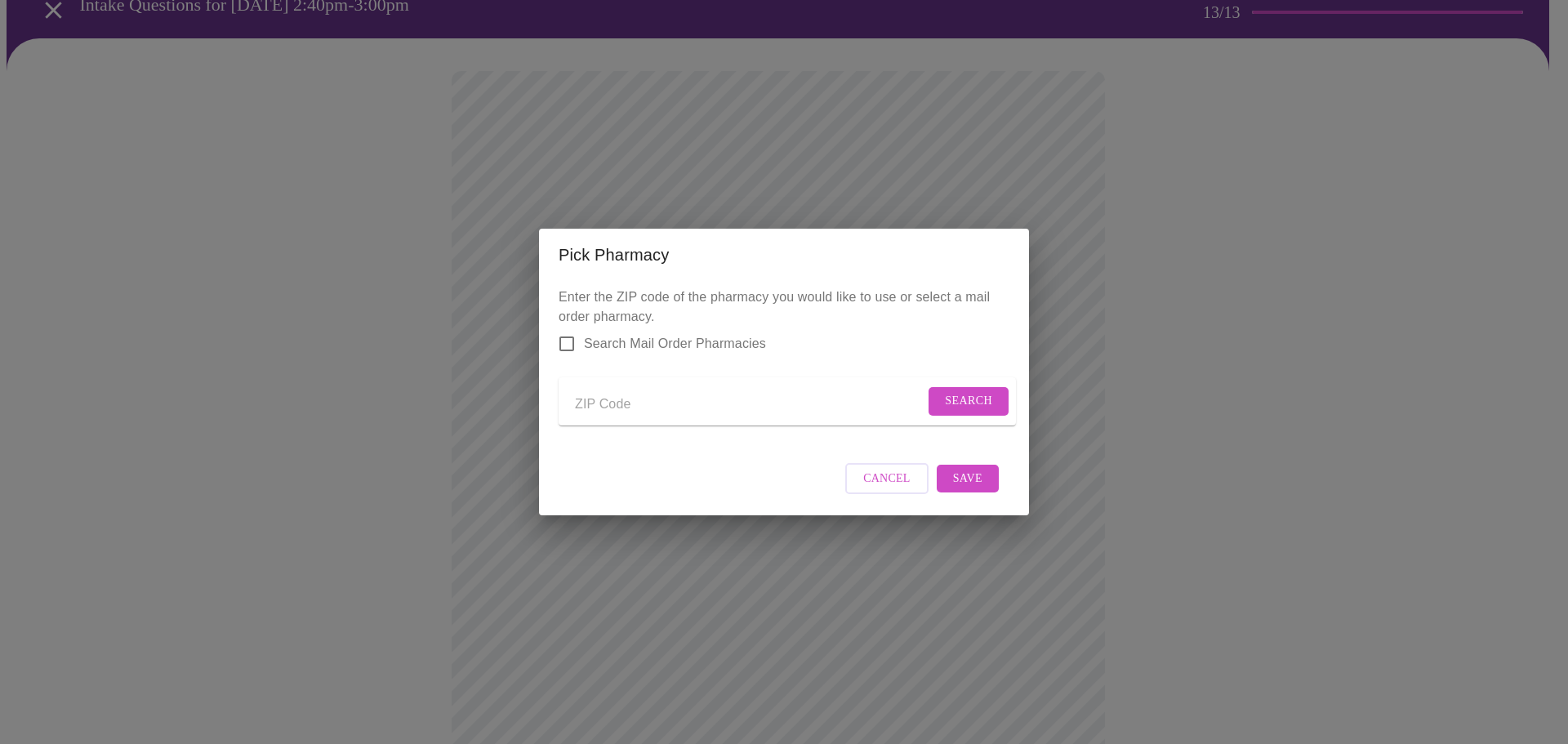
click at [1115, 362] on div "Pick Pharmacy Enter the ZIP code of the pharmacy you would like to use or selec…" at bounding box center [784, 372] width 1568 height 744
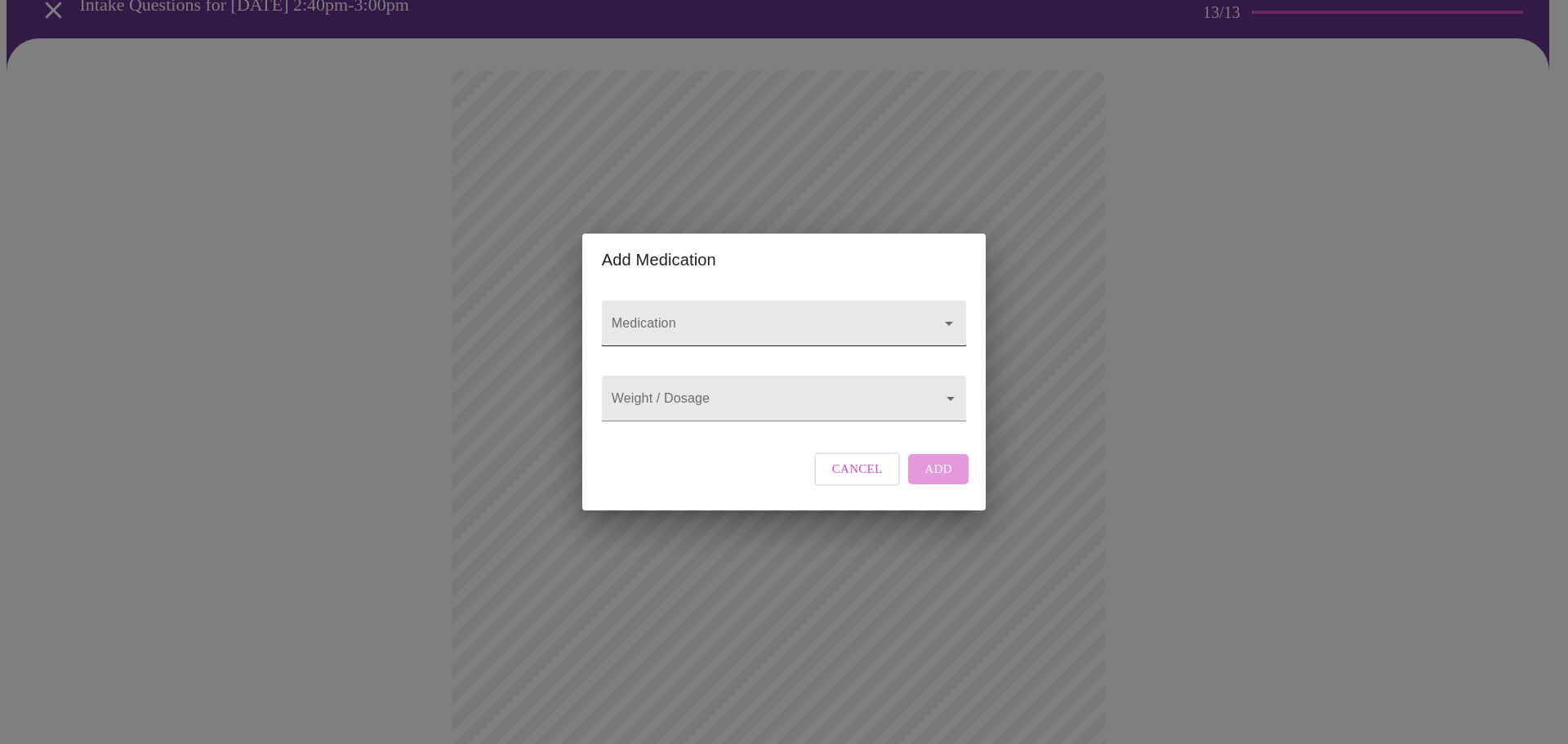
click at [926, 312] on div at bounding box center [938, 323] width 42 height 23
click at [869, 480] on span "Cancel" at bounding box center [857, 468] width 50 height 21
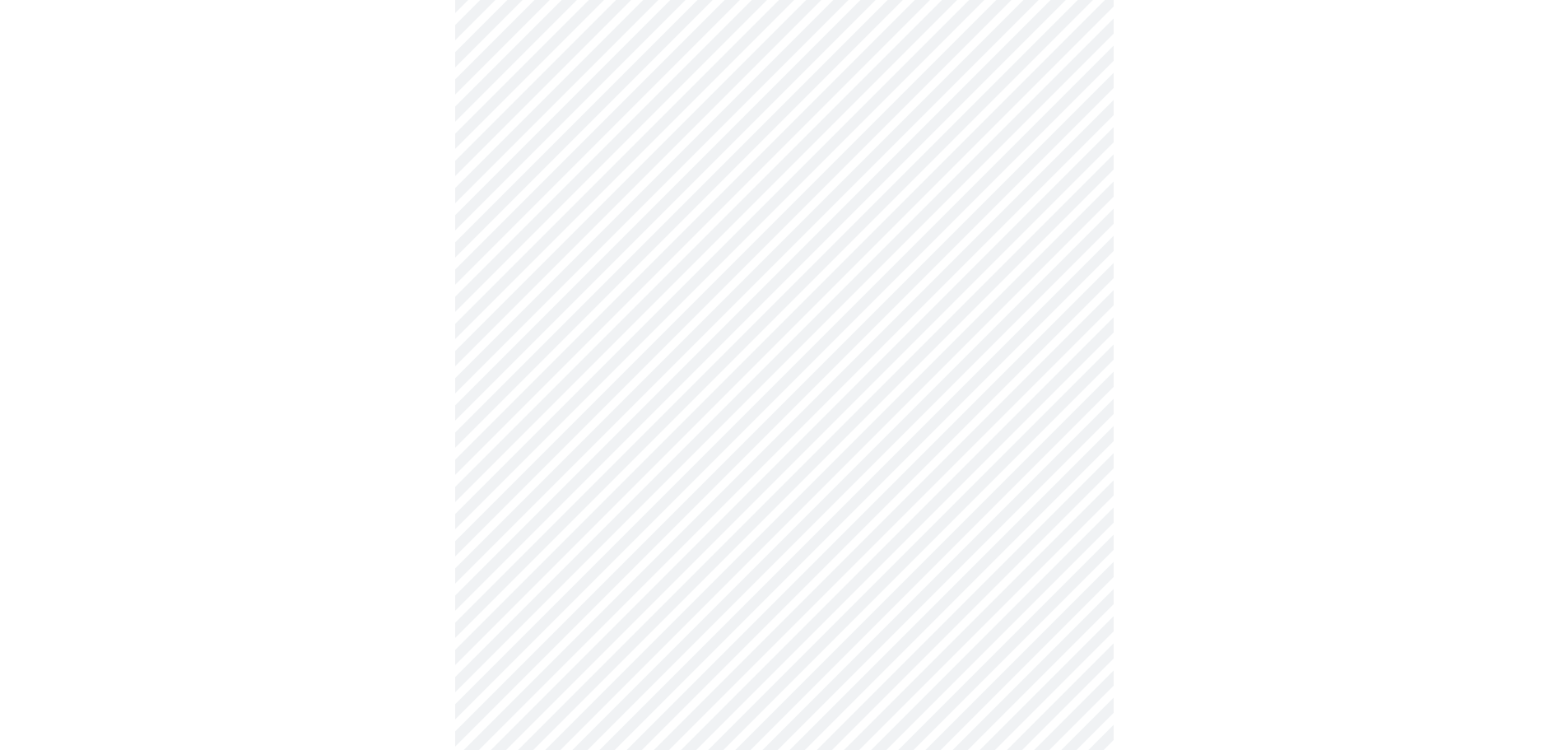
scroll to position [488, 0]
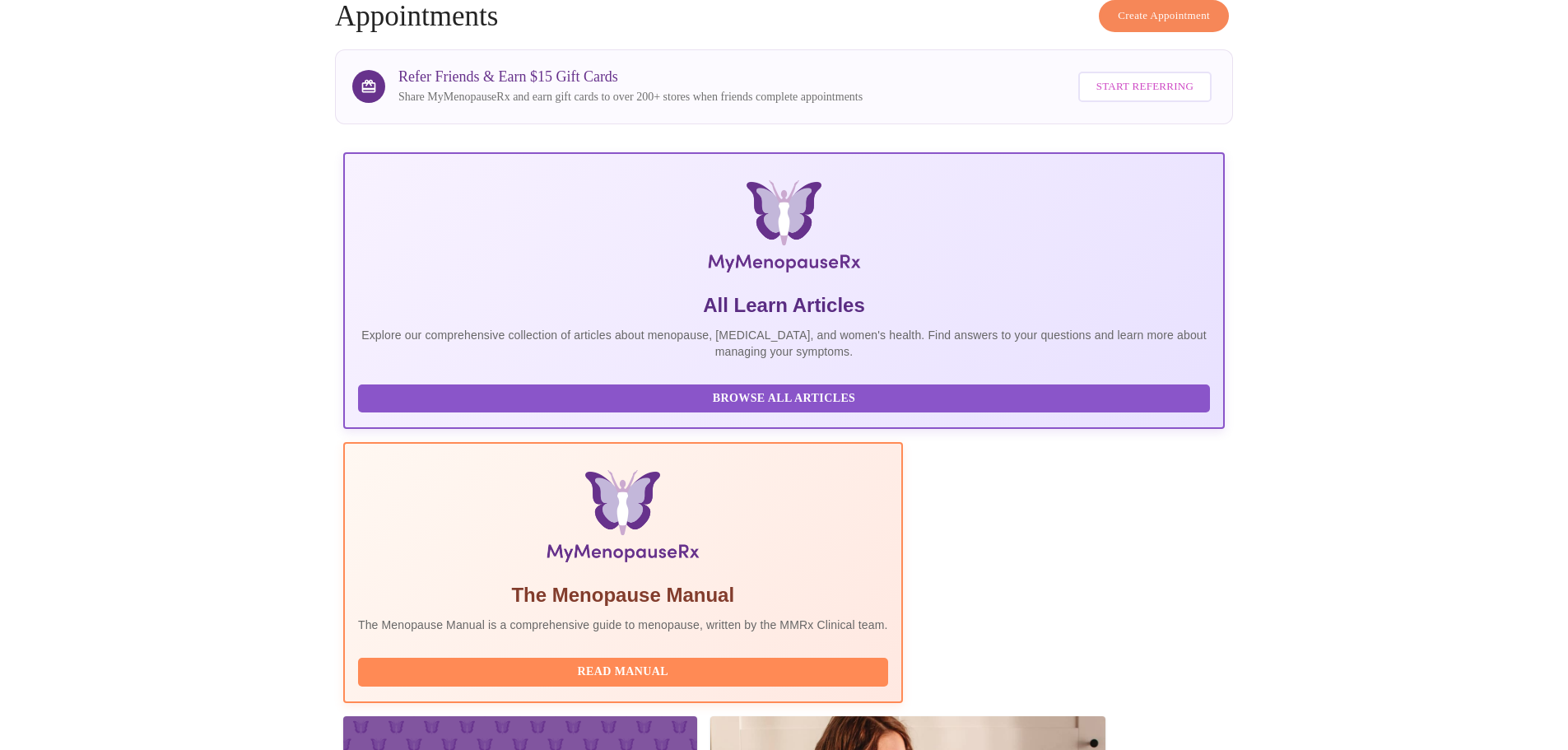
scroll to position [152, 0]
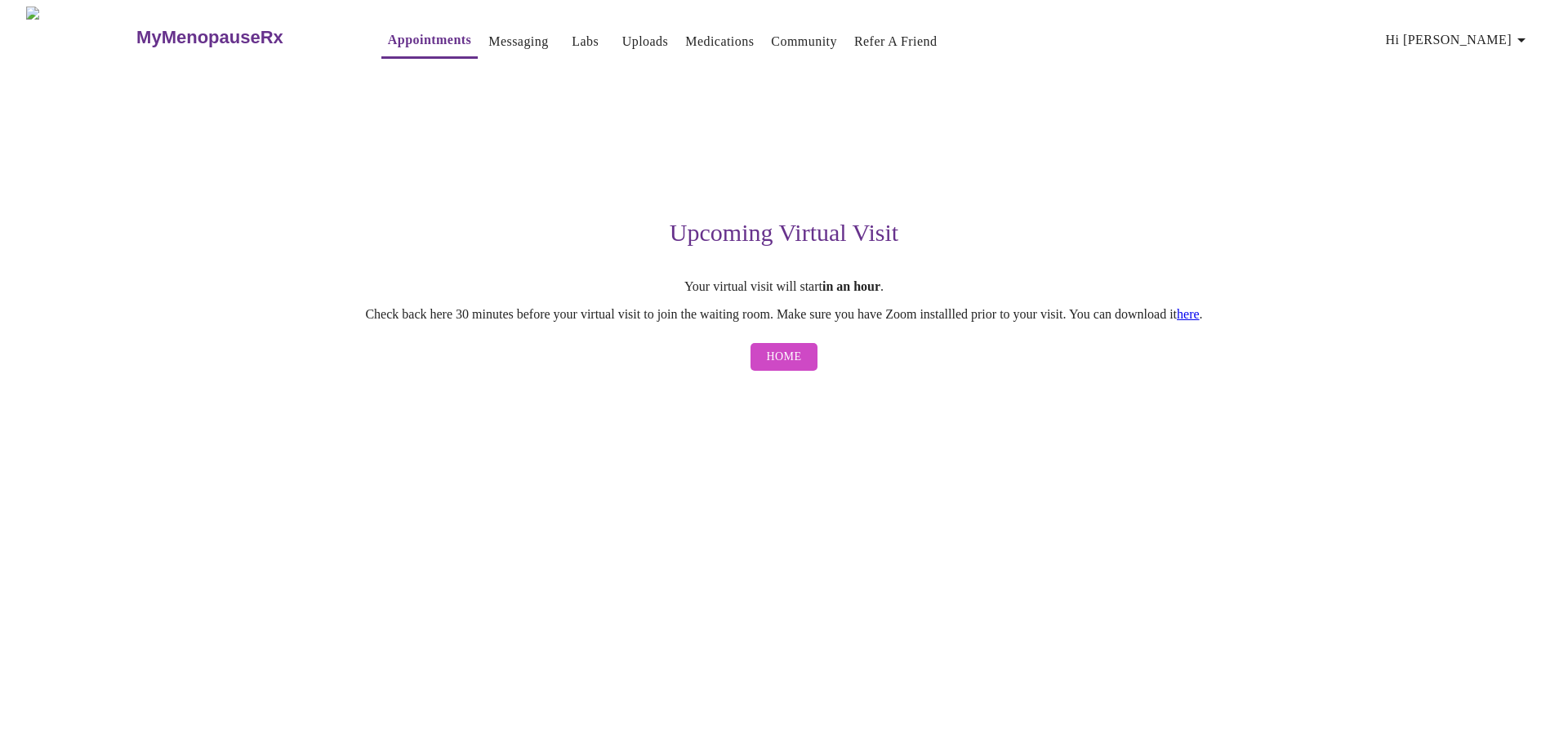
click at [1200, 320] on link "here" at bounding box center [1188, 314] width 23 height 14
click at [1495, 34] on span "Hi [PERSON_NAME]" at bounding box center [1459, 39] width 145 height 23
click at [1505, 33] on li "Settings" at bounding box center [1507, 34] width 75 height 29
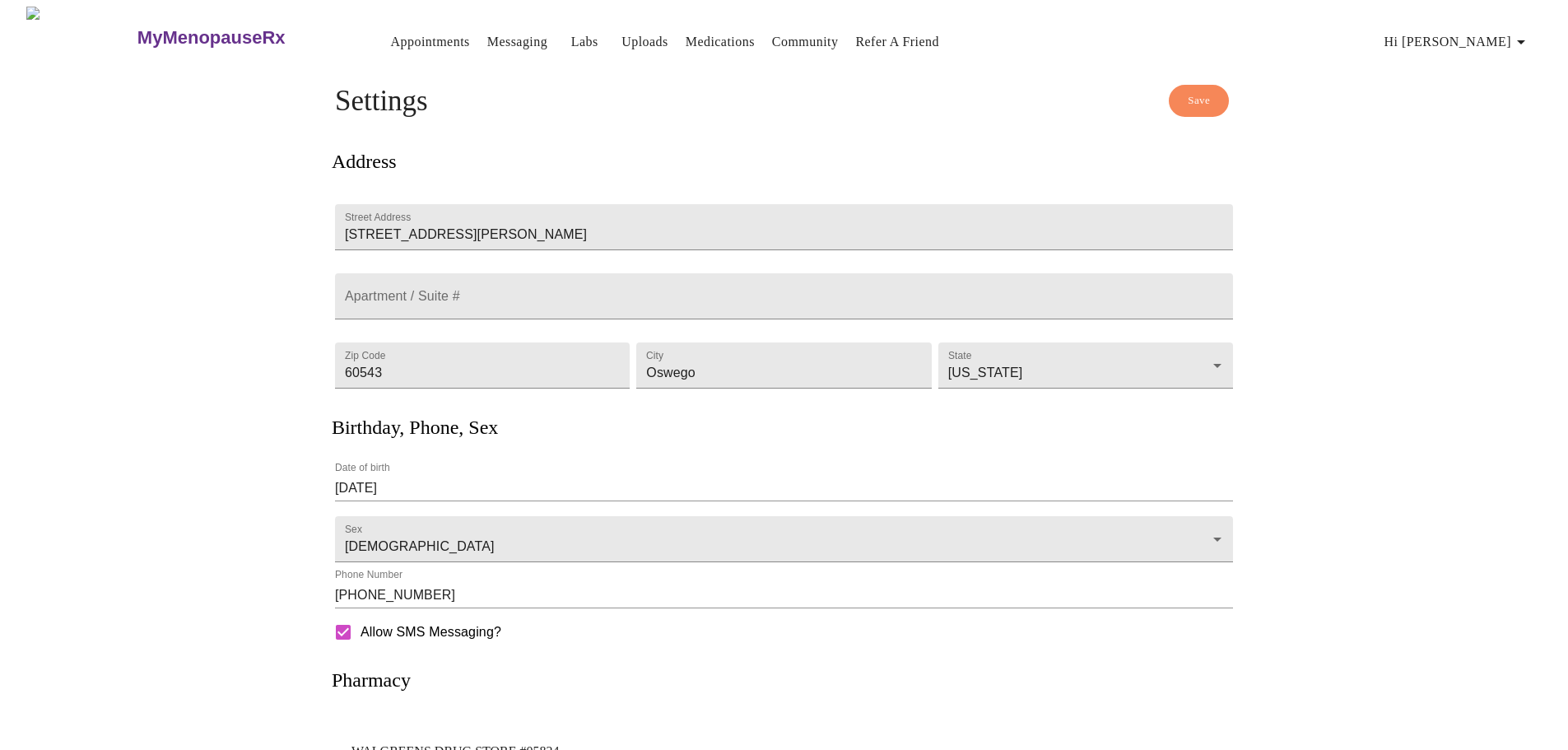
click at [1211, 93] on button "Save" at bounding box center [1198, 101] width 60 height 32
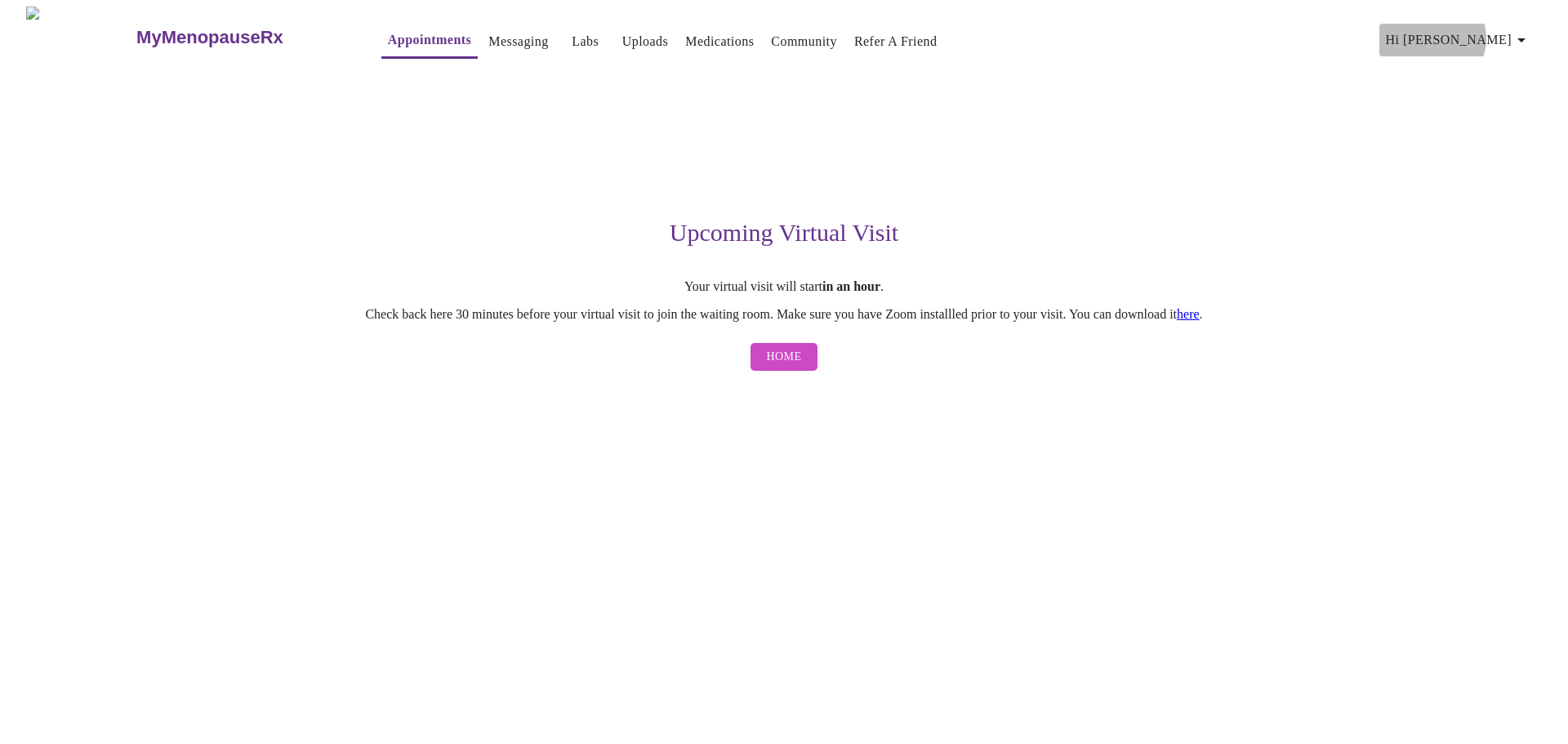
click at [1520, 32] on icon "button" at bounding box center [1521, 39] width 19 height 19
click at [1515, 125] on li "Log out" at bounding box center [1507, 122] width 75 height 29
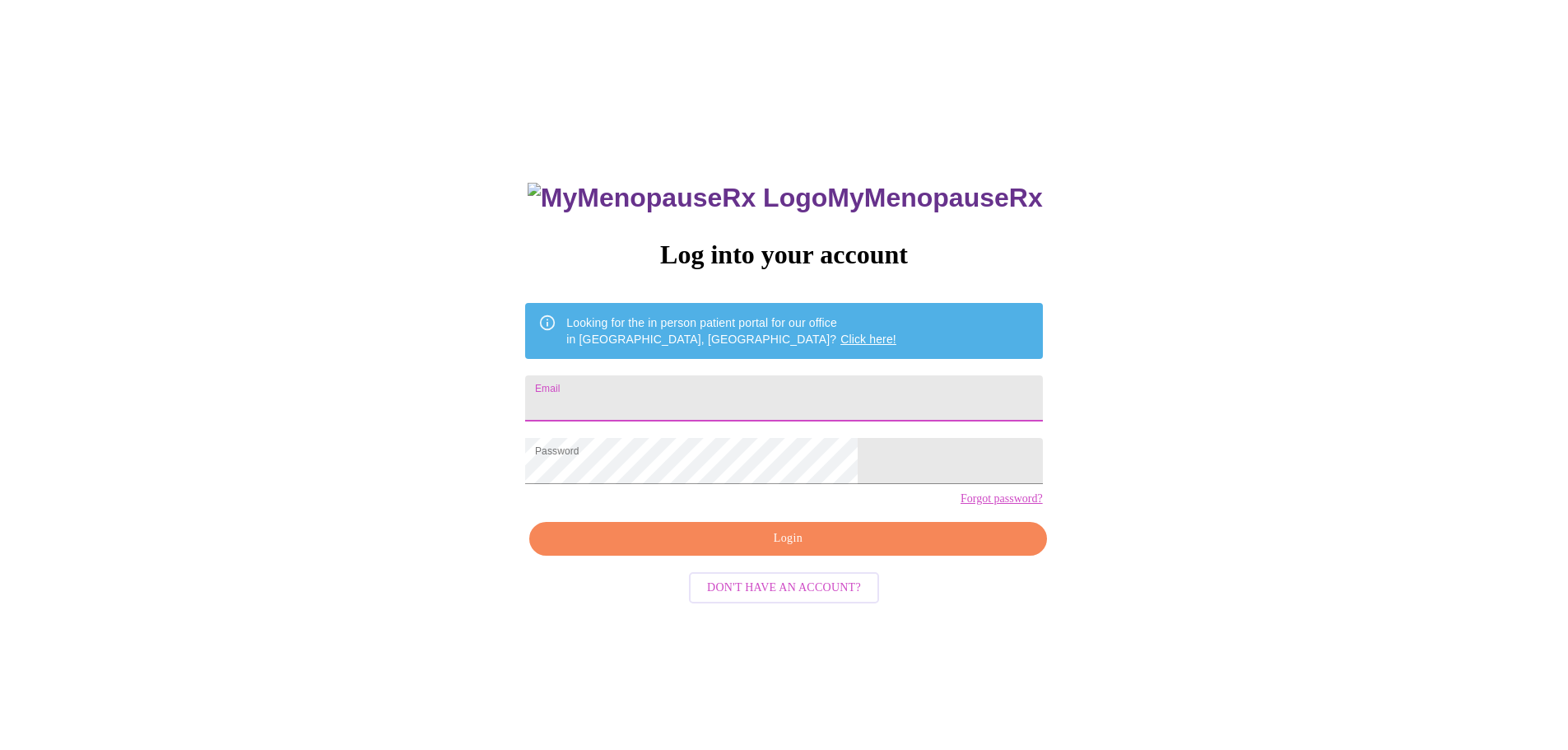
click at [752, 375] on input "Email" at bounding box center [783, 399] width 517 height 46
type input "4eloe4@gmail.com"
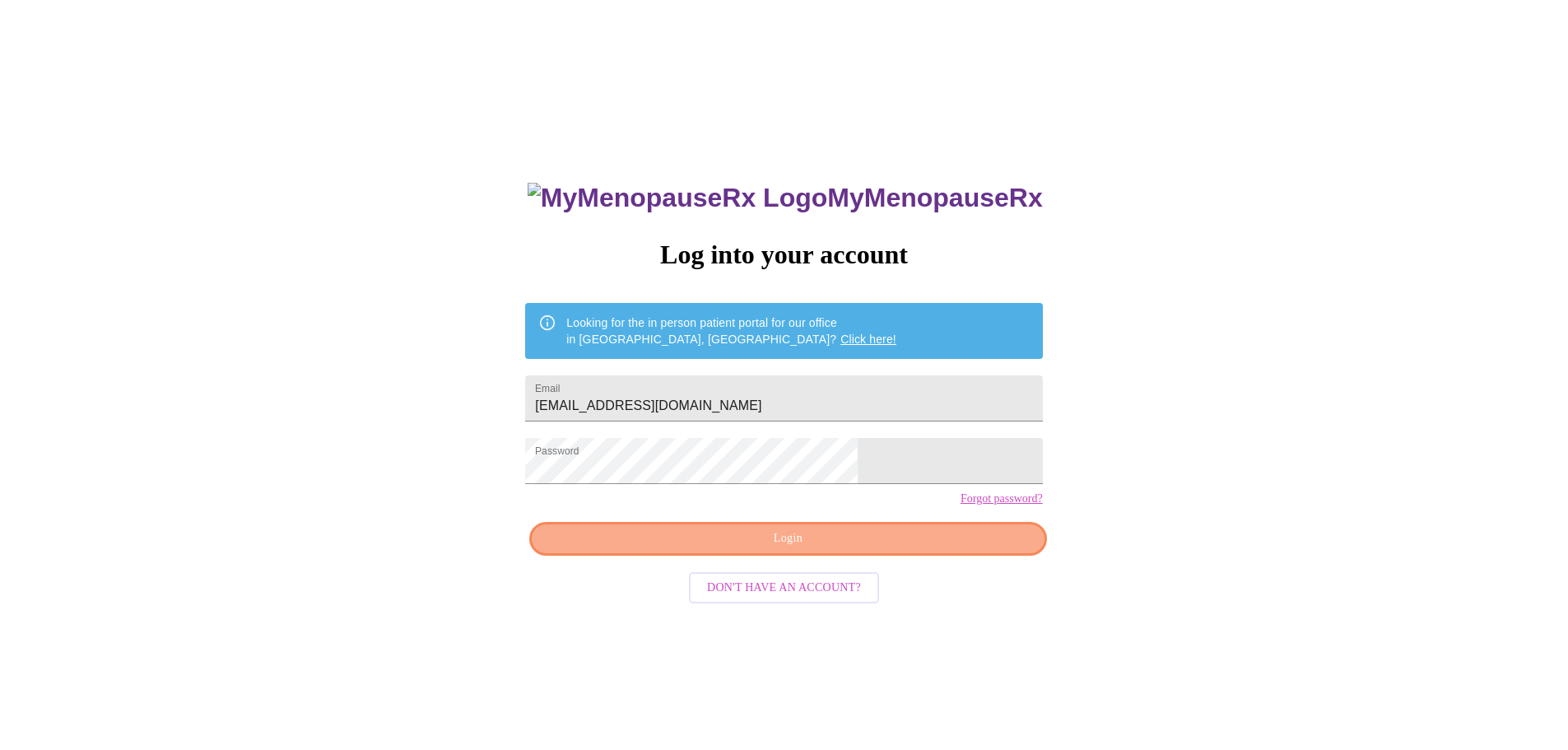
click at [897, 549] on span "Login" at bounding box center [788, 538] width 479 height 20
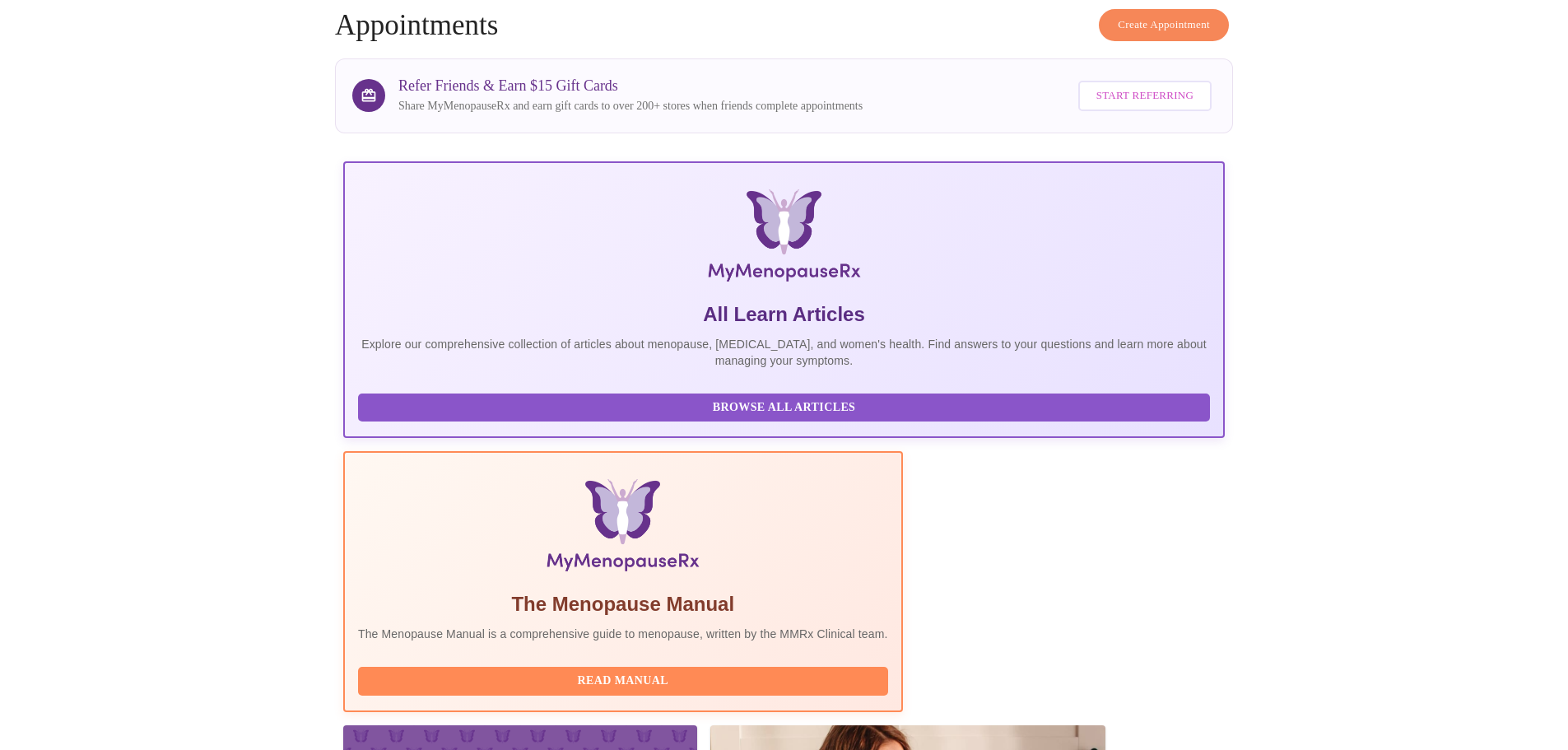
scroll to position [152, 0]
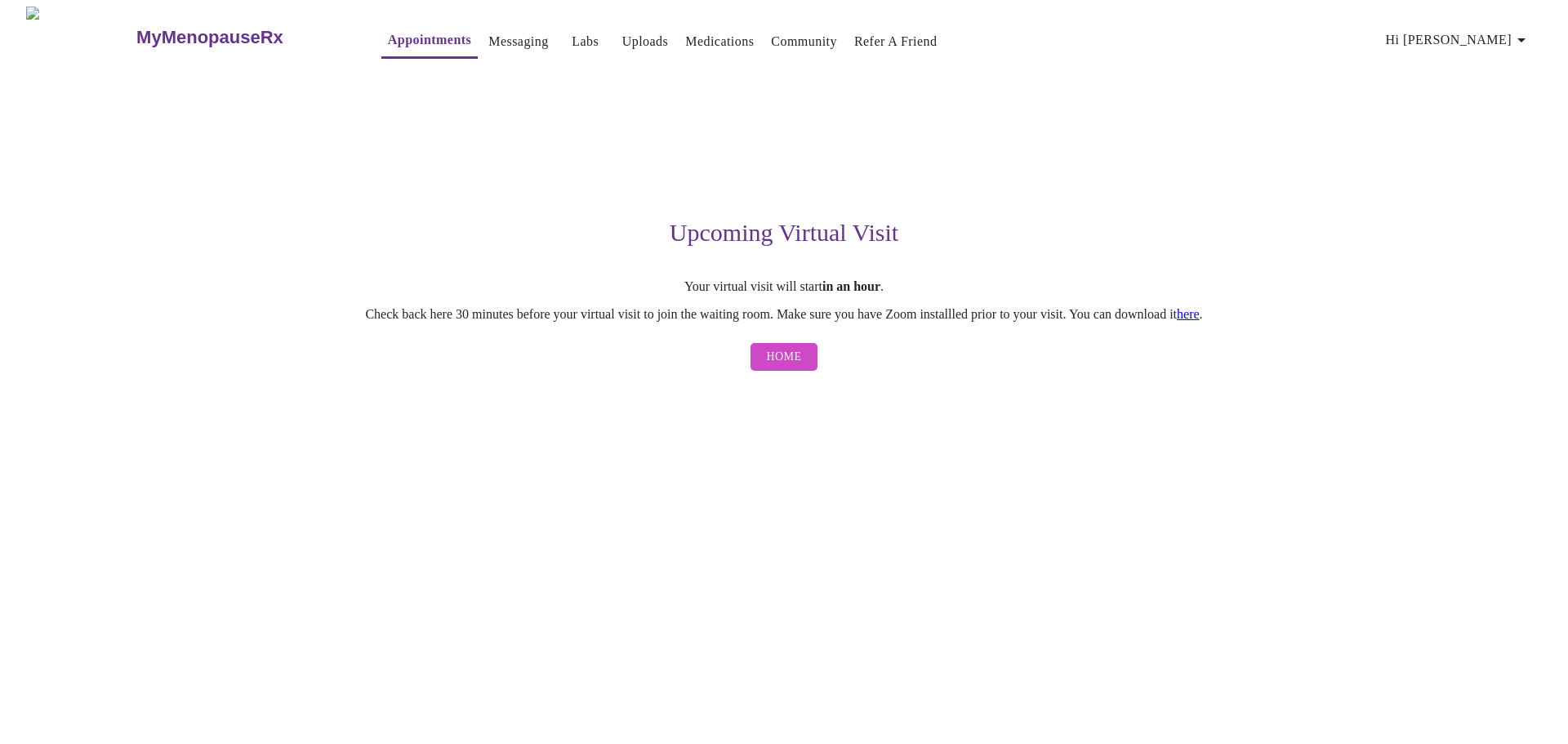
click at [1200, 316] on link "here" at bounding box center [1188, 314] width 23 height 14
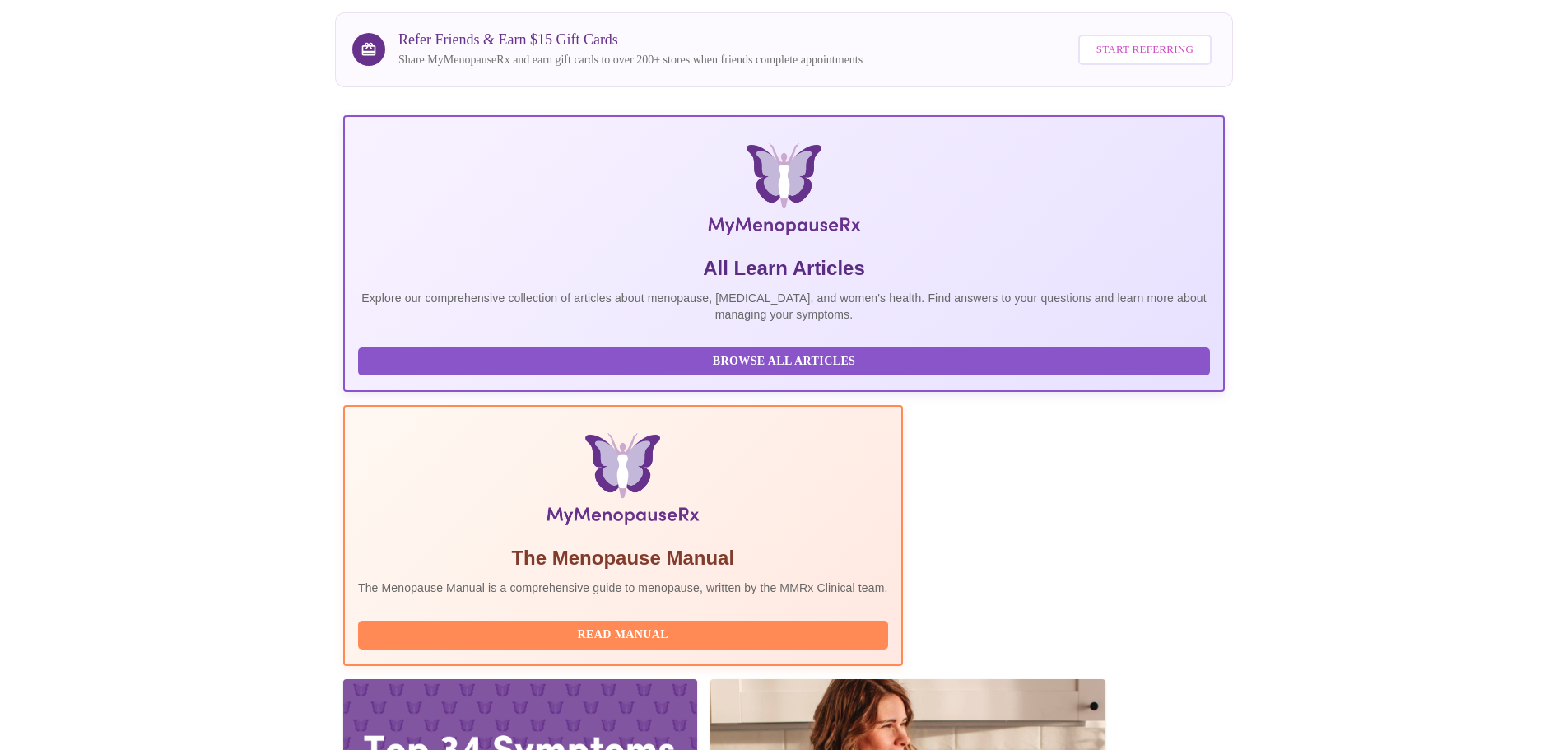
scroll to position [152, 0]
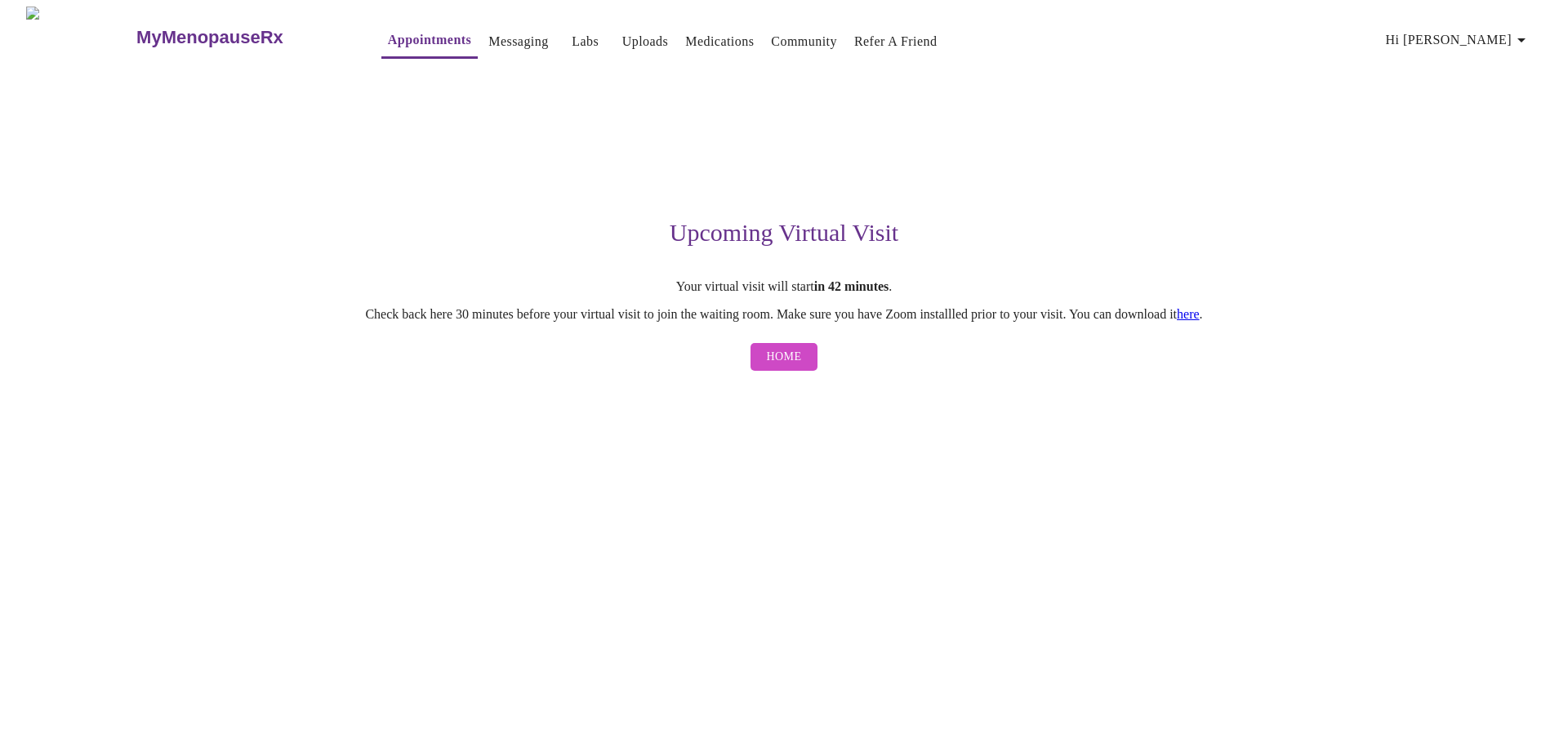
click at [1200, 317] on link "here" at bounding box center [1188, 314] width 23 height 14
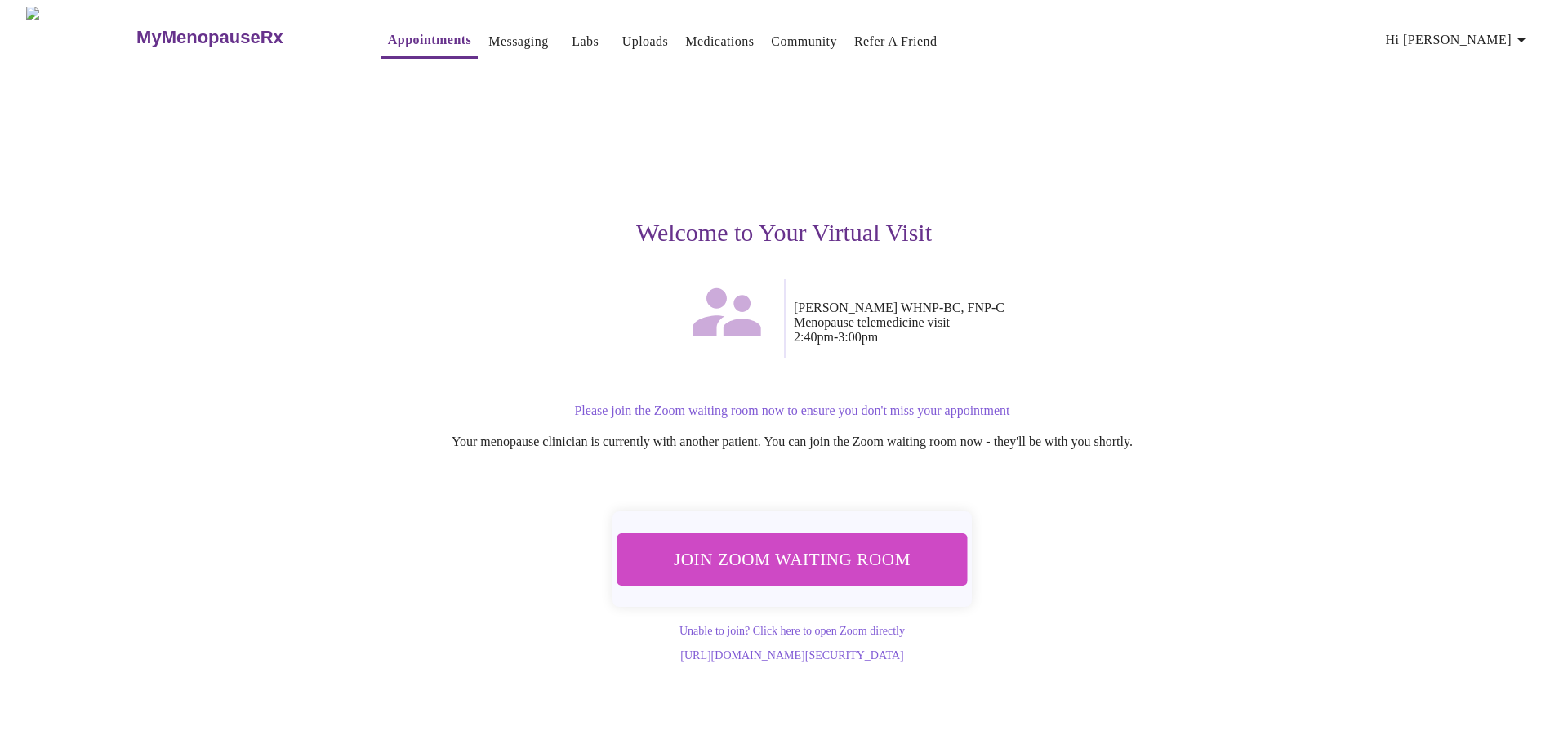
click at [784, 561] on span "Join Zoom Waiting Room" at bounding box center [792, 559] width 307 height 30
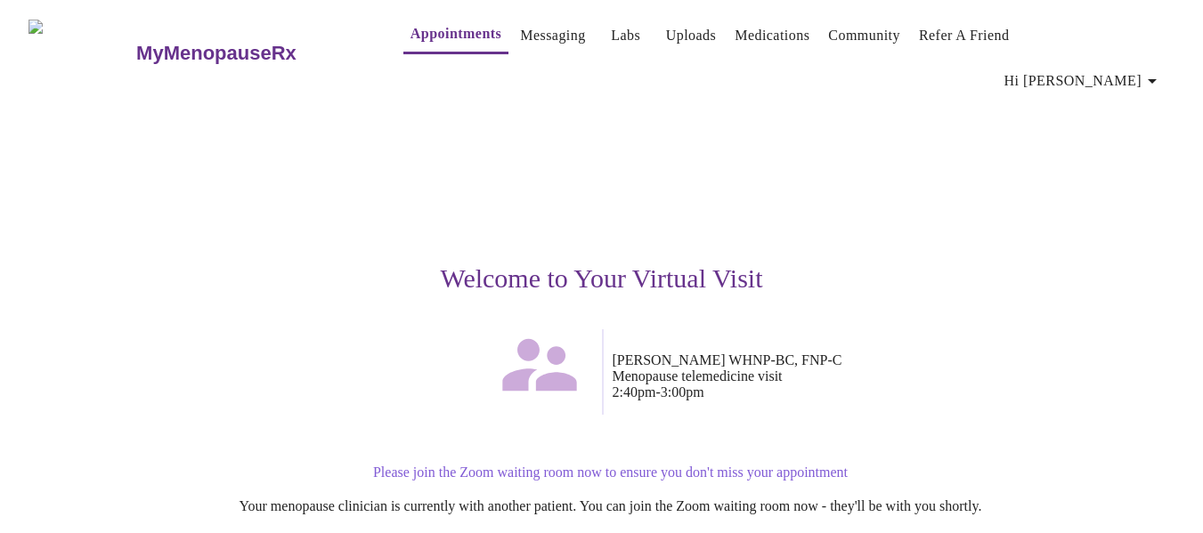
click at [591, 465] on p "Please join the Zoom waiting room now to ensure you don't miss your appointment" at bounding box center [610, 473] width 1079 height 16
click at [558, 465] on p "Please join the Zoom waiting room now to ensure you don't miss your appointment" at bounding box center [610, 473] width 1079 height 16
click at [569, 263] on h3 "Welcome to Your Virtual Visit" at bounding box center [601, 278] width 1097 height 30
click at [547, 338] on icon at bounding box center [539, 364] width 89 height 89
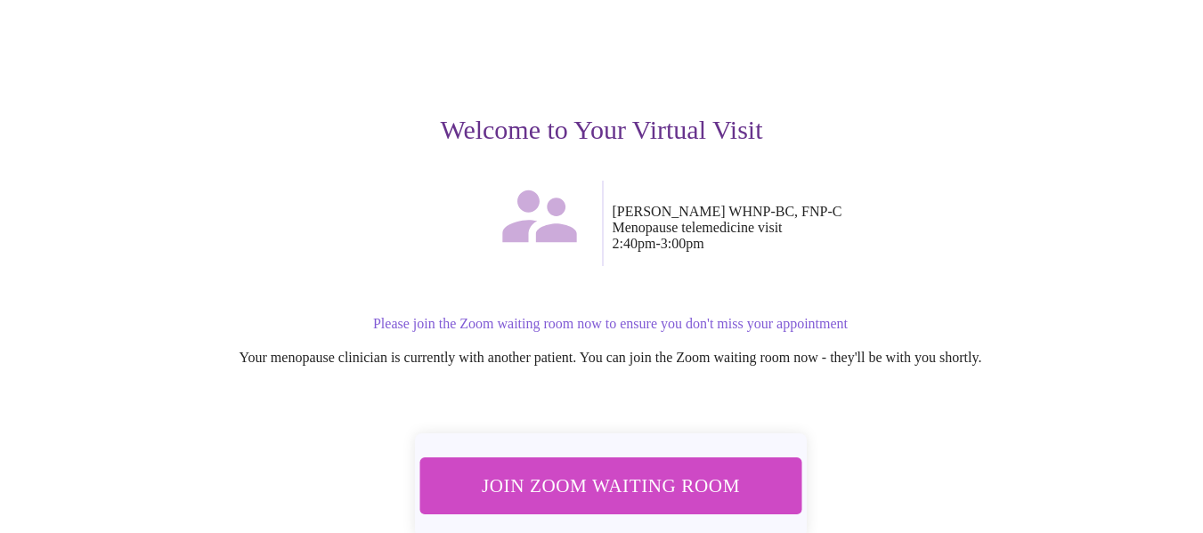
scroll to position [210, 0]
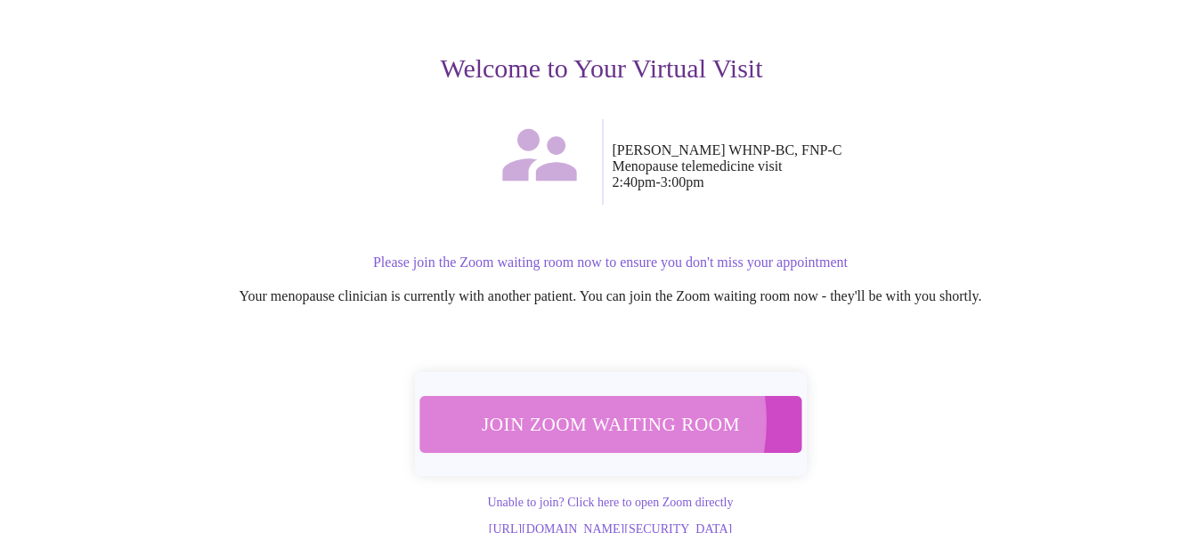
click at [581, 408] on span "Join Zoom Waiting Room" at bounding box center [610, 424] width 336 height 33
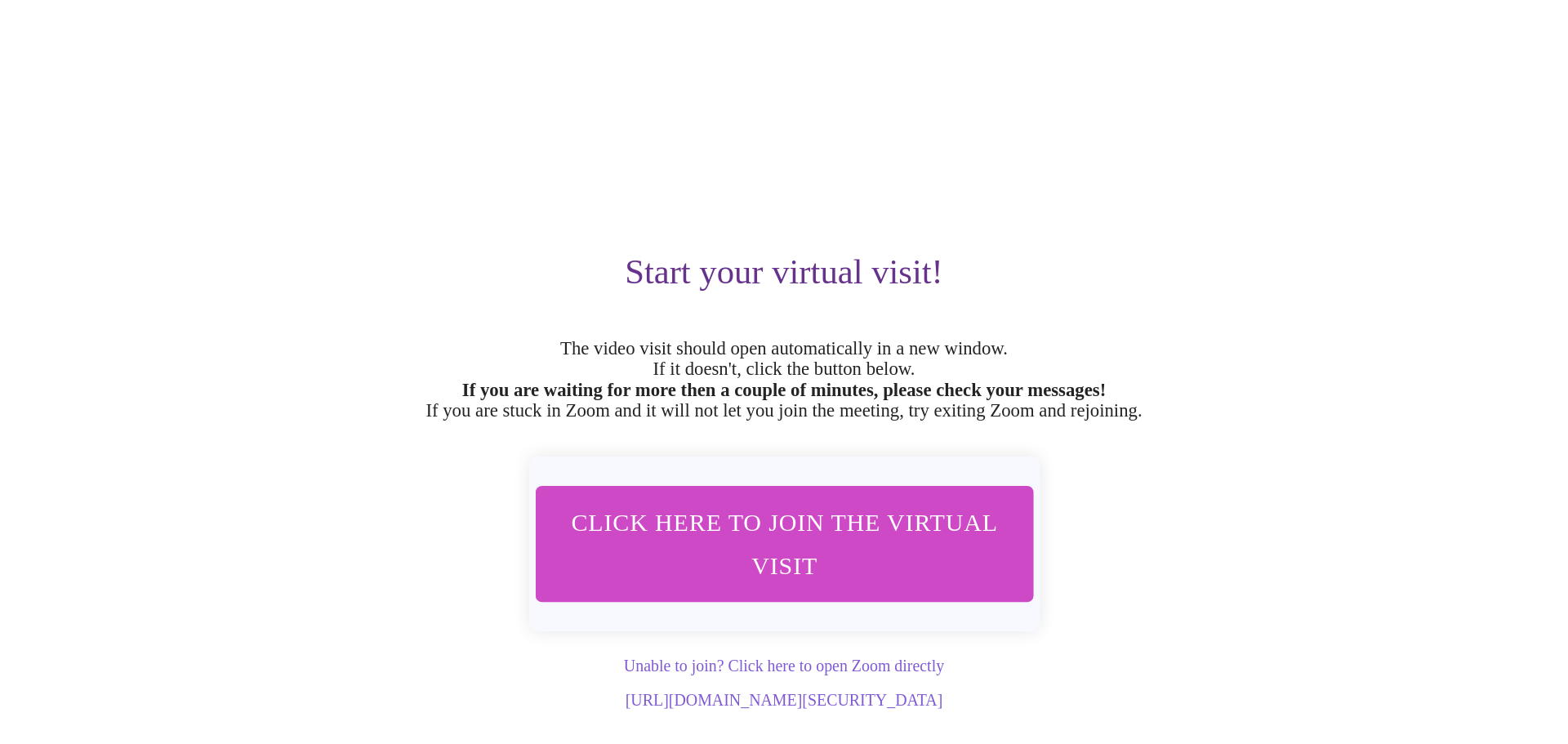
scroll to position [0, 0]
